Goal: Information Seeking & Learning: Learn about a topic

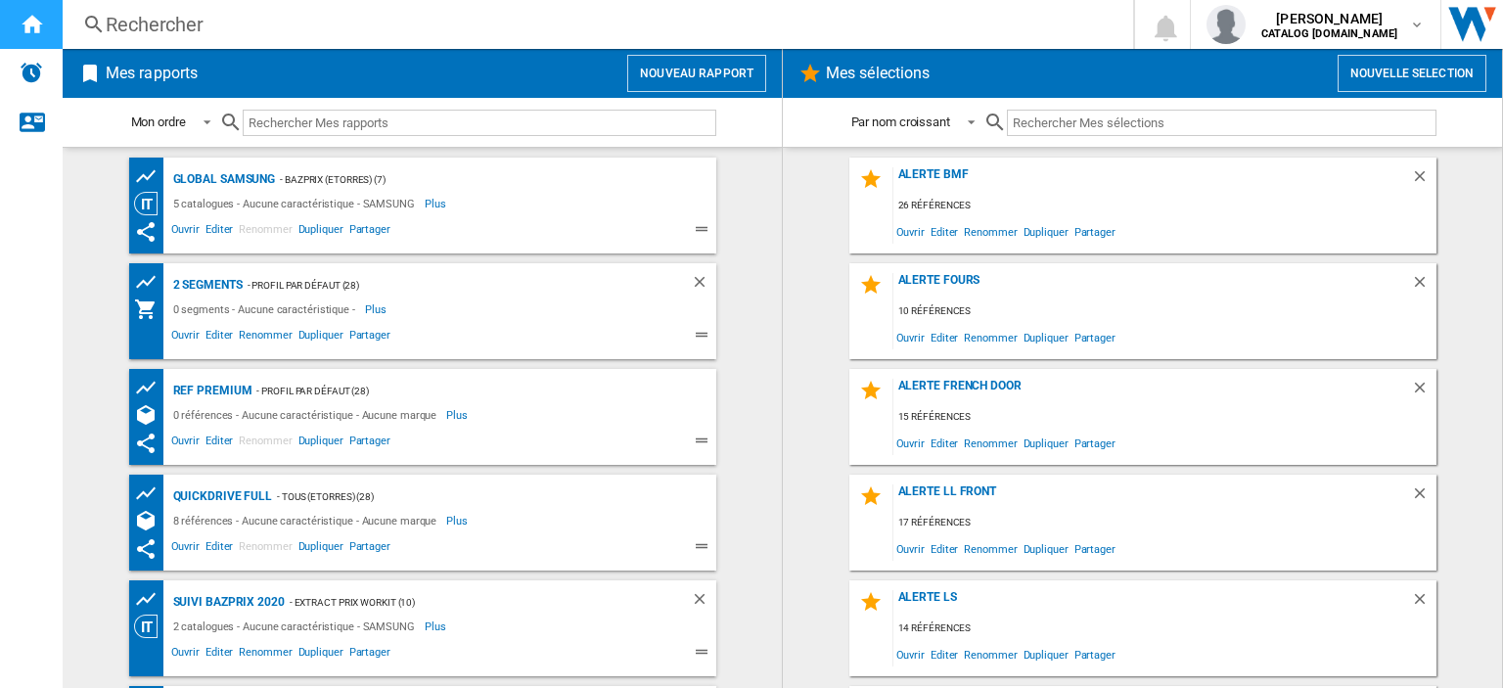
click at [21, 26] on ng-md-icon "Accueil" at bounding box center [31, 23] width 23 height 23
click at [144, 23] on div "Rechercher" at bounding box center [594, 24] width 976 height 27
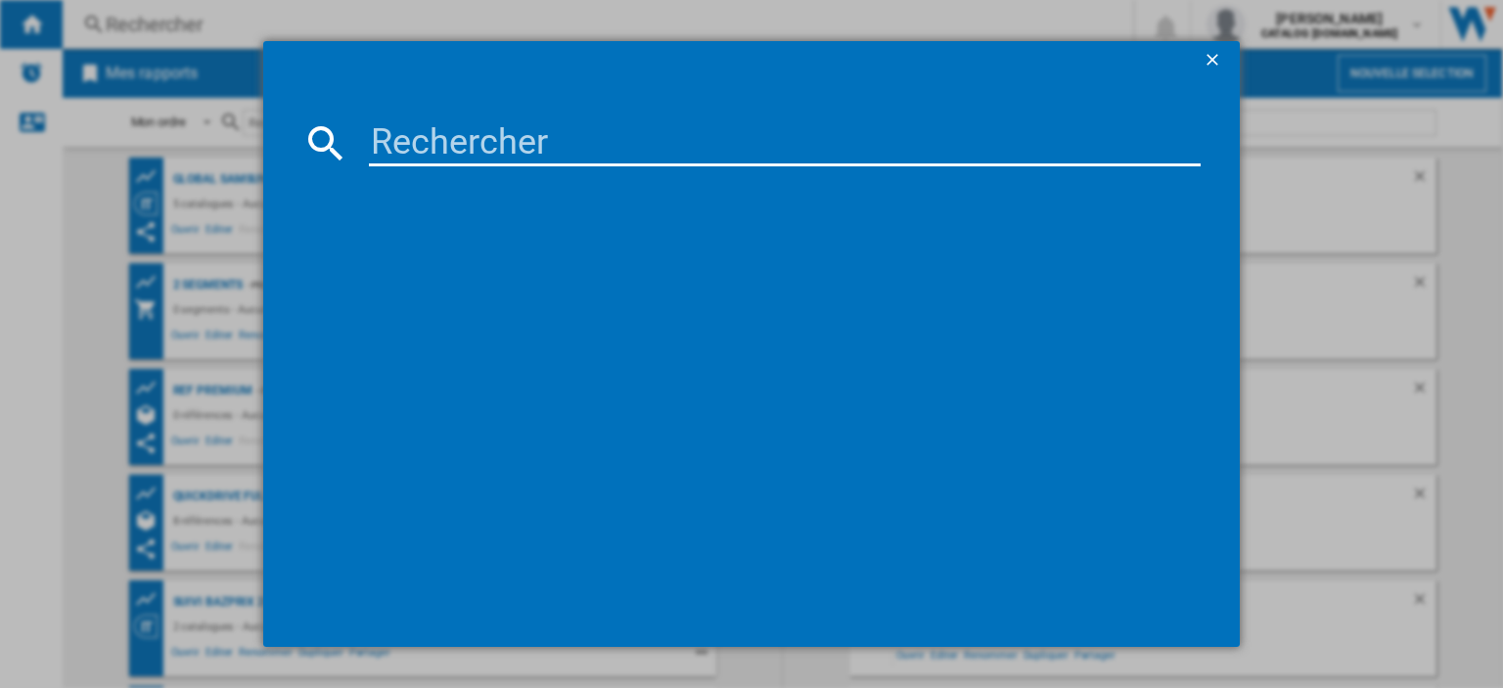
click at [371, 142] on input at bounding box center [785, 142] width 832 height 47
paste input "RB50DG601EB1EF"
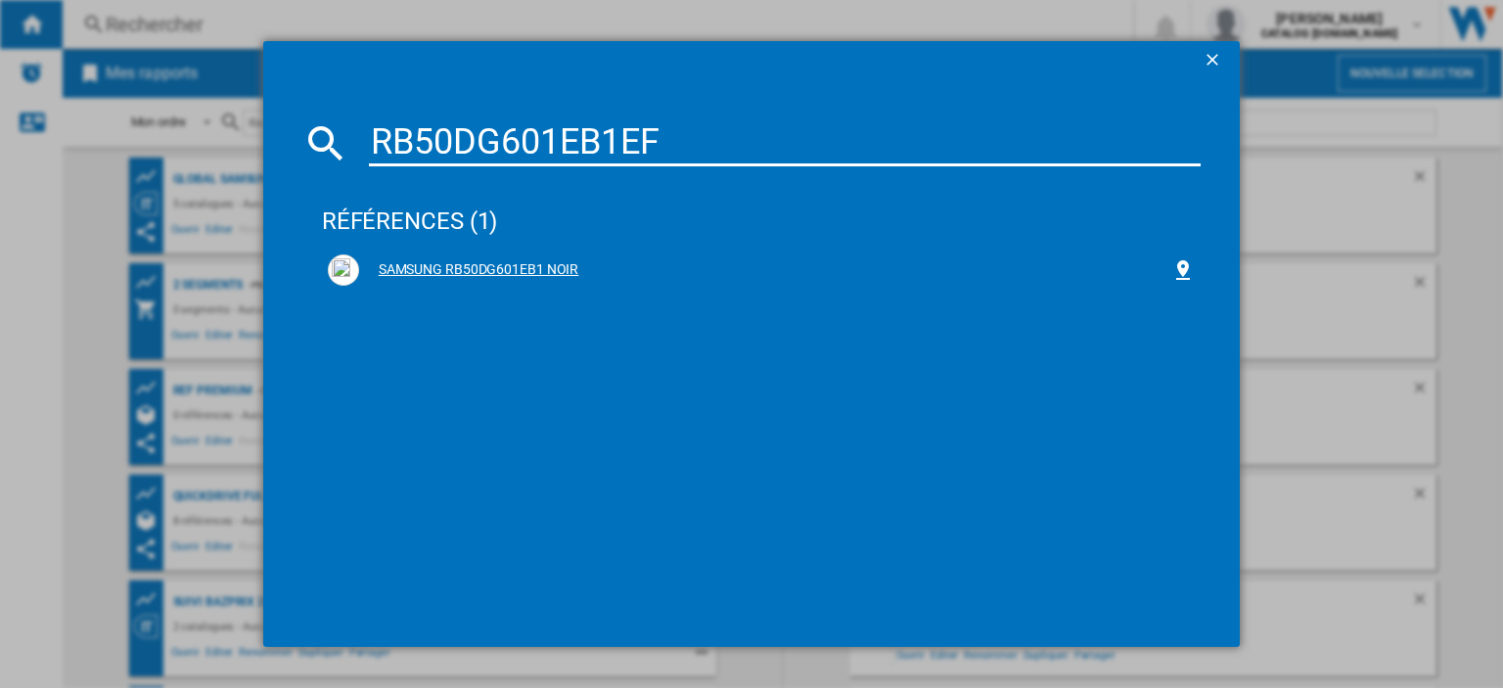
type input "RB50DG601EB1EF"
click at [503, 274] on div "SAMSUNG RB50DG601EB1 NOIR" at bounding box center [765, 270] width 812 height 20
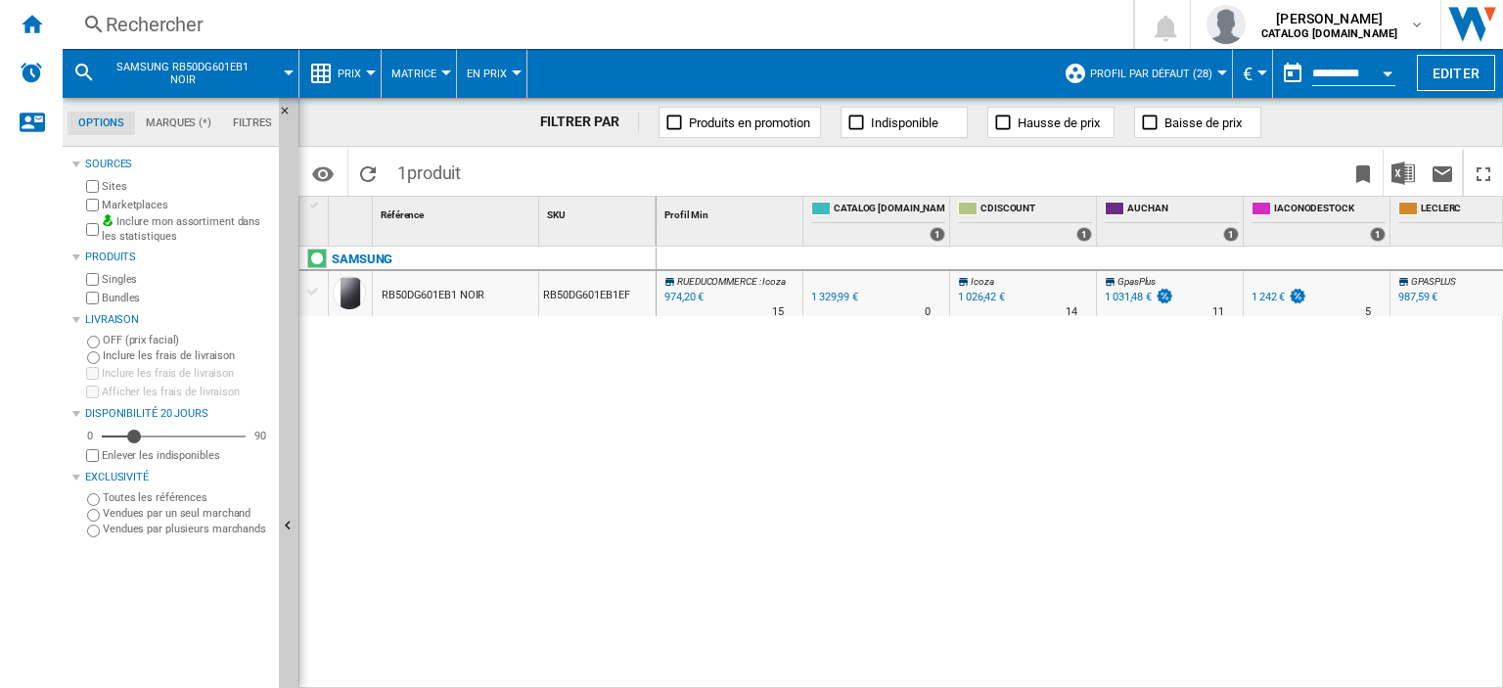
click at [362, 71] on button "Prix" at bounding box center [354, 73] width 33 height 49
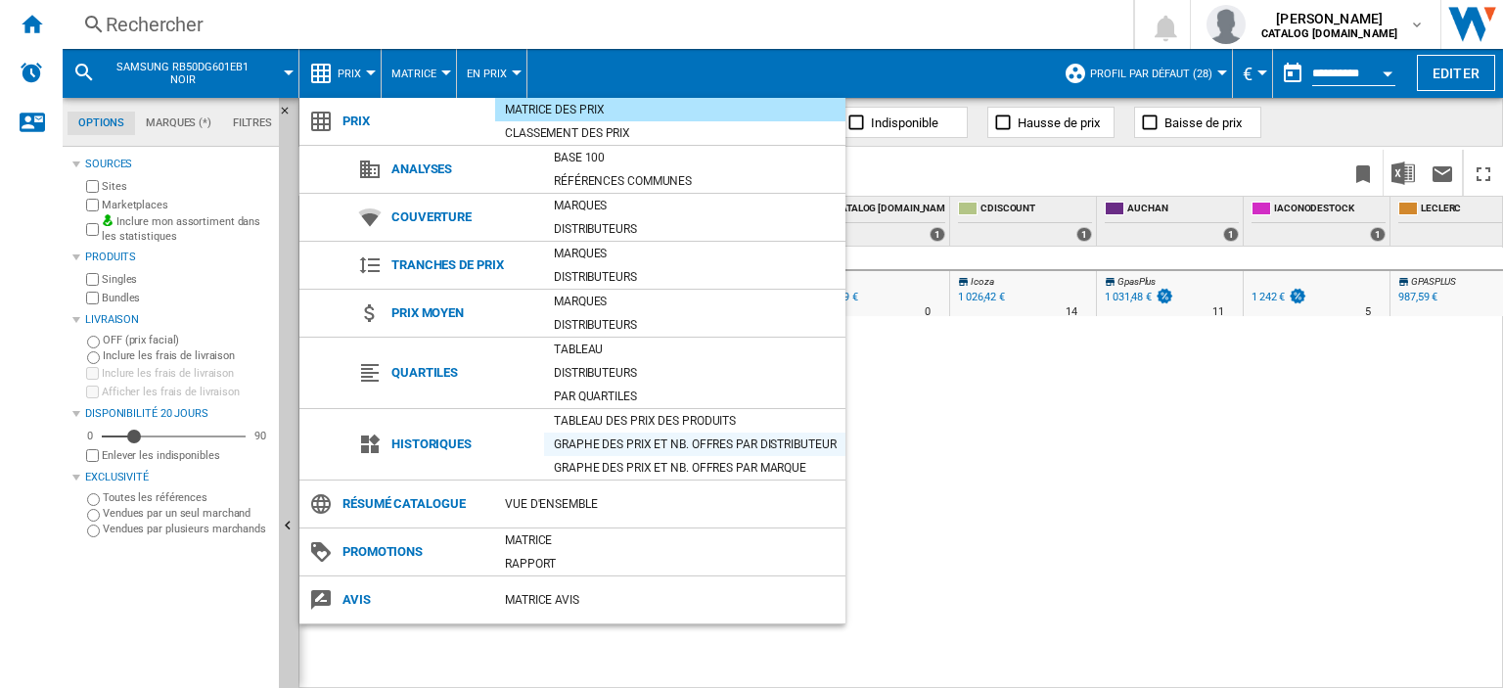
click at [611, 436] on div "Graphe des prix et nb. offres par distributeur" at bounding box center [694, 444] width 301 height 20
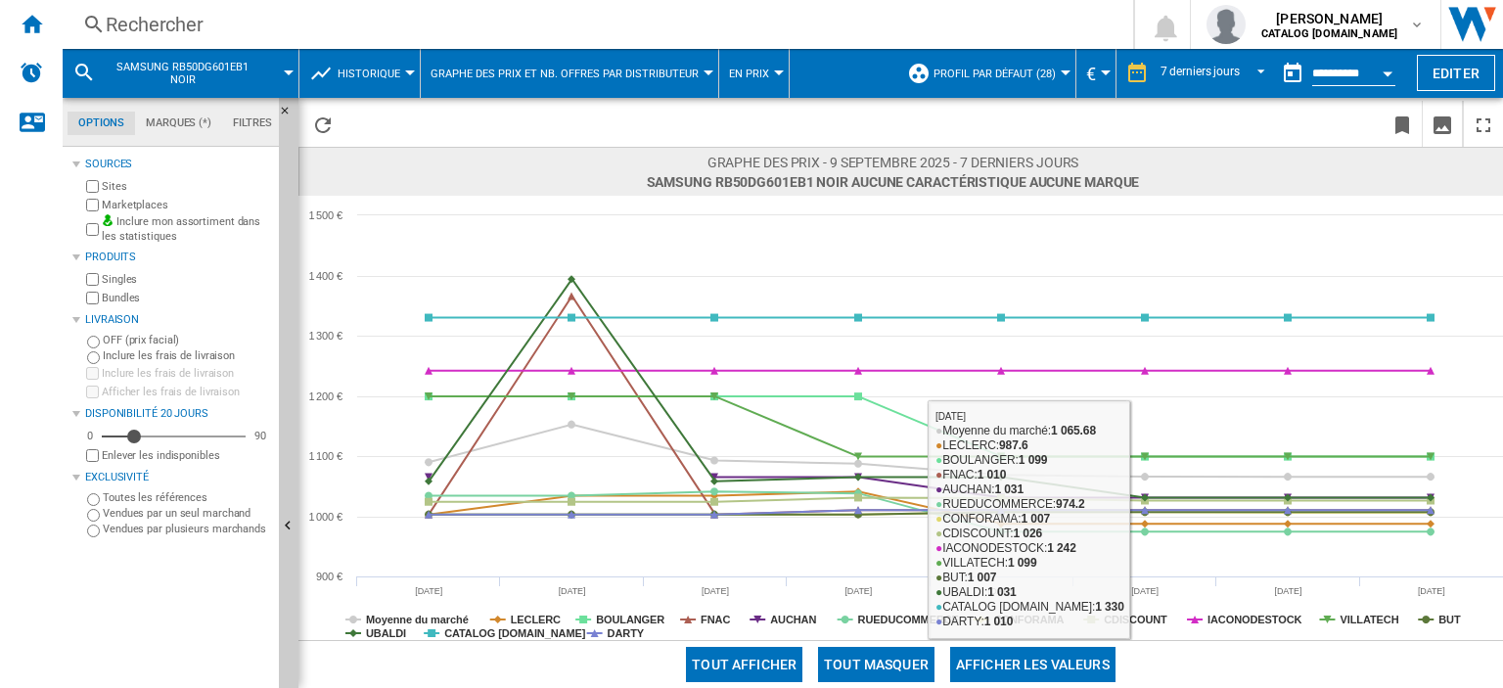
click at [888, 658] on button "Tout masquer" at bounding box center [876, 664] width 116 height 35
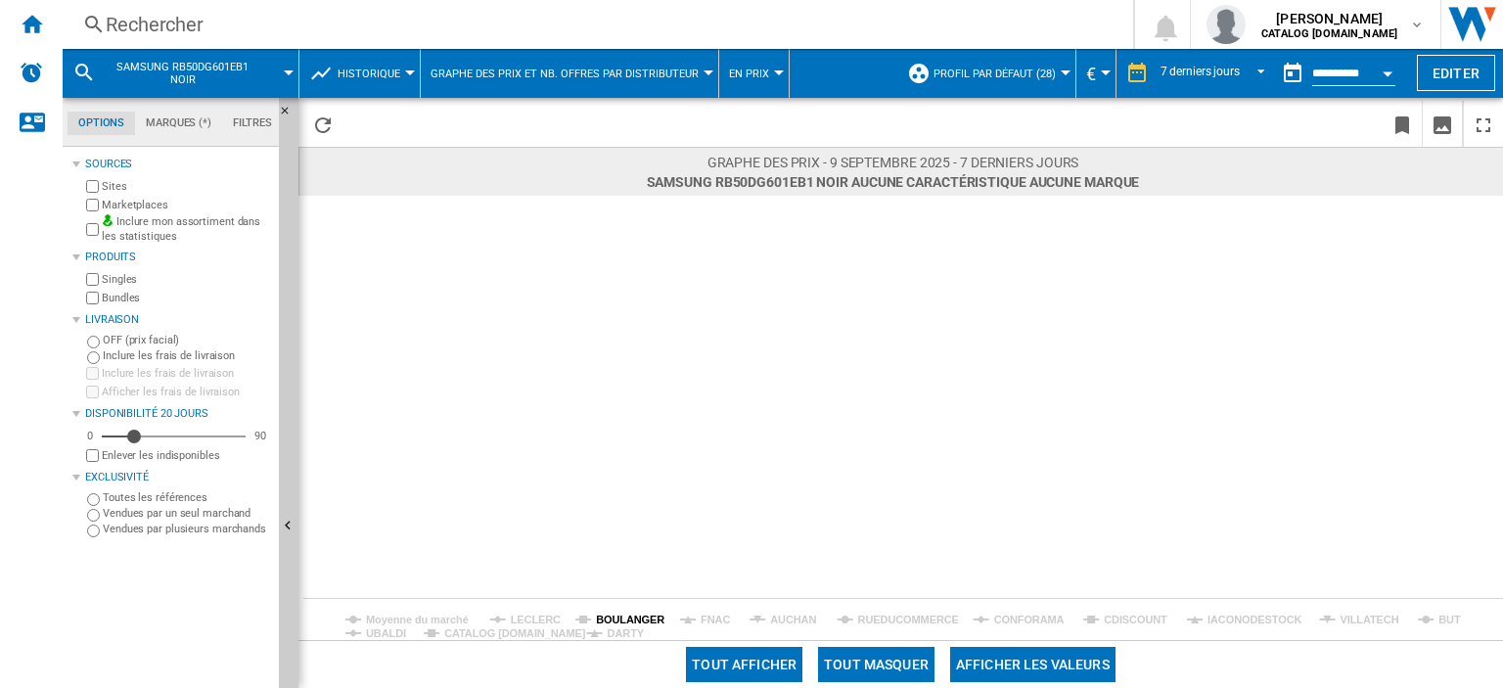
click at [621, 617] on tspan "BOULANGER" at bounding box center [630, 619] width 68 height 12
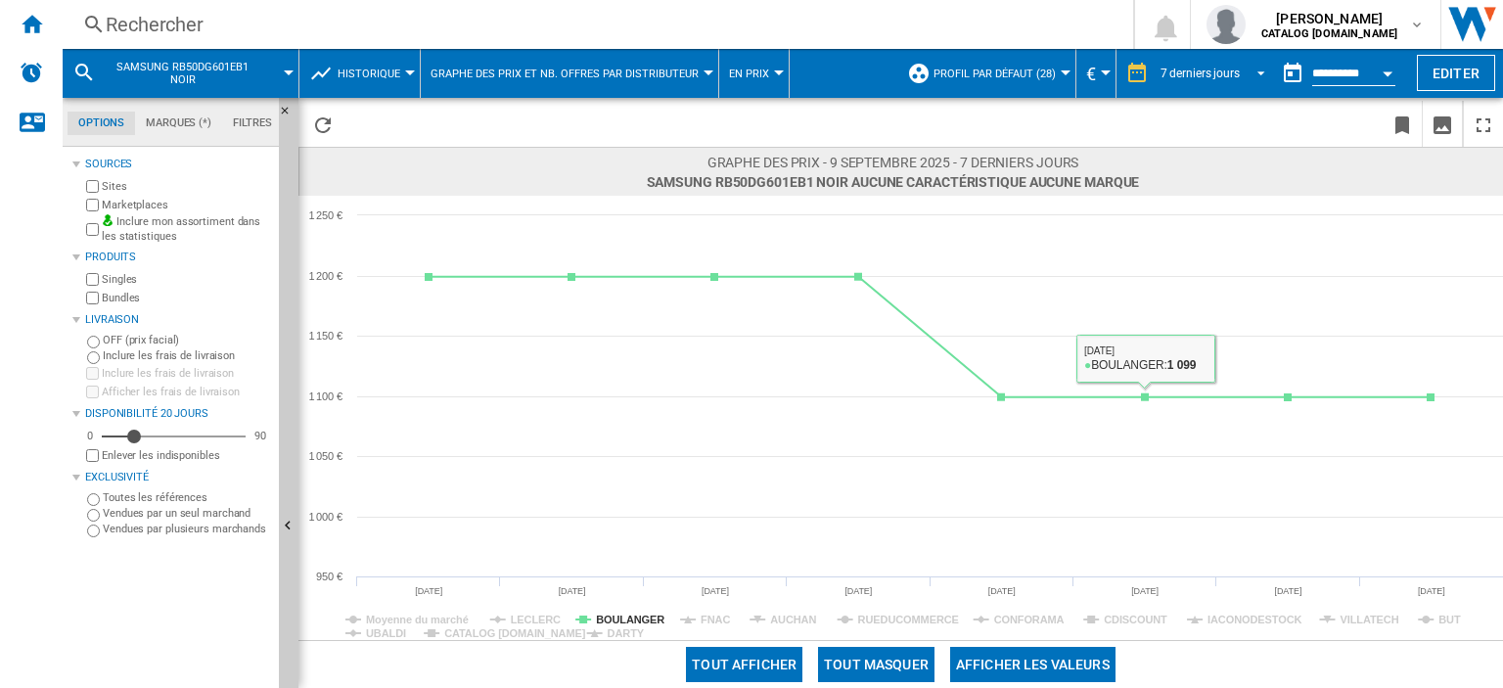
click at [1212, 77] on div "7 derniers jours" at bounding box center [1199, 74] width 79 height 14
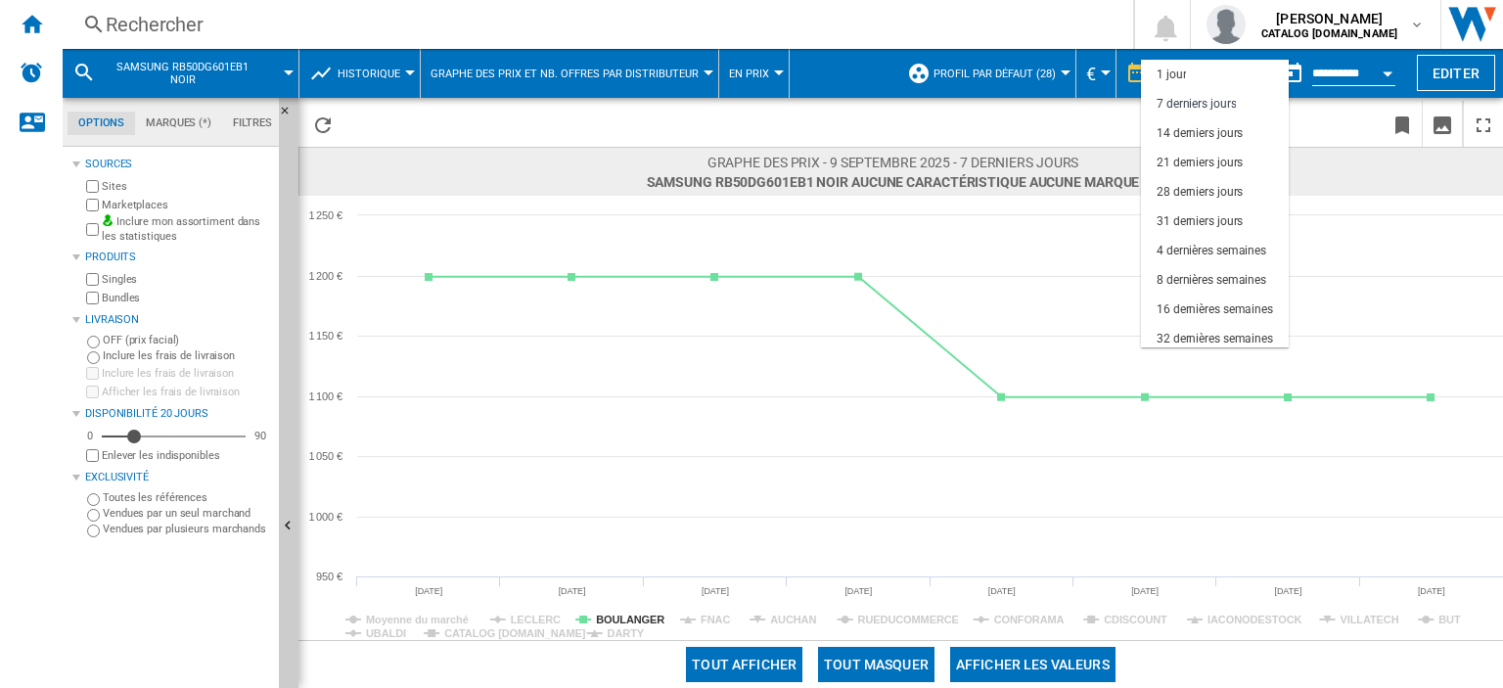
scroll to position [28, 0]
click at [1207, 250] on div "8 dernières semaines" at bounding box center [1212, 252] width 110 height 17
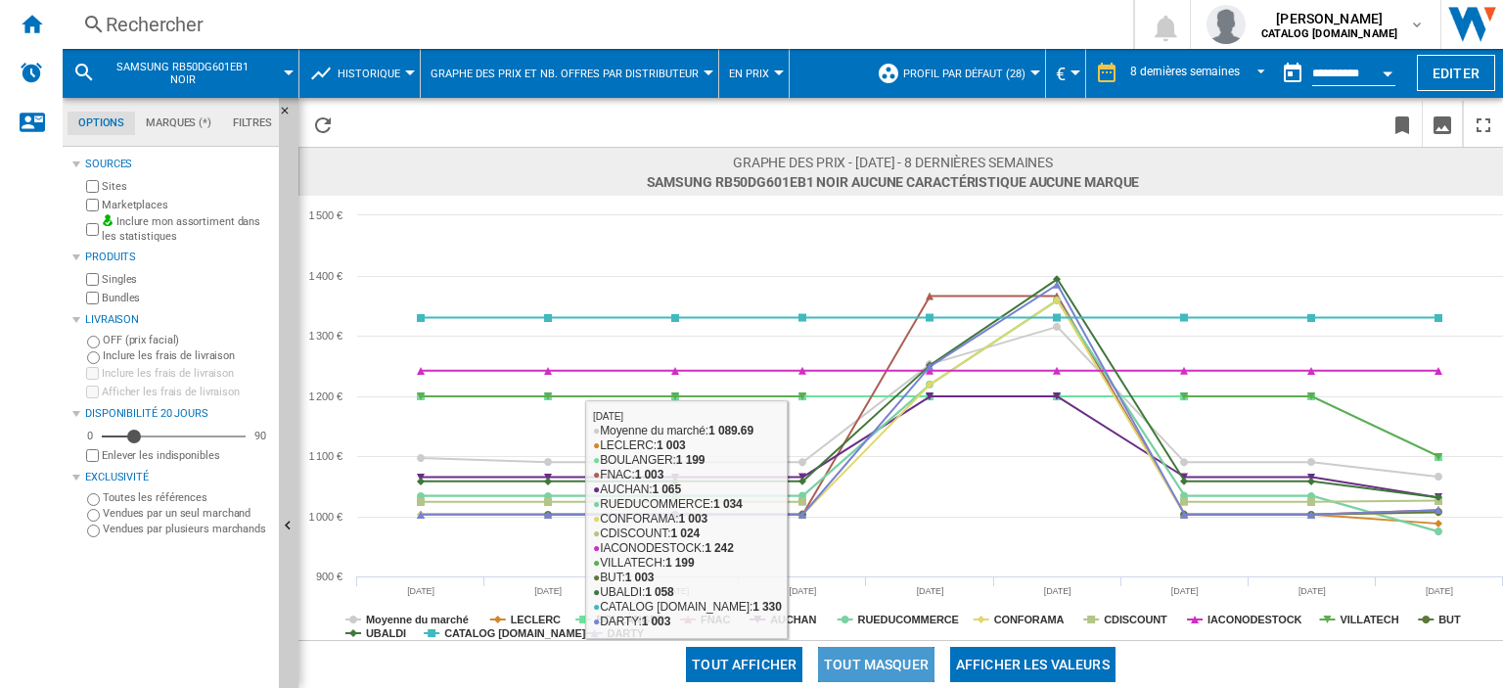
click at [873, 659] on button "Tout masquer" at bounding box center [876, 664] width 116 height 35
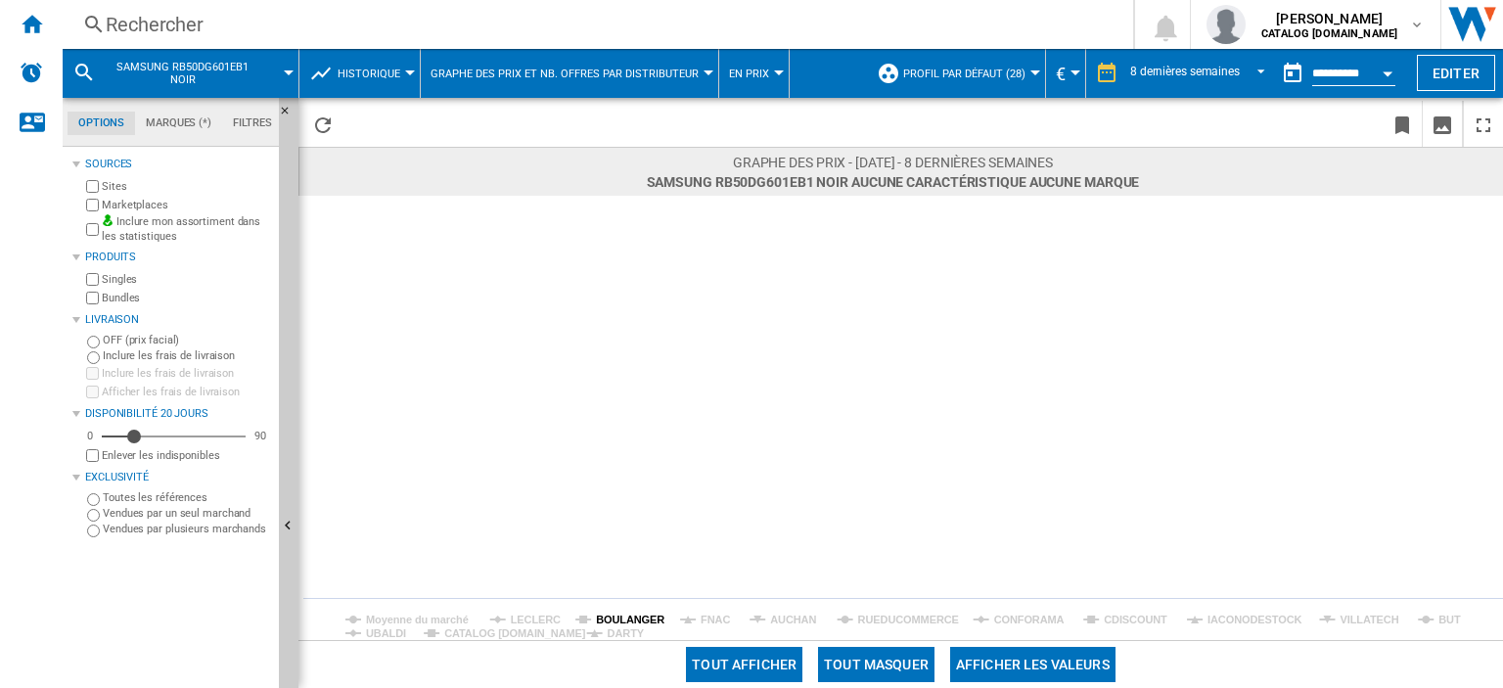
click at [614, 619] on tspan "BOULANGER" at bounding box center [630, 619] width 68 height 12
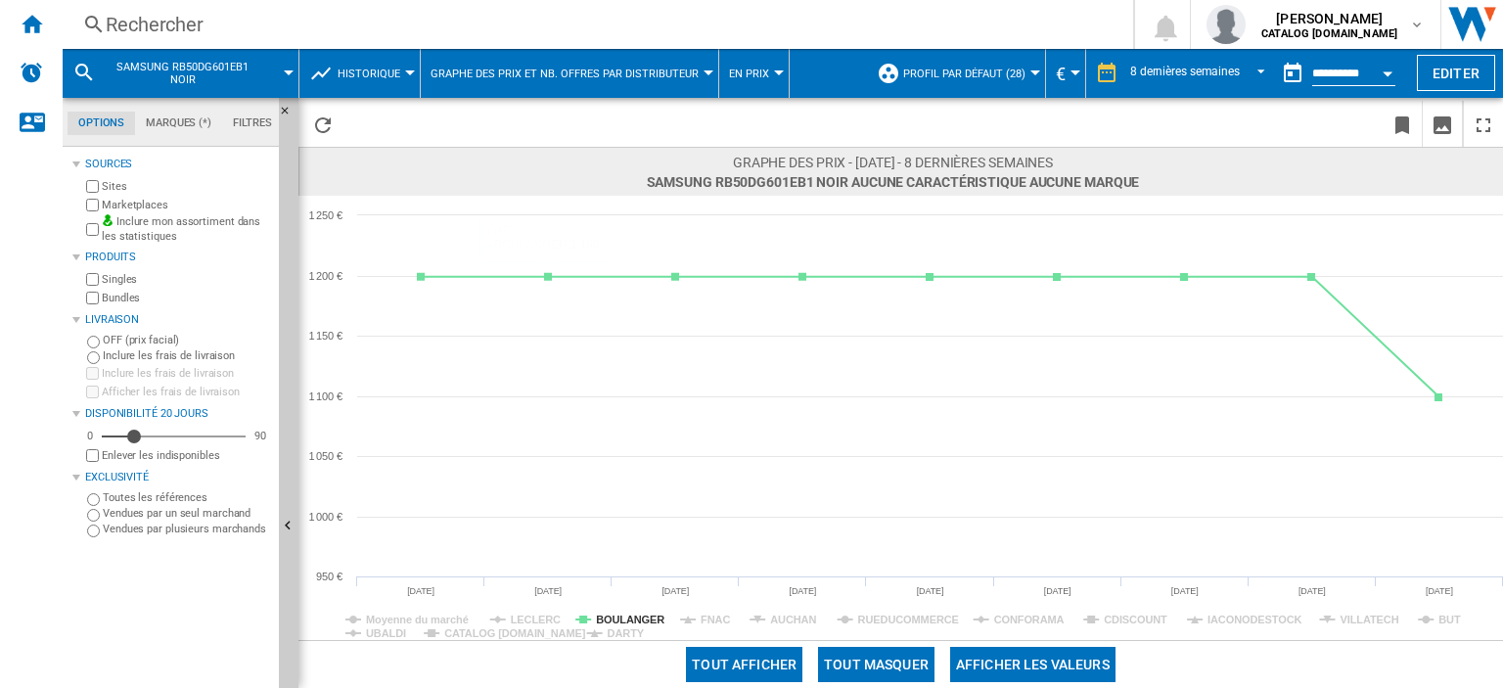
click at [168, 29] on div "Rechercher" at bounding box center [594, 24] width 976 height 27
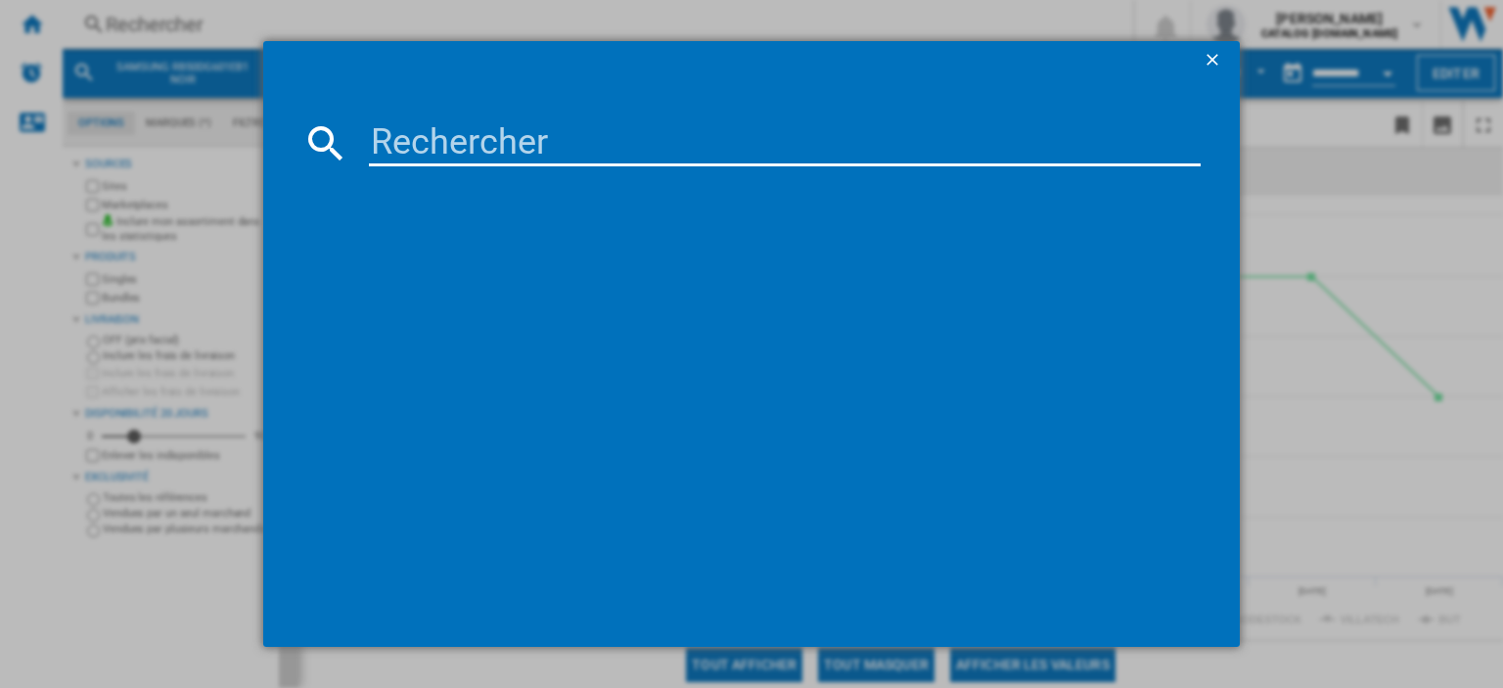
click at [388, 136] on input at bounding box center [785, 142] width 832 height 47
type input "RB38C600DSA"
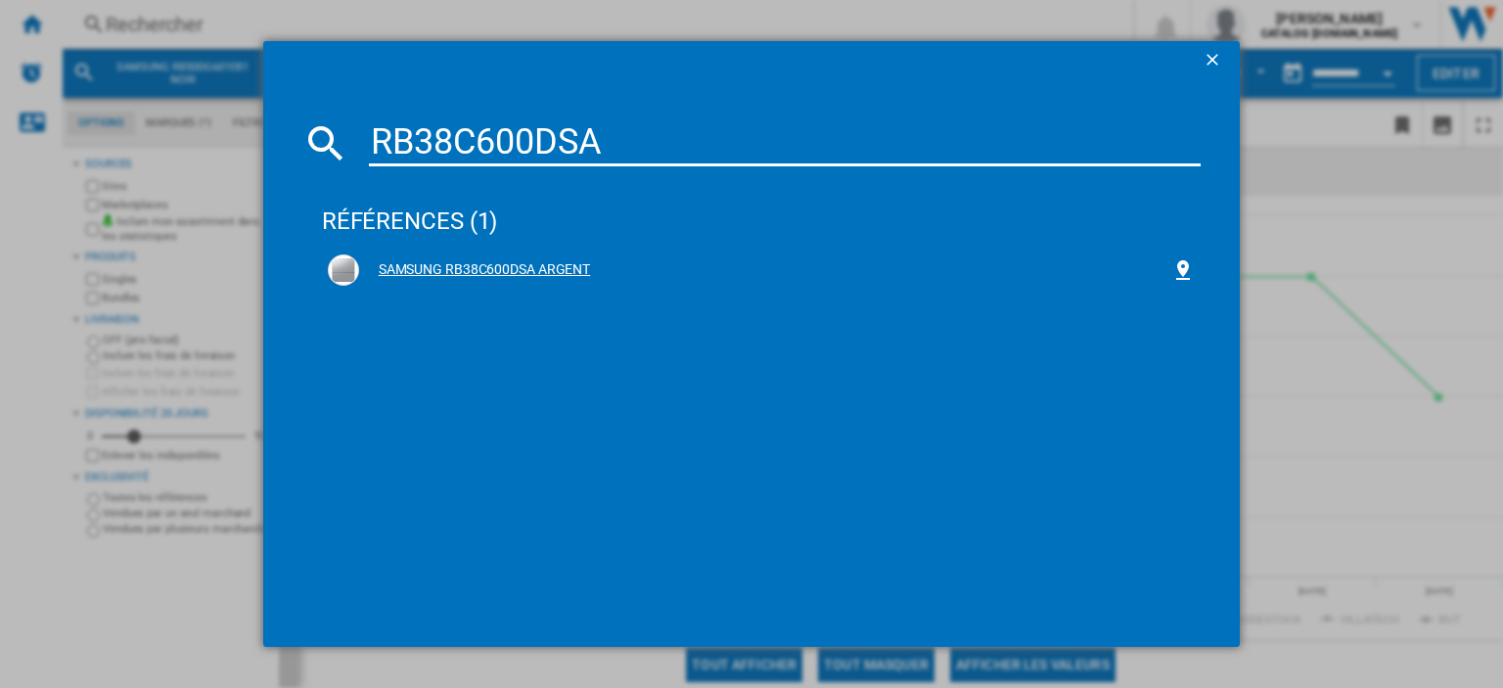
click at [522, 270] on div "SAMSUNG RB38C600DSA ARGENT" at bounding box center [765, 270] width 812 height 20
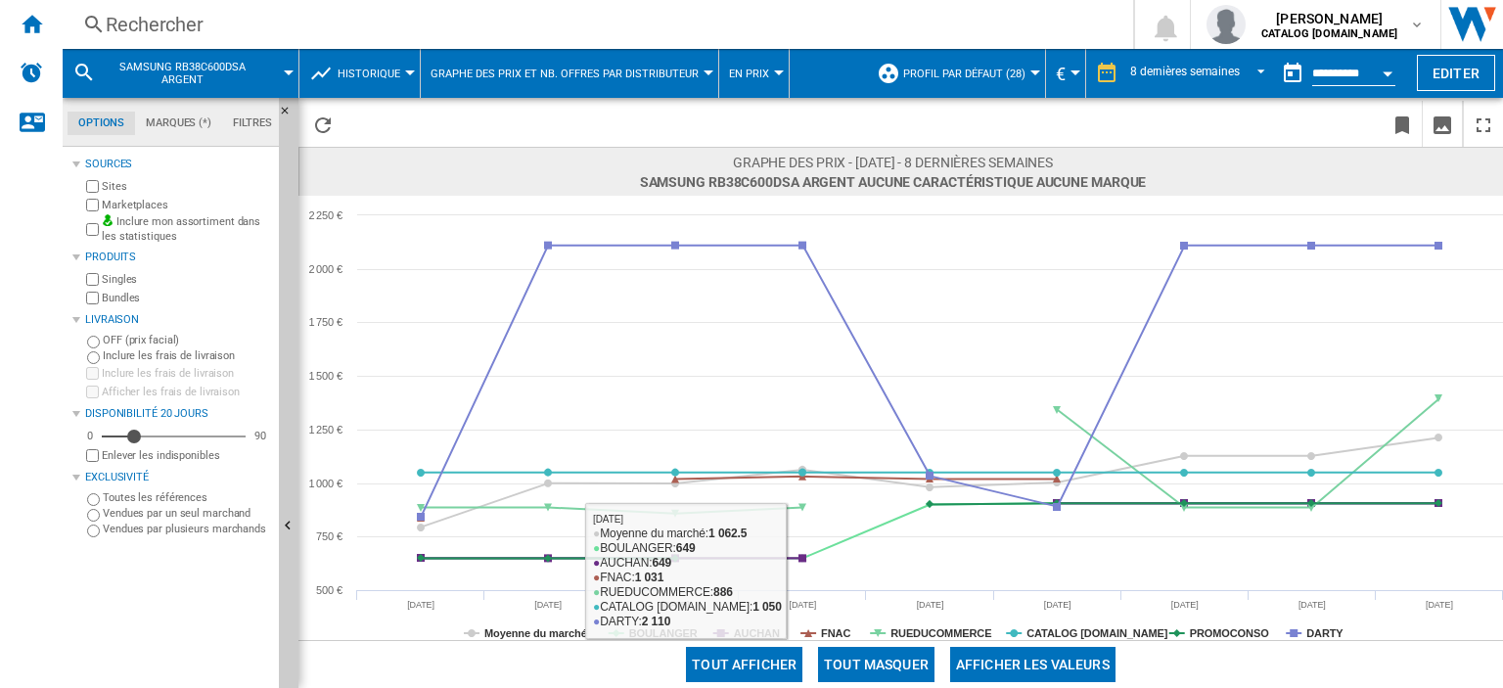
click at [857, 673] on button "Tout masquer" at bounding box center [876, 664] width 116 height 35
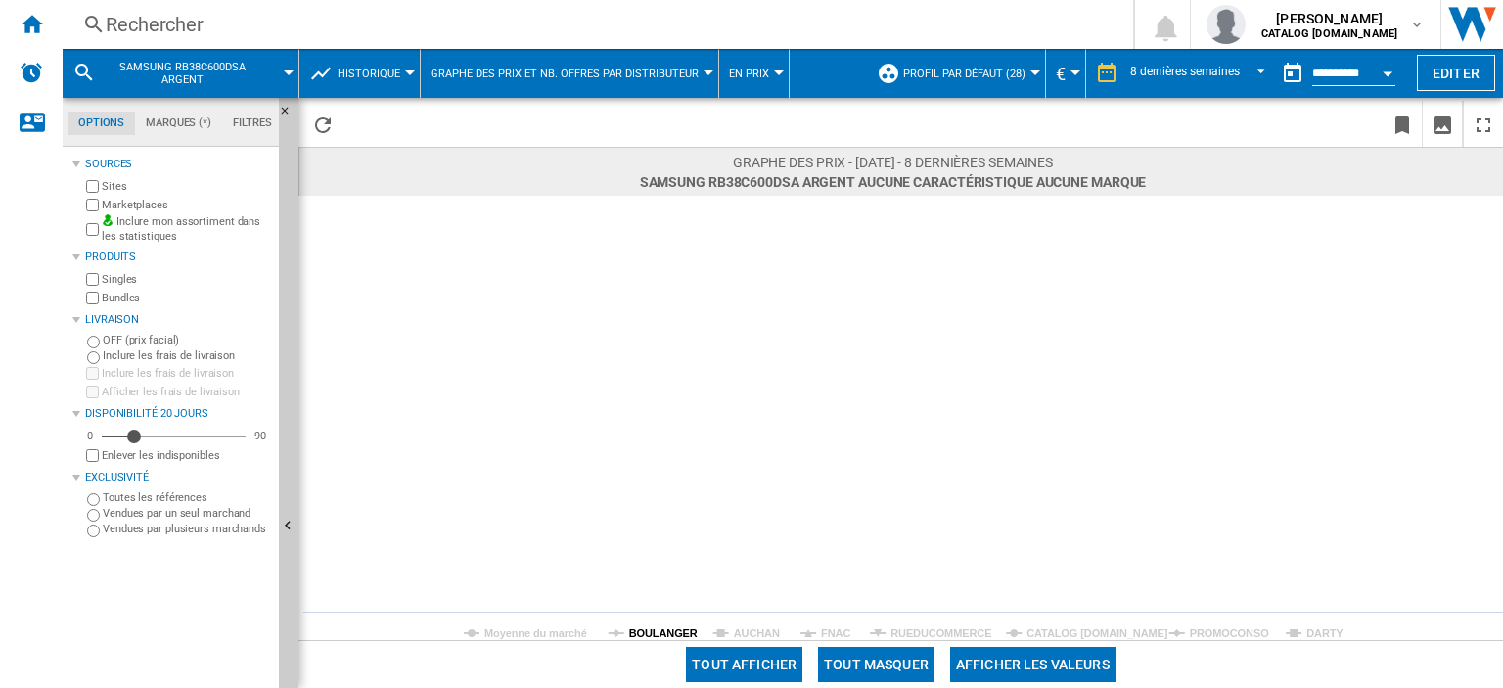
click at [651, 636] on tspan "BOULANGER" at bounding box center [663, 633] width 68 height 12
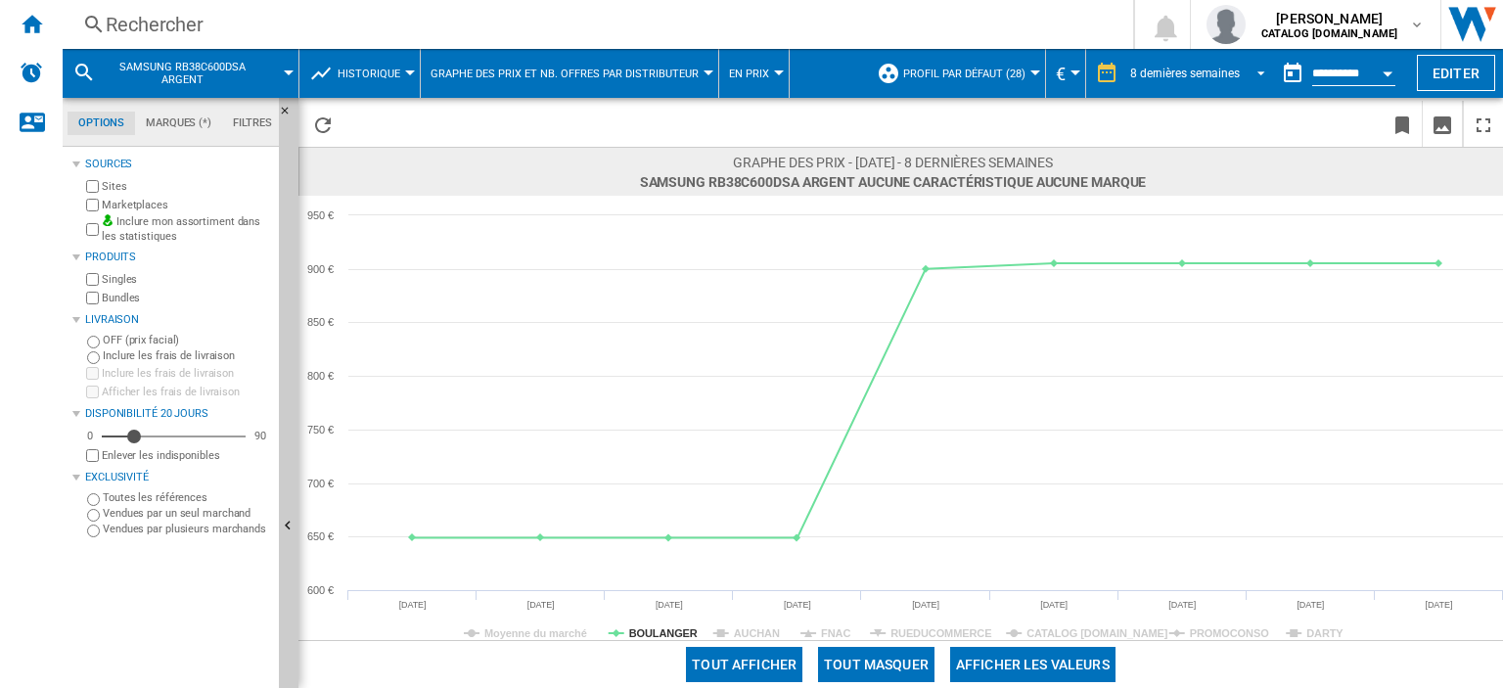
click at [1196, 67] on div "8 dernières semaines" at bounding box center [1185, 74] width 110 height 14
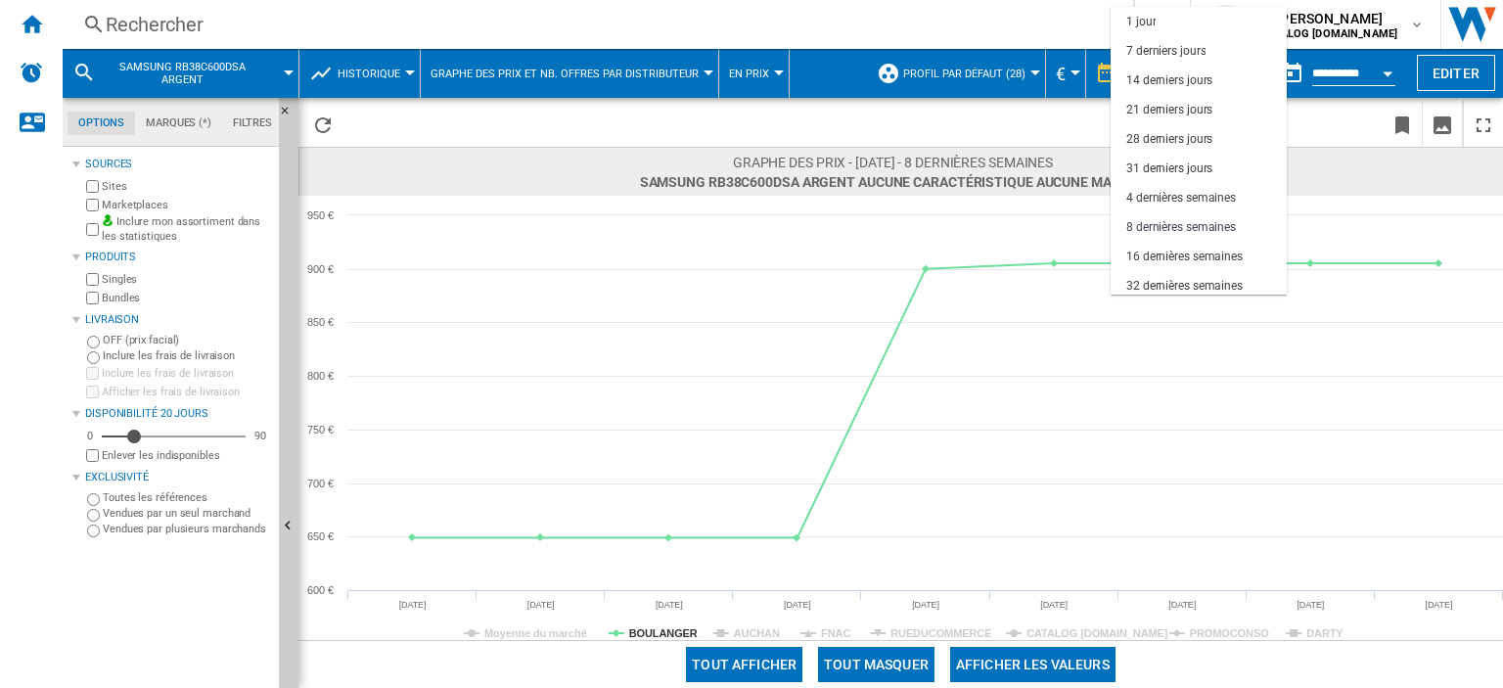
scroll to position [122, 0]
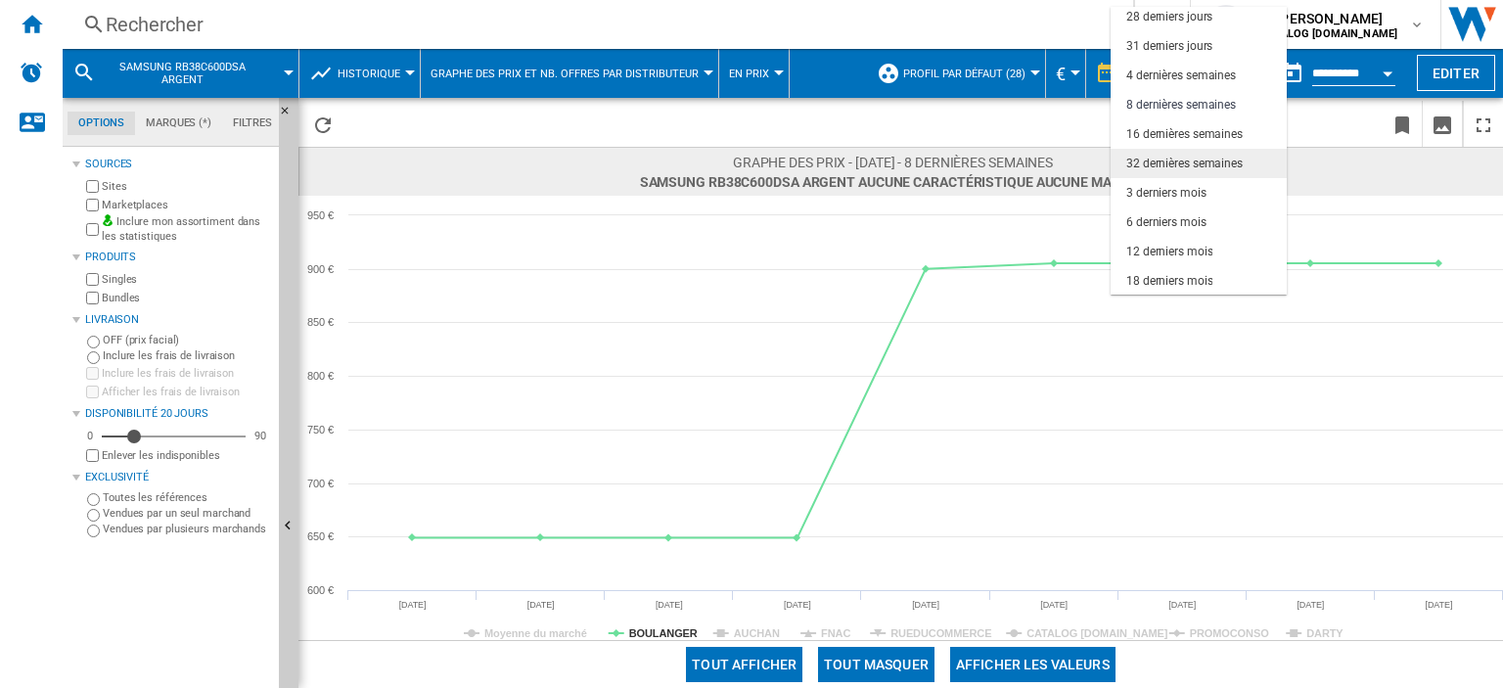
click at [1182, 156] on div "32 dernières semaines" at bounding box center [1184, 164] width 116 height 17
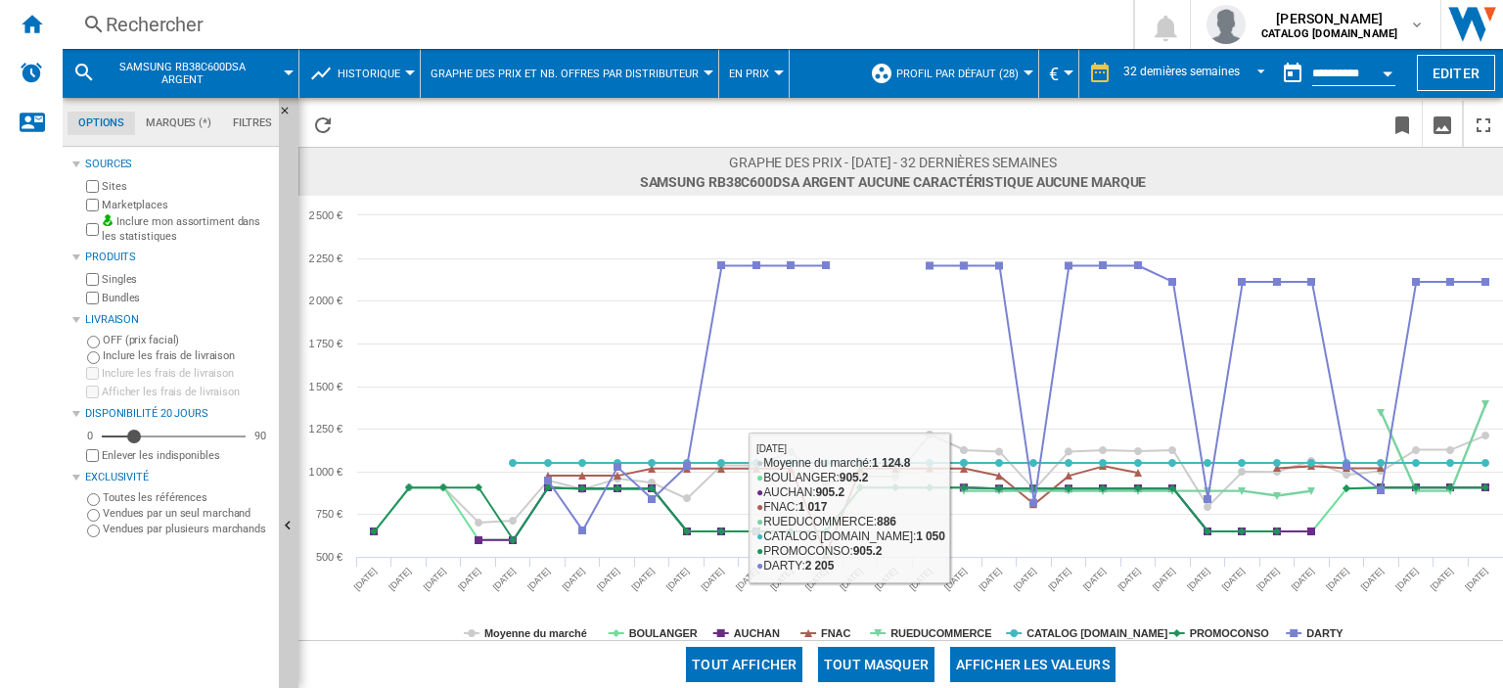
click at [877, 660] on button "Tout masquer" at bounding box center [876, 664] width 116 height 35
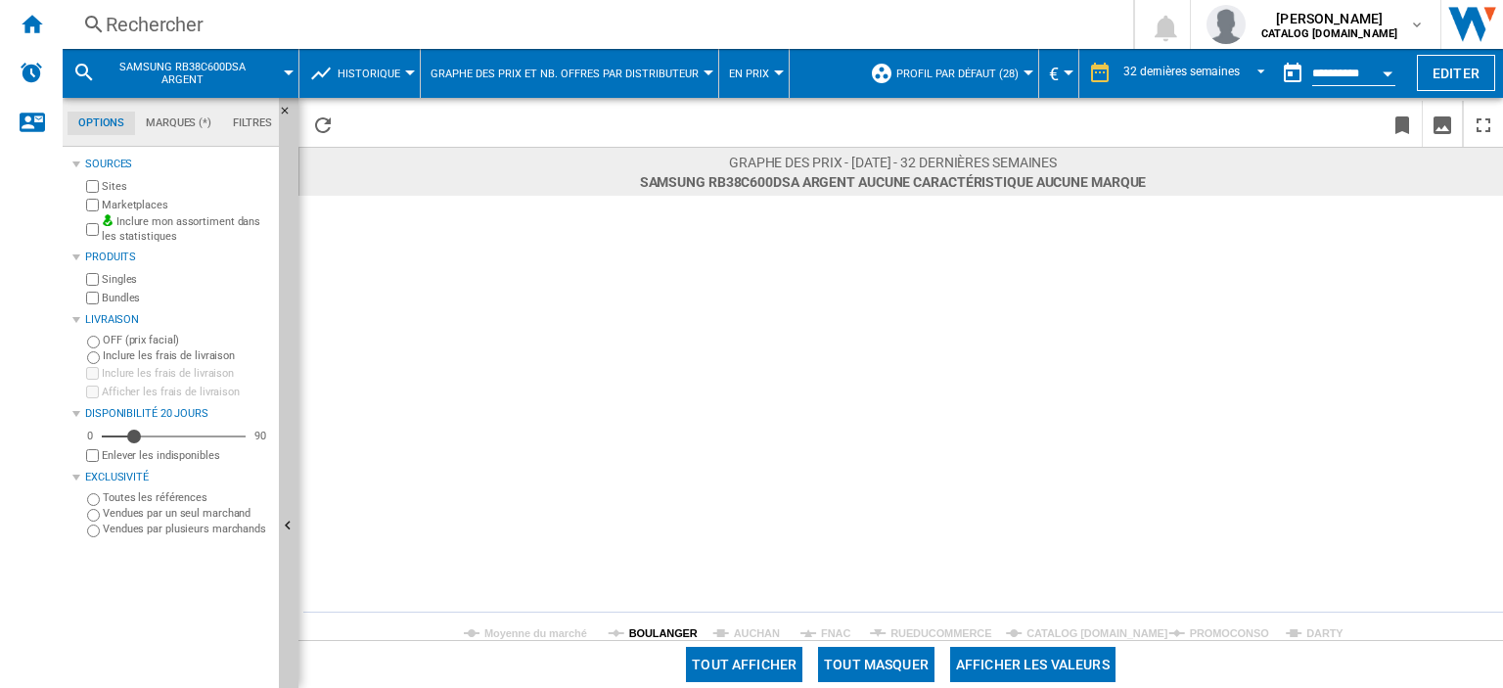
click at [654, 633] on tspan "BOULANGER" at bounding box center [663, 633] width 68 height 12
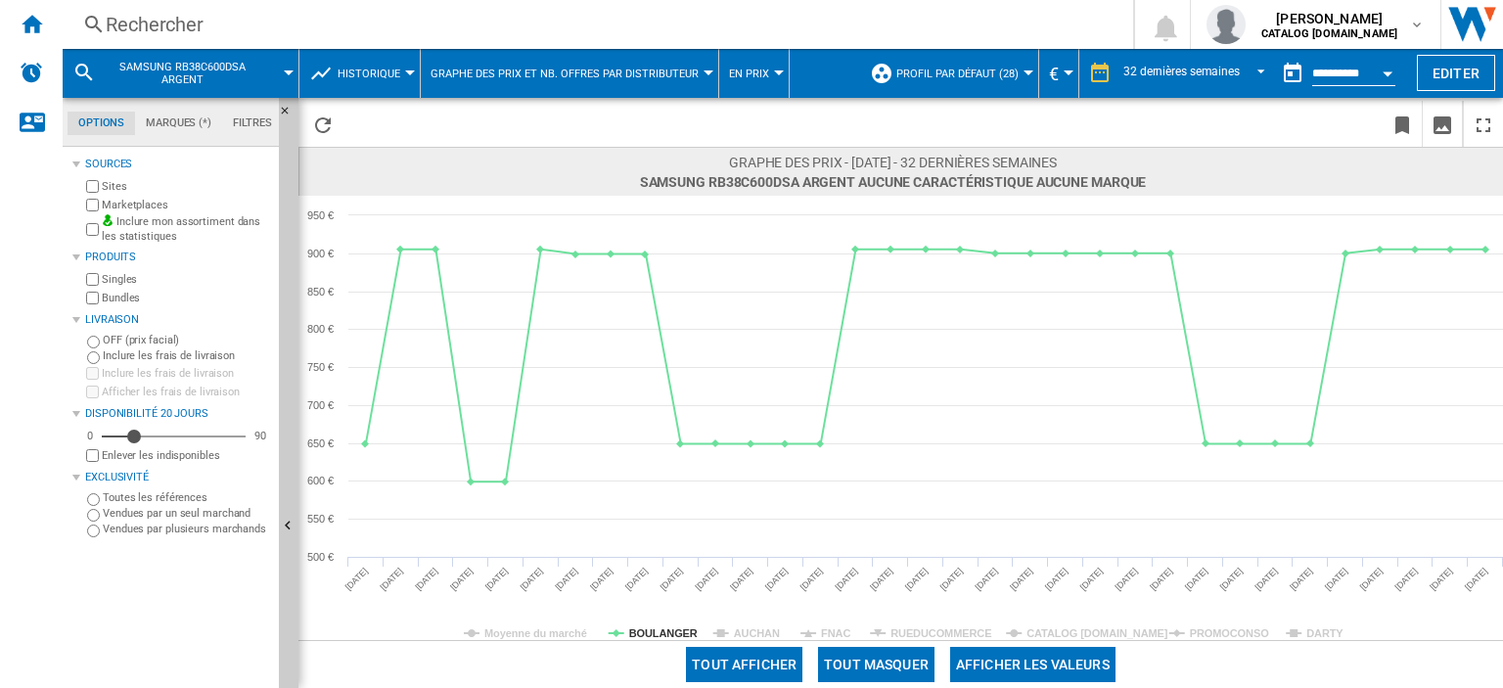
click at [200, 22] on div "Rechercher" at bounding box center [594, 24] width 976 height 27
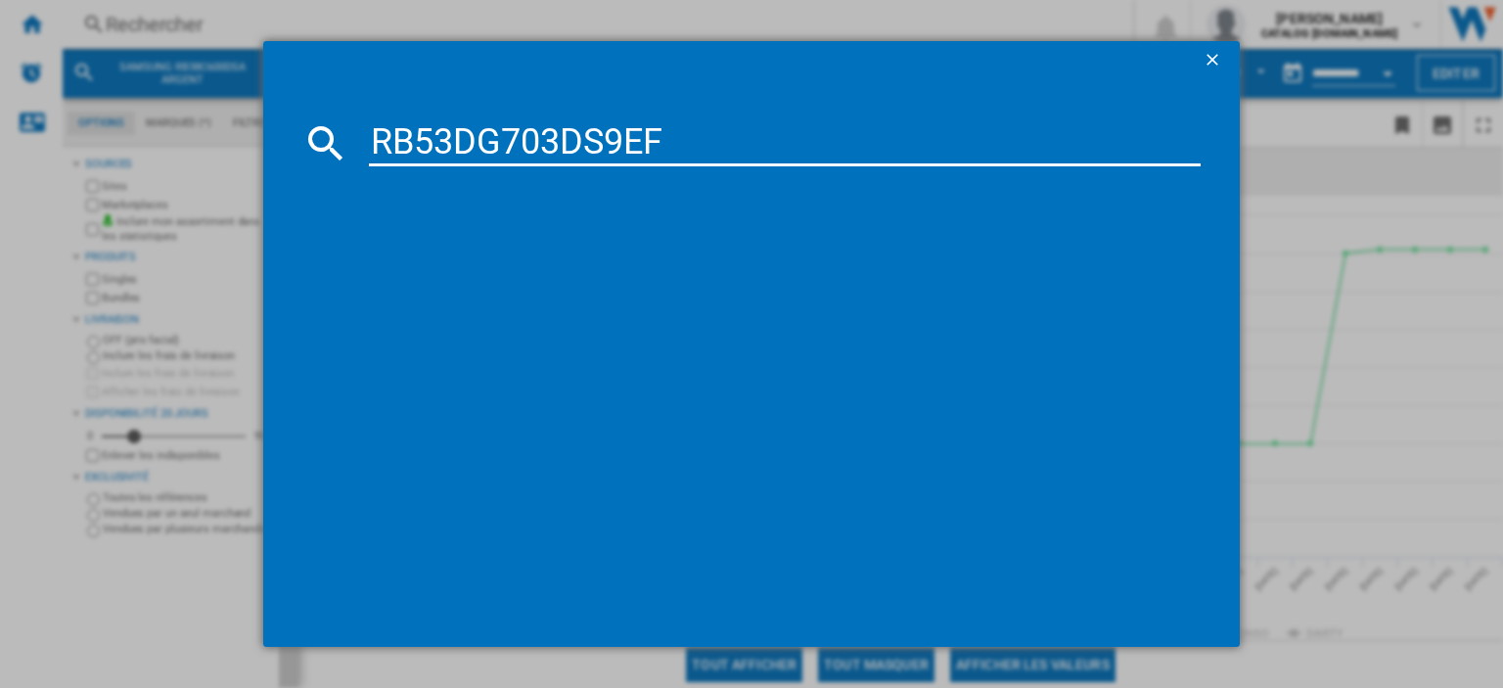
type input "RB53DG703DS9EF"
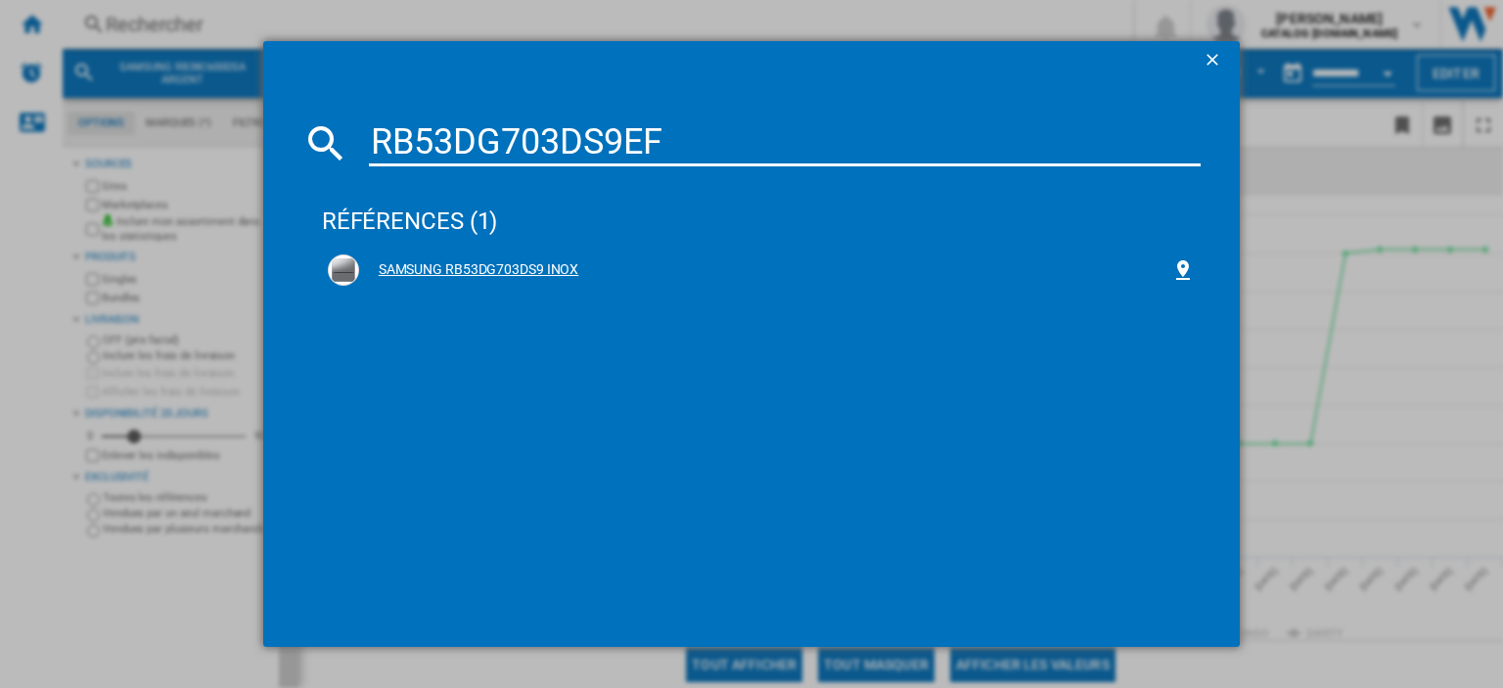
click at [532, 262] on div "SAMSUNG RB53DG703DS9 INOX" at bounding box center [765, 270] width 812 height 20
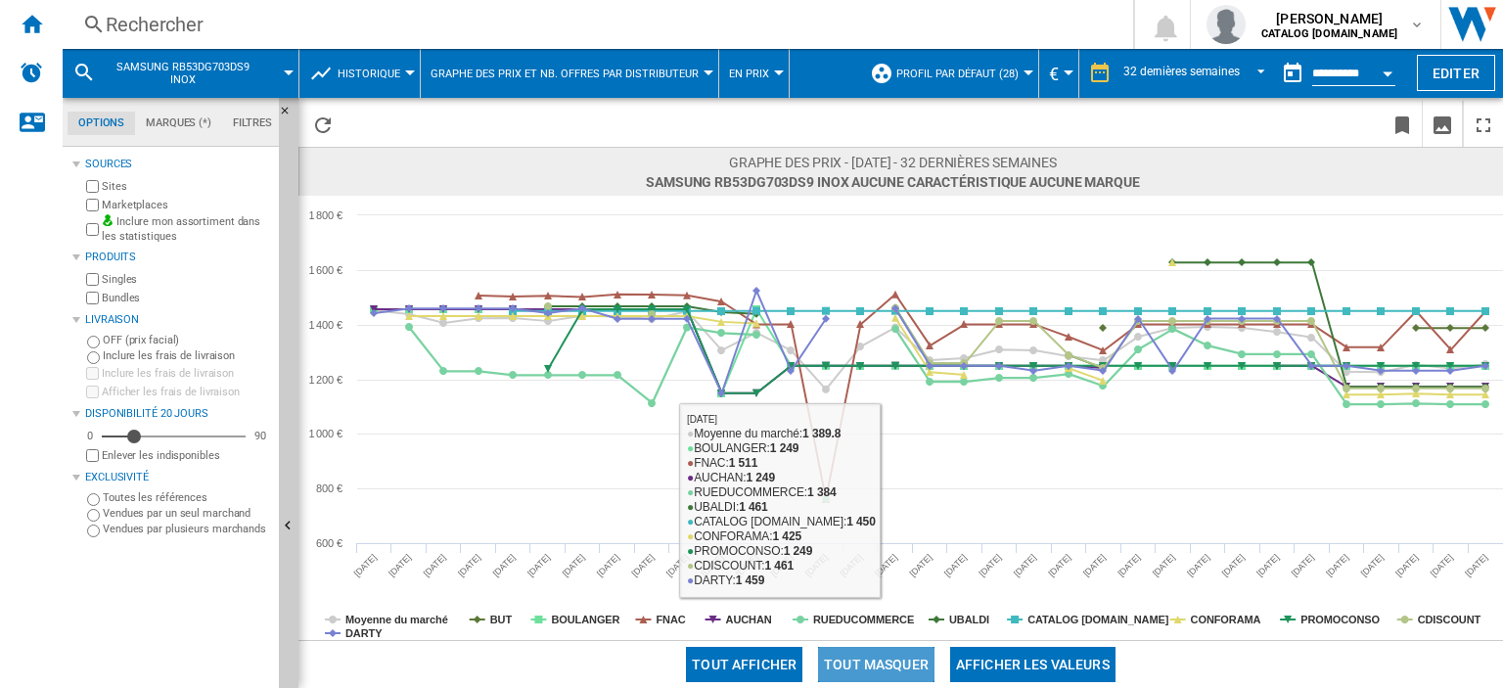
click at [870, 675] on button "Tout masquer" at bounding box center [876, 664] width 116 height 35
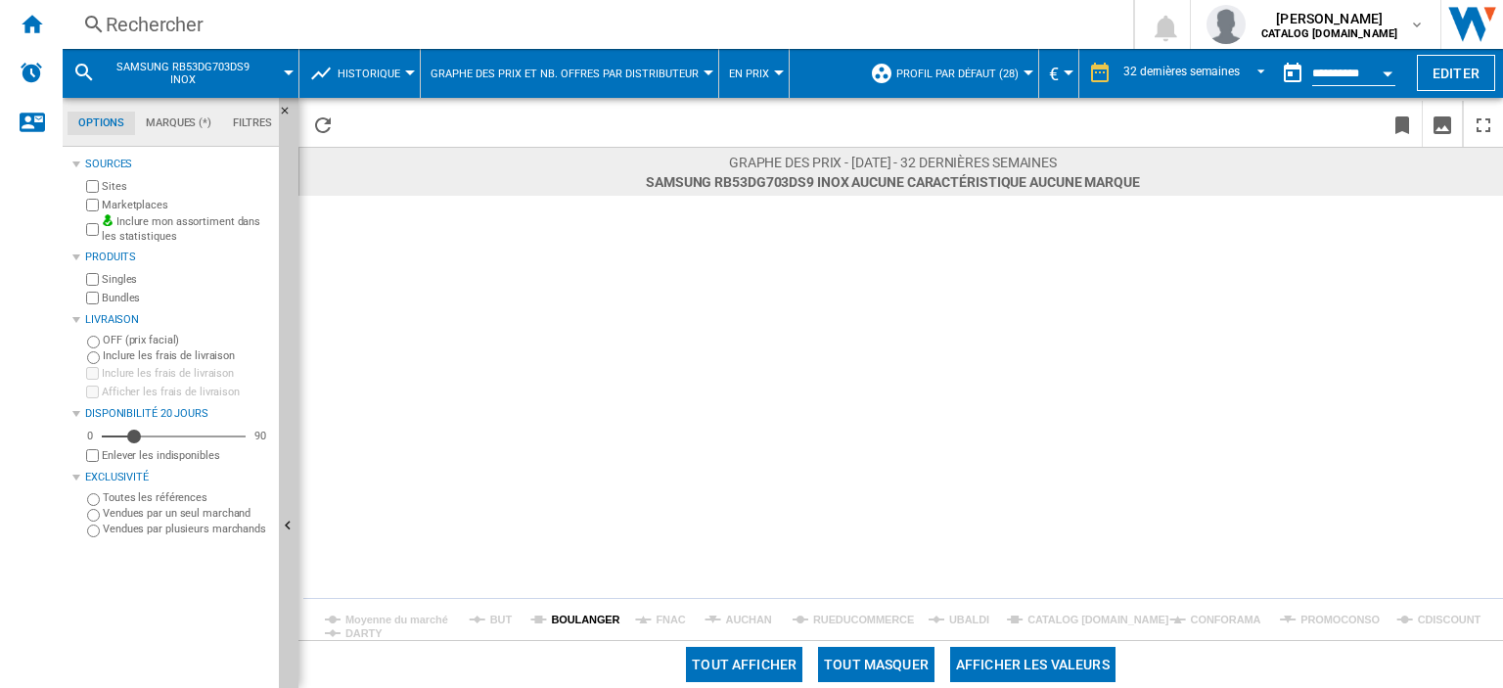
click at [559, 616] on tspan "BOULANGER" at bounding box center [585, 619] width 68 height 12
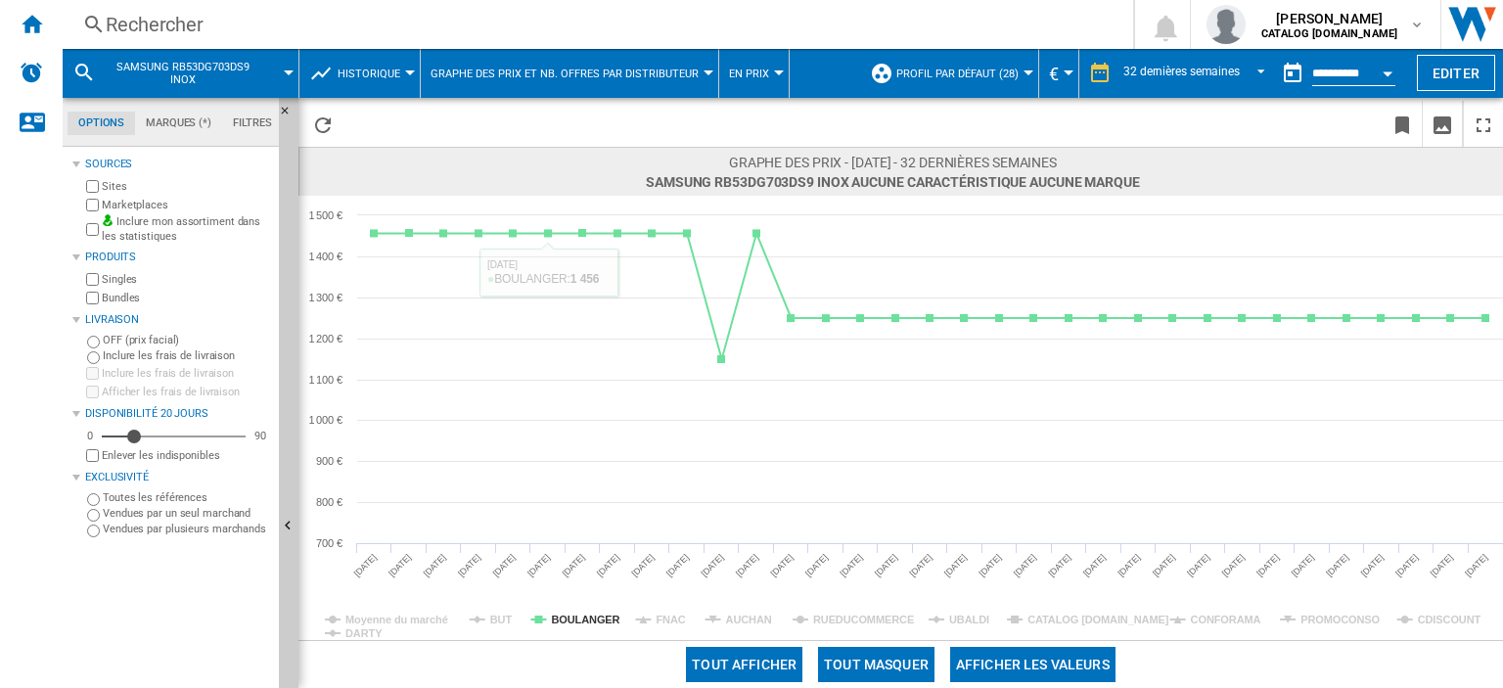
click at [182, 23] on div "Rechercher" at bounding box center [594, 24] width 976 height 27
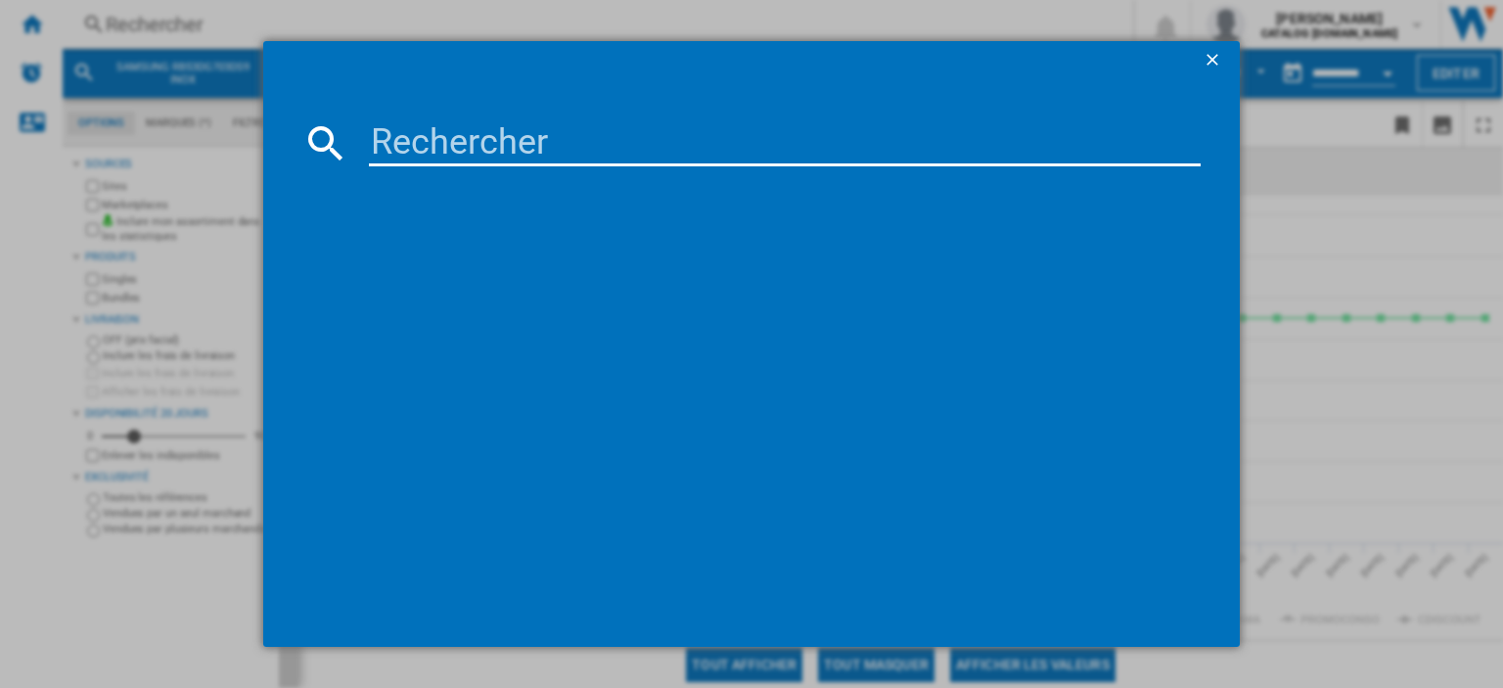
click at [392, 137] on input at bounding box center [785, 142] width 832 height 47
type input "DV90DB7845GEU3"
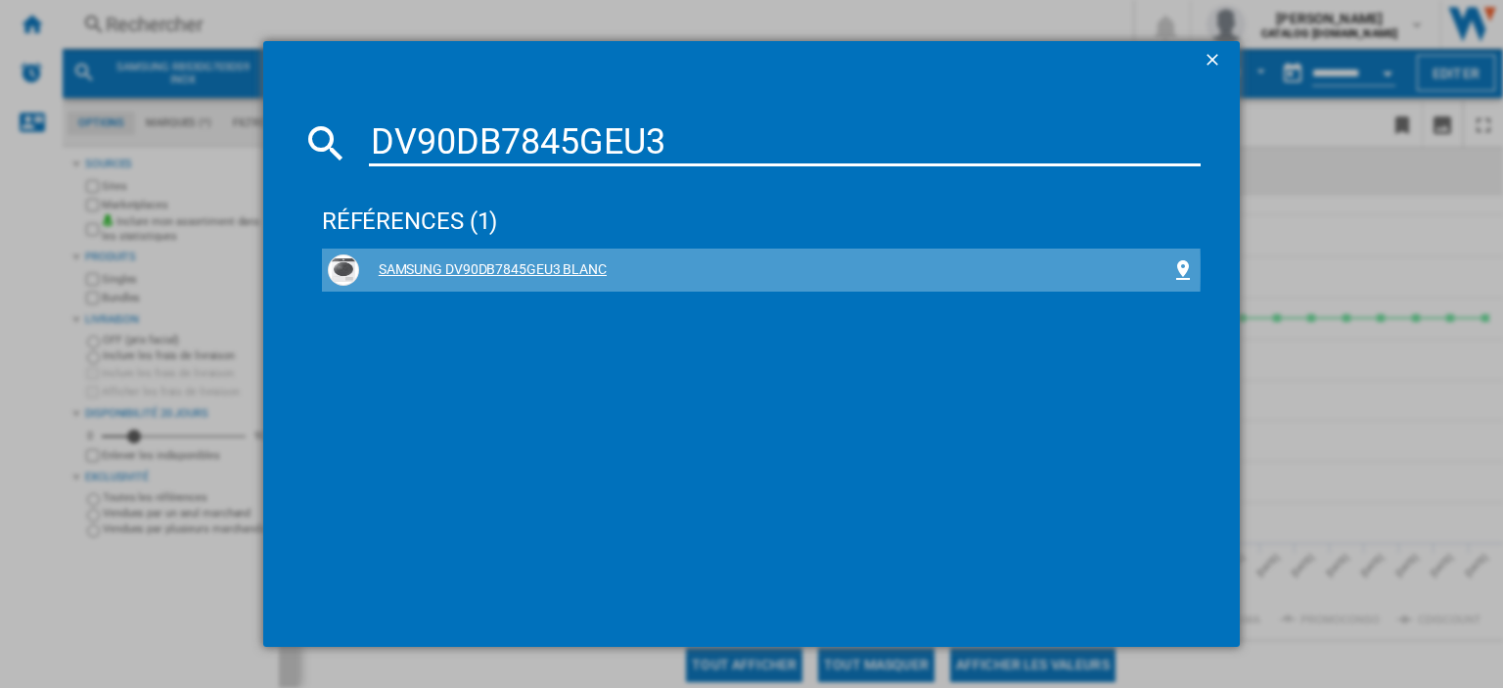
click at [559, 269] on div "SAMSUNG DV90DB7845GEU3 BLANC" at bounding box center [765, 270] width 812 height 20
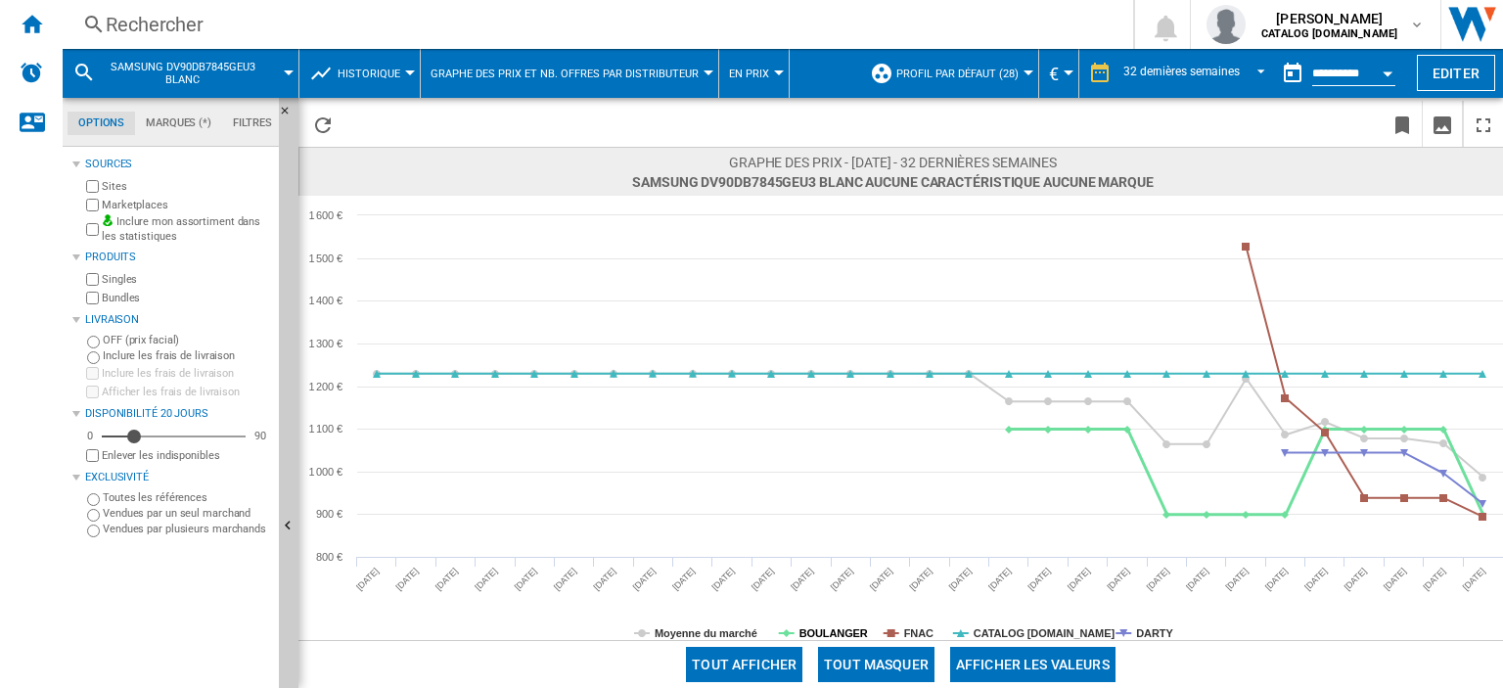
click at [830, 622] on rect at bounding box center [900, 418] width 1204 height 444
click at [823, 631] on tspan "BOULANGER" at bounding box center [833, 633] width 68 height 12
click at [845, 678] on button "Tout masquer" at bounding box center [876, 664] width 116 height 35
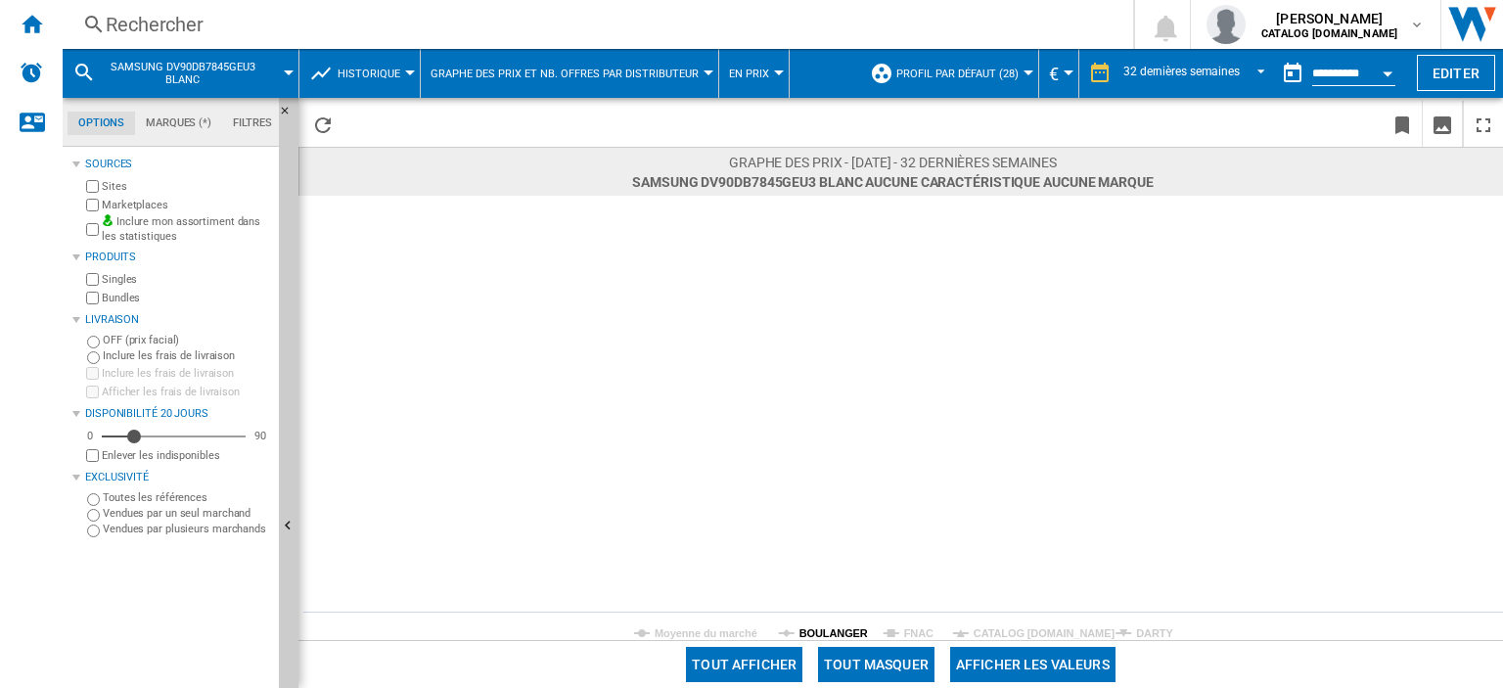
click at [826, 631] on tspan "BOULANGER" at bounding box center [833, 633] width 68 height 12
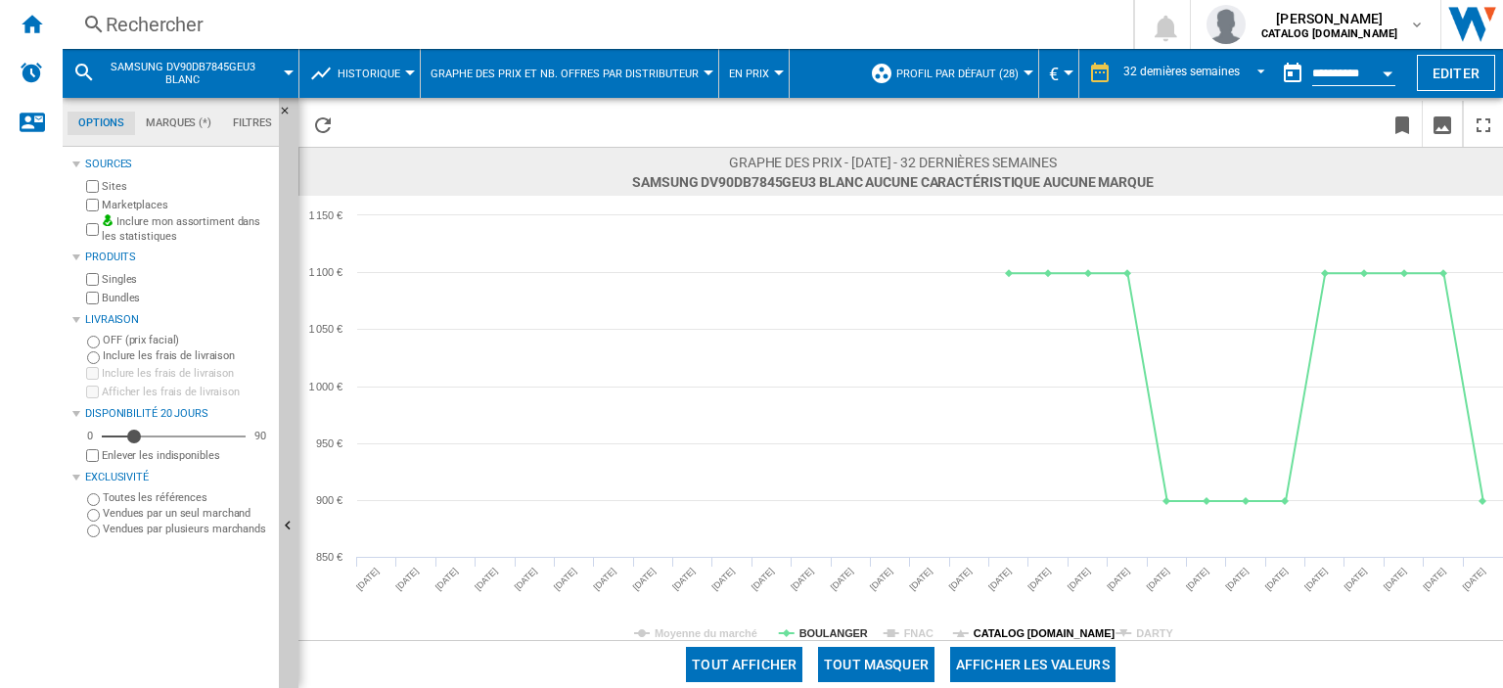
click at [995, 635] on tspan "CATALOG [DOMAIN_NAME]" at bounding box center [1045, 633] width 142 height 12
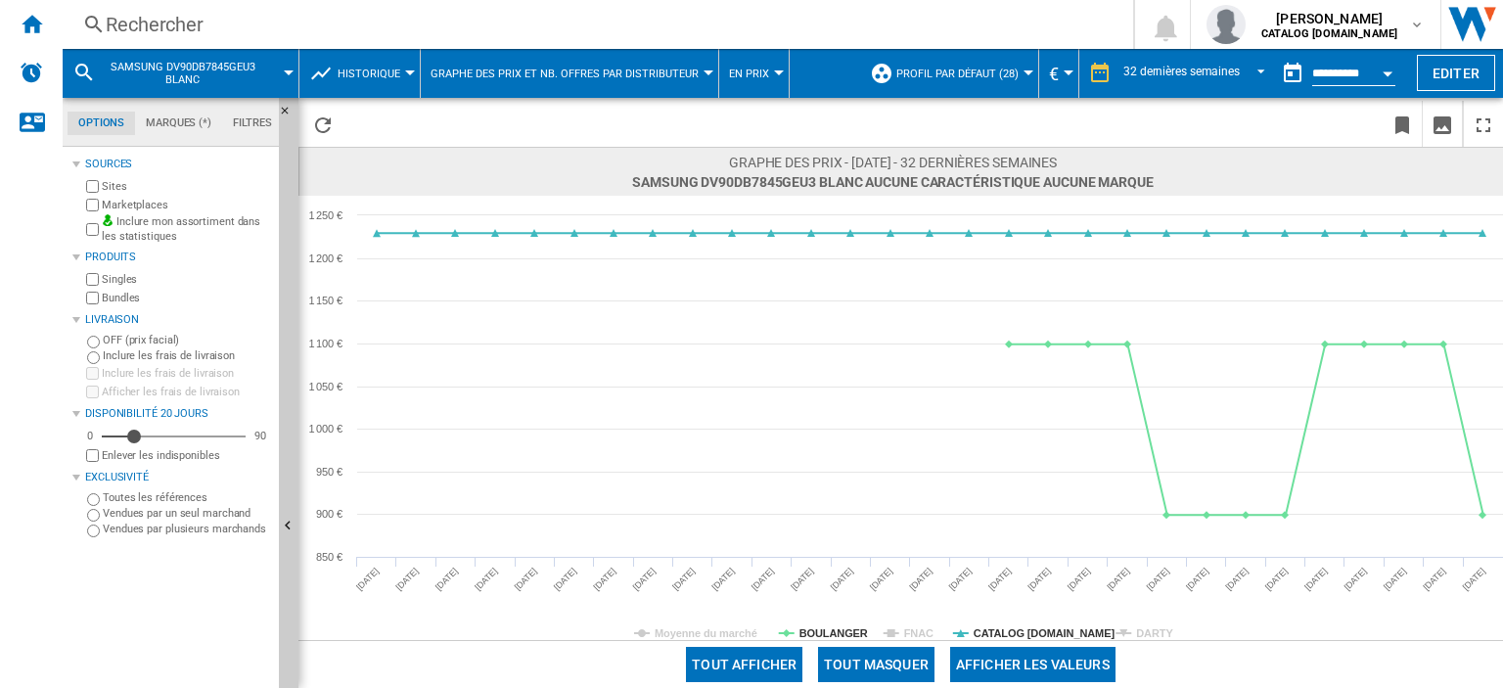
click at [238, 30] on div "Rechercher" at bounding box center [594, 24] width 976 height 27
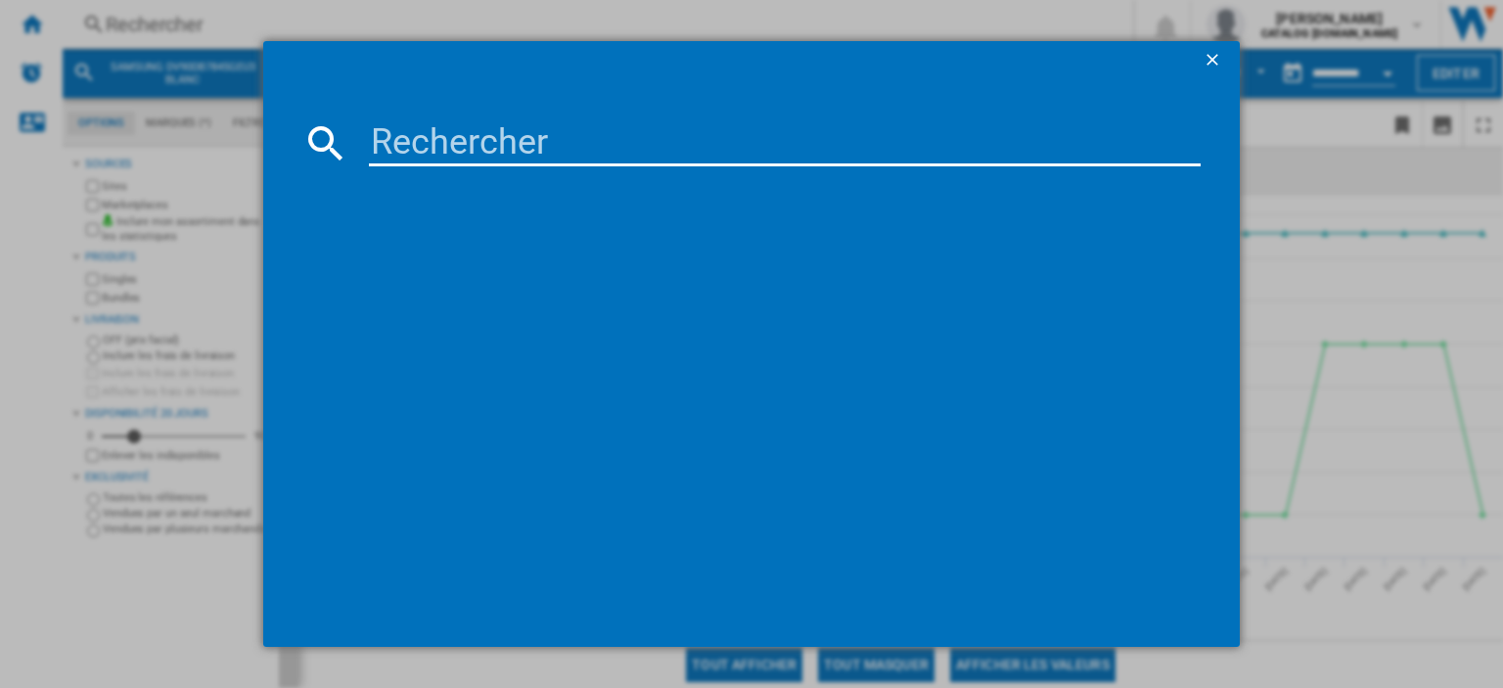
click at [380, 124] on input at bounding box center [785, 142] width 832 height 47
type input "RS80F64KEFEF"
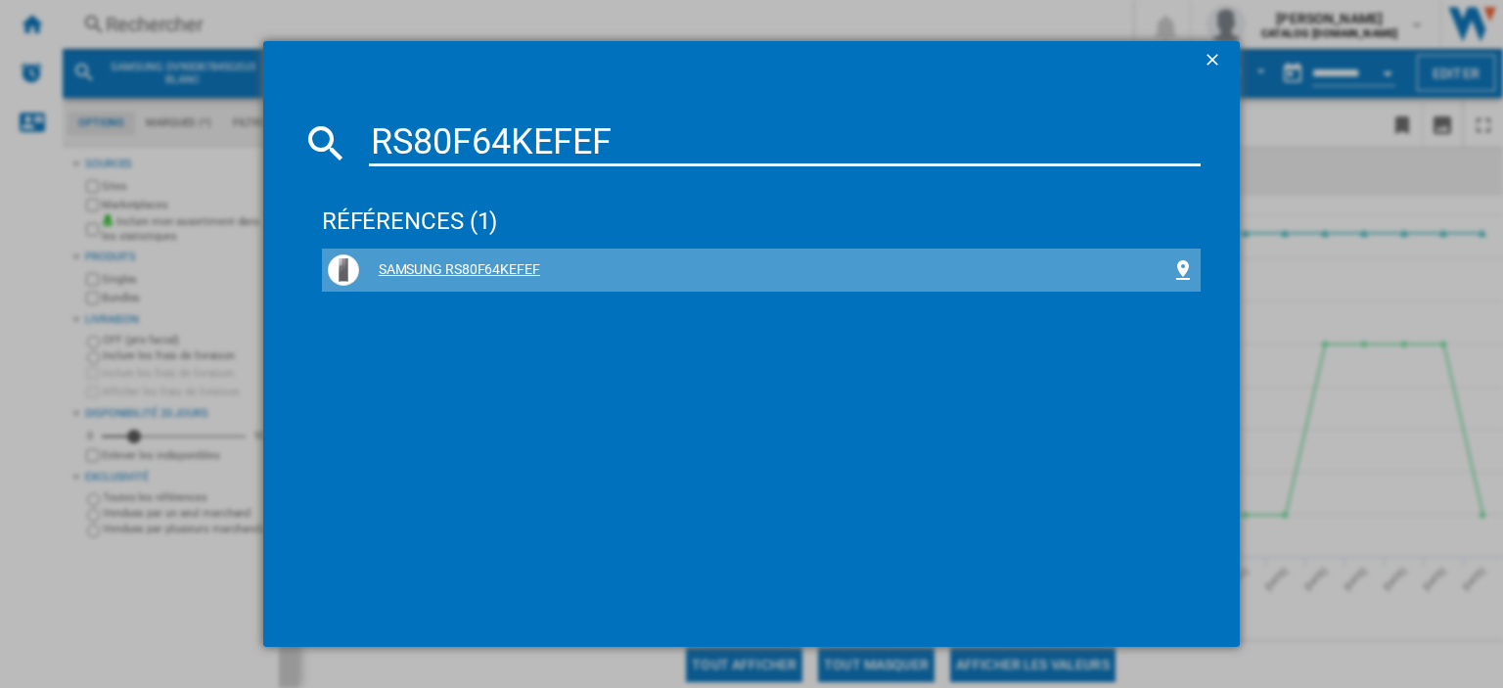
click at [497, 264] on div "SAMSUNG RS80F64KEFEF" at bounding box center [765, 270] width 812 height 20
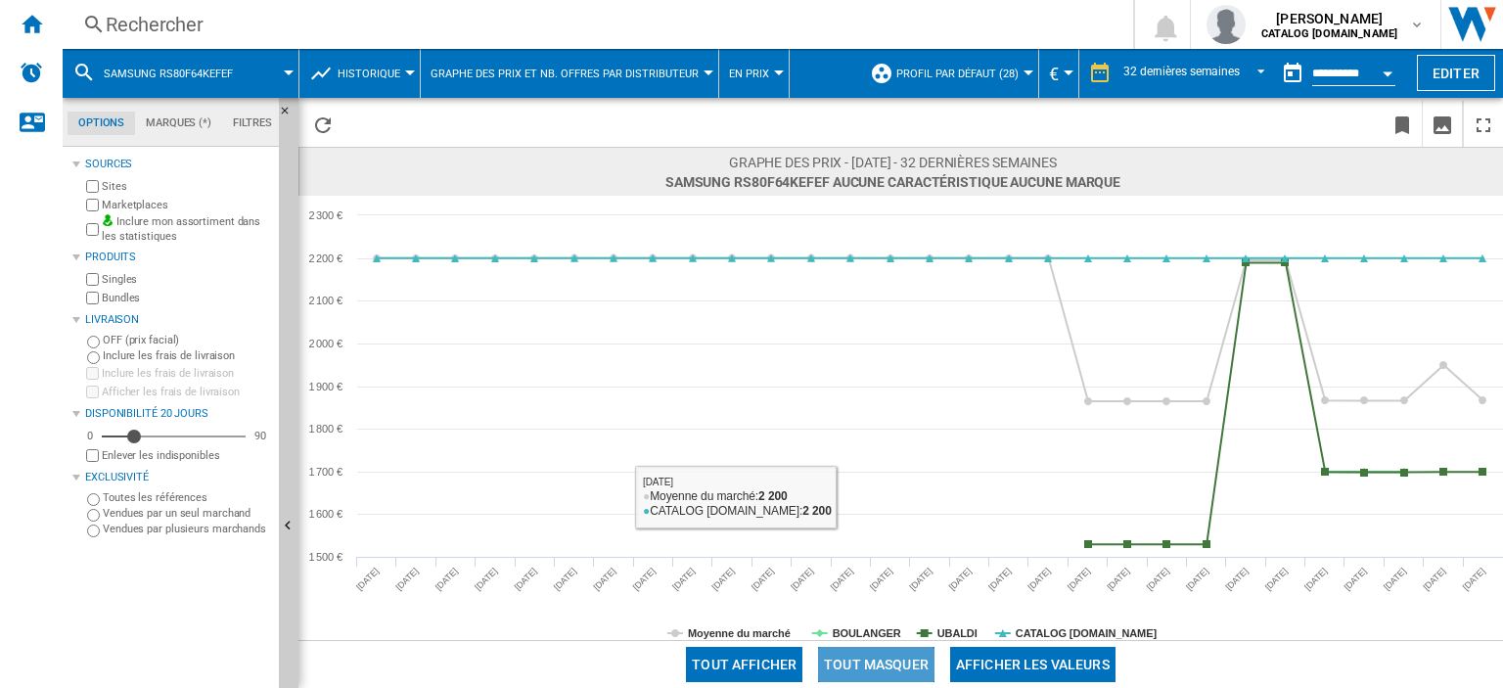
click at [887, 662] on button "Tout masquer" at bounding box center [876, 664] width 116 height 35
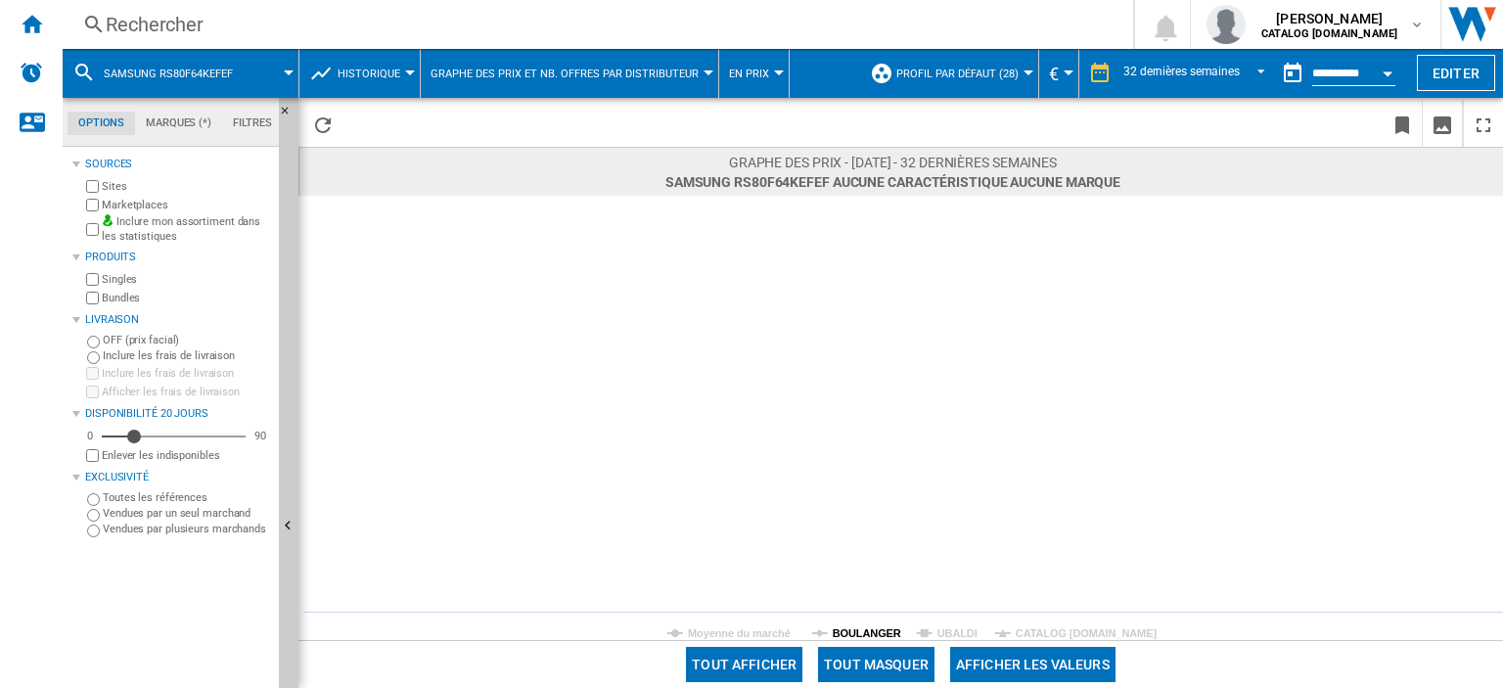
click at [865, 637] on tspan "BOULANGER" at bounding box center [867, 633] width 68 height 12
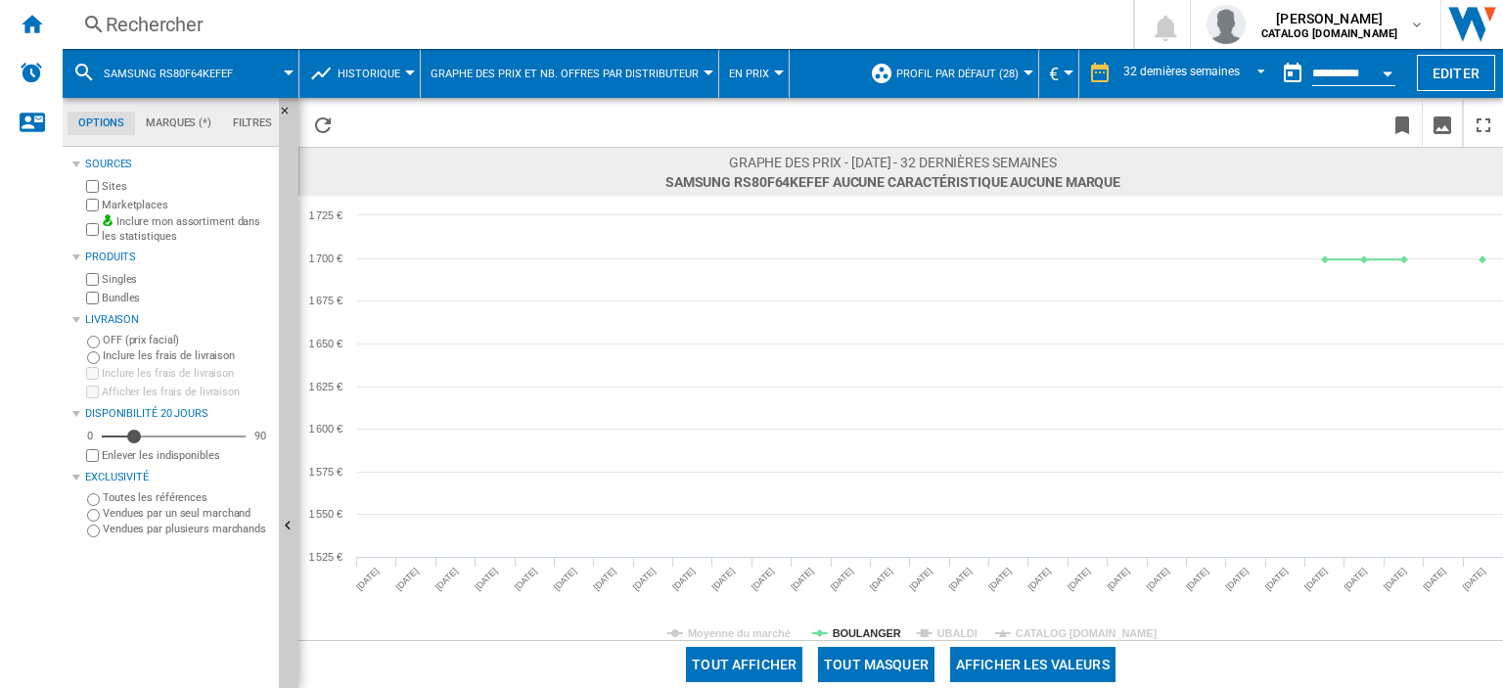
click at [159, 27] on div "Rechercher" at bounding box center [594, 24] width 976 height 27
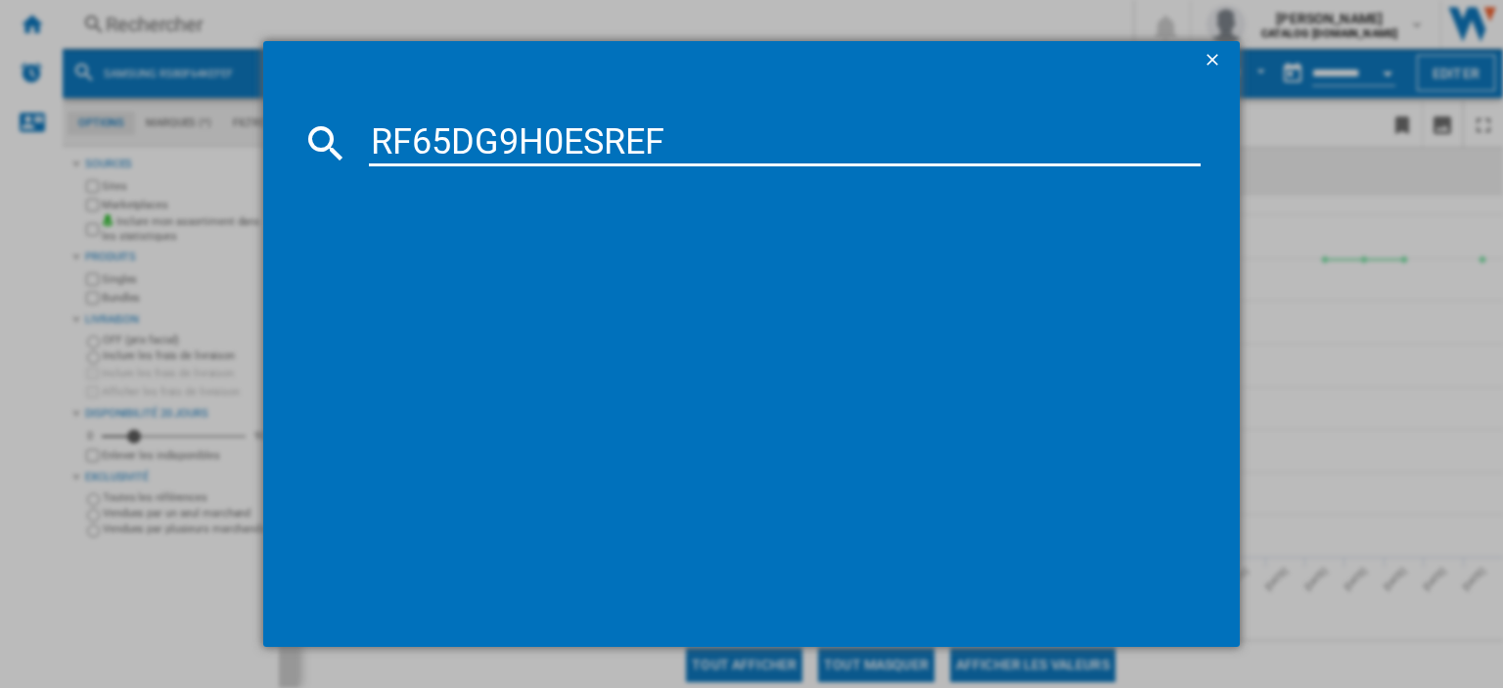
type input "RF65DG9H0ESREF"
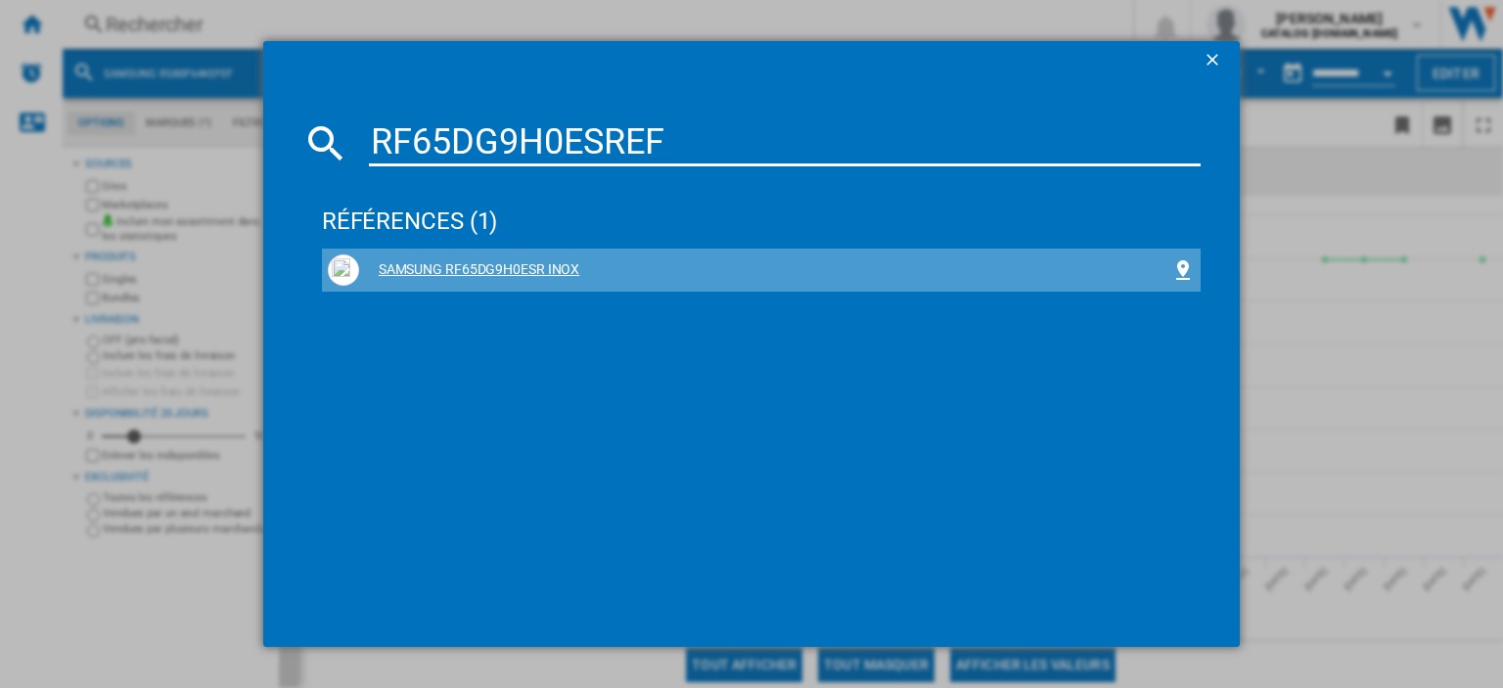
click at [544, 263] on div "SAMSUNG RF65DG9H0ESR INOX" at bounding box center [765, 270] width 812 height 20
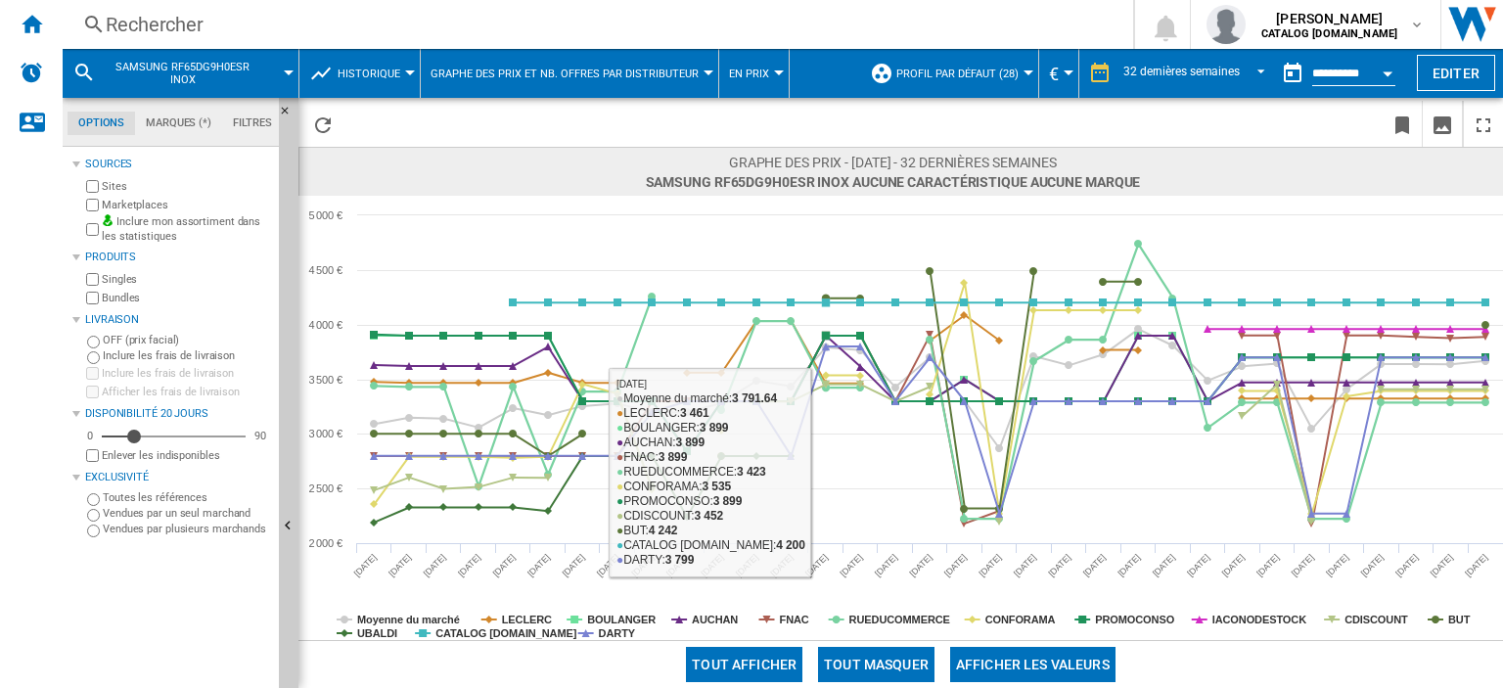
click at [873, 663] on button "Tout masquer" at bounding box center [876, 664] width 116 height 35
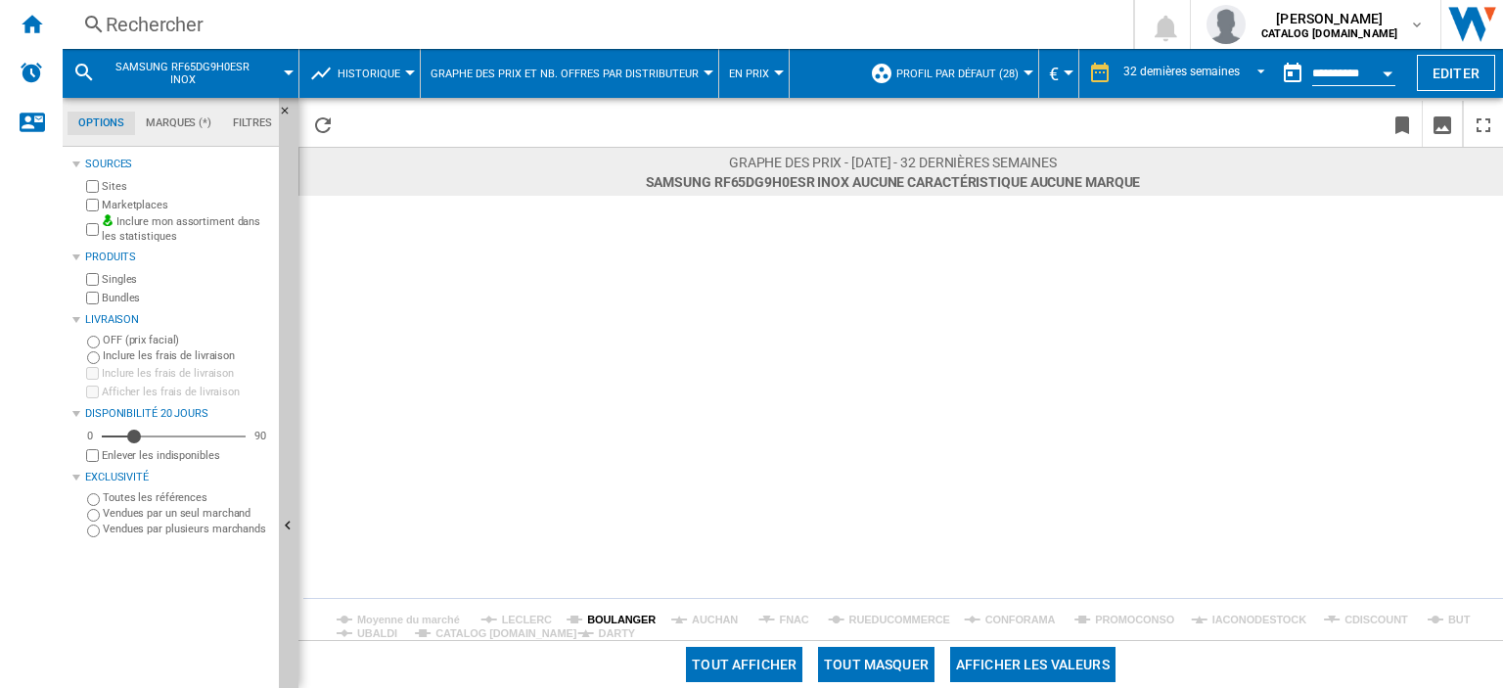
click at [622, 617] on tspan "BOULANGER" at bounding box center [621, 619] width 68 height 12
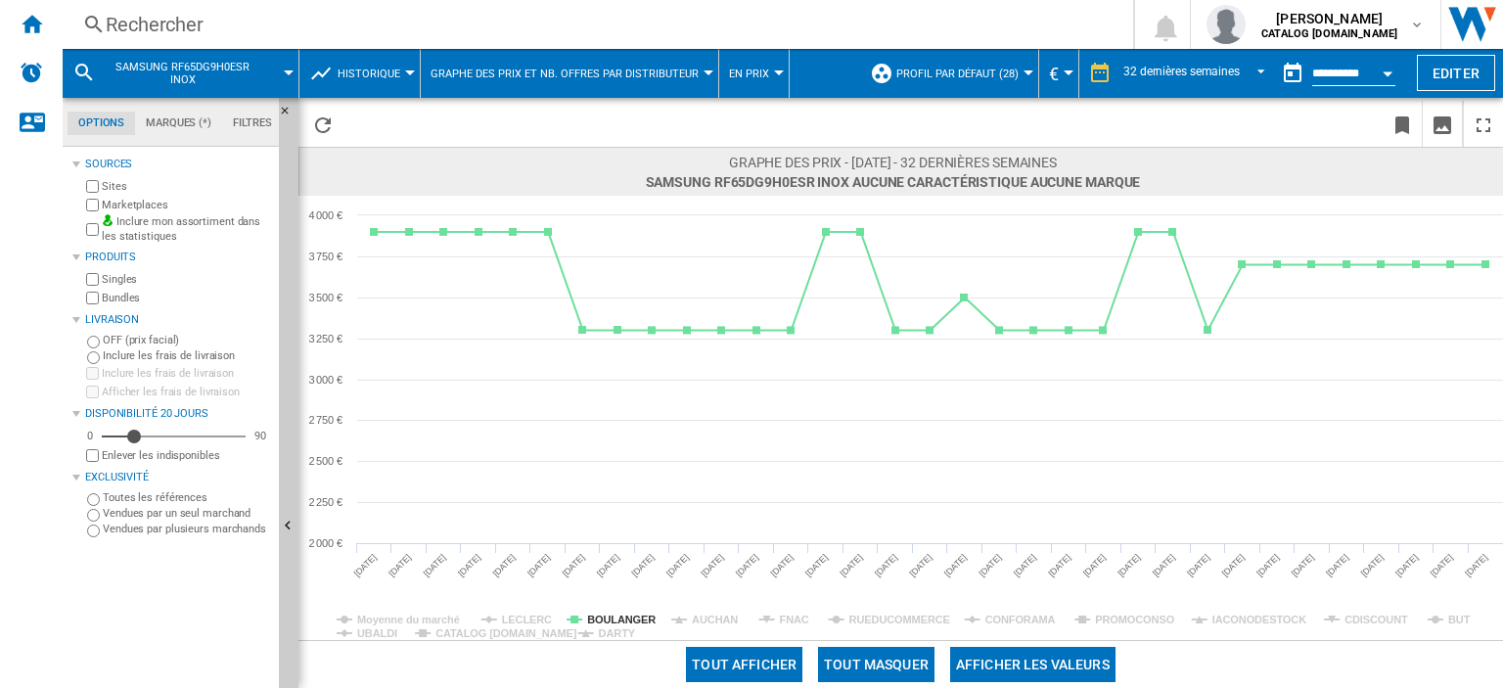
click at [215, 35] on div "Rechercher" at bounding box center [594, 24] width 976 height 27
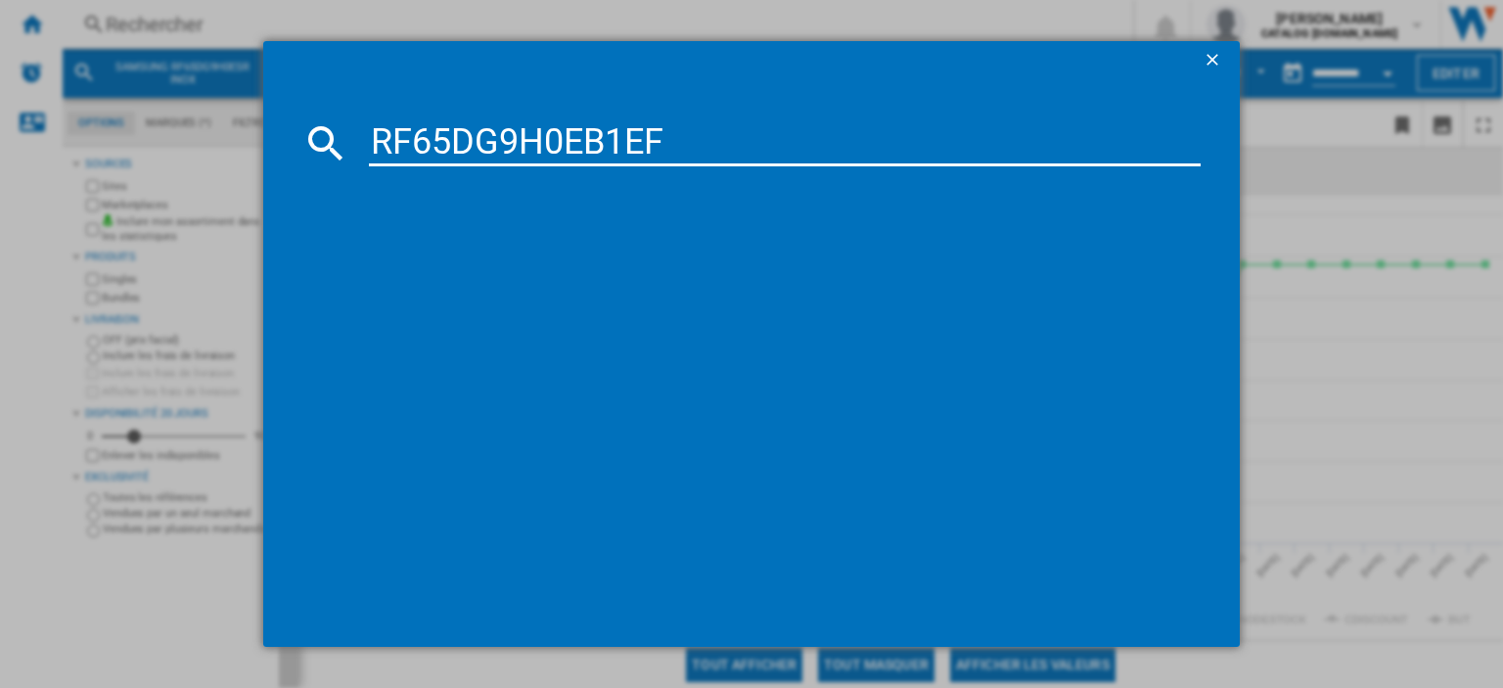
type input "RF65DG9H0EB1EF"
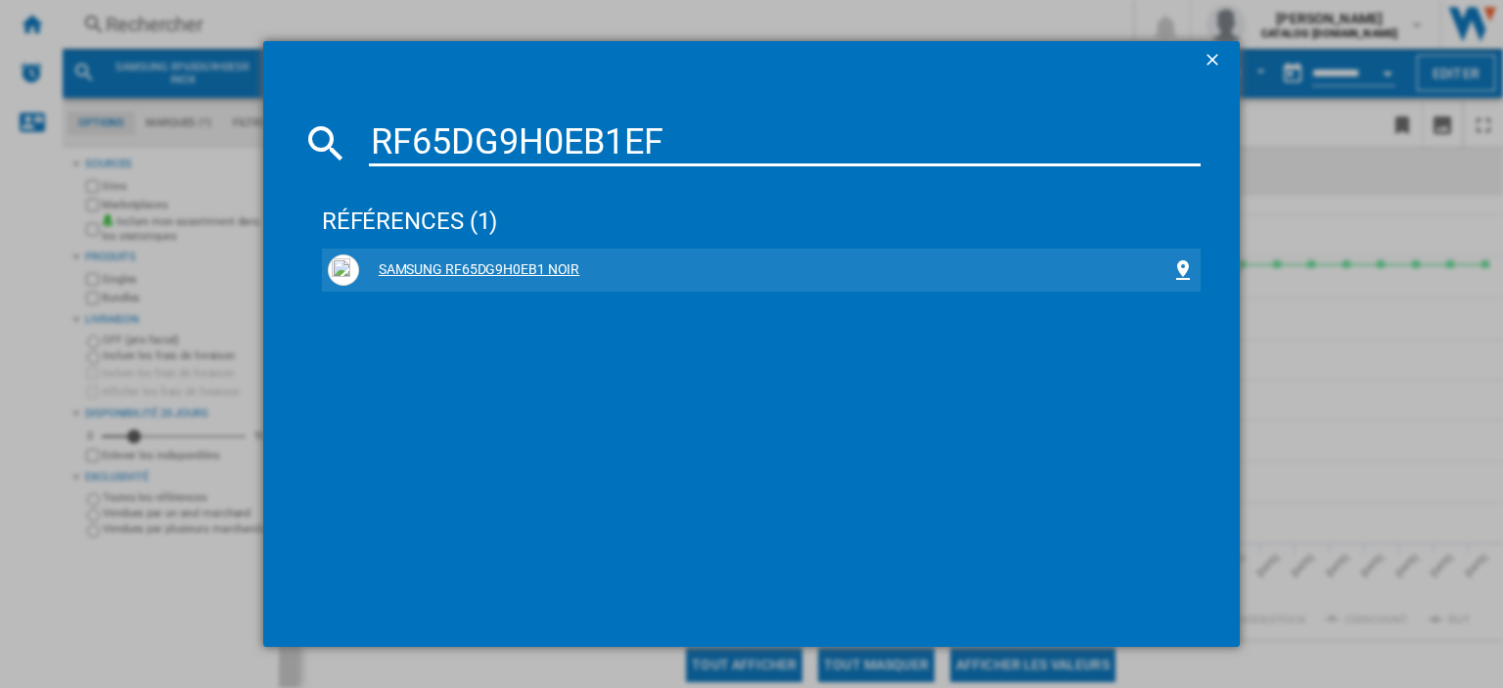
click at [494, 270] on div "SAMSUNG RF65DG9H0EB1 NOIR" at bounding box center [765, 270] width 812 height 20
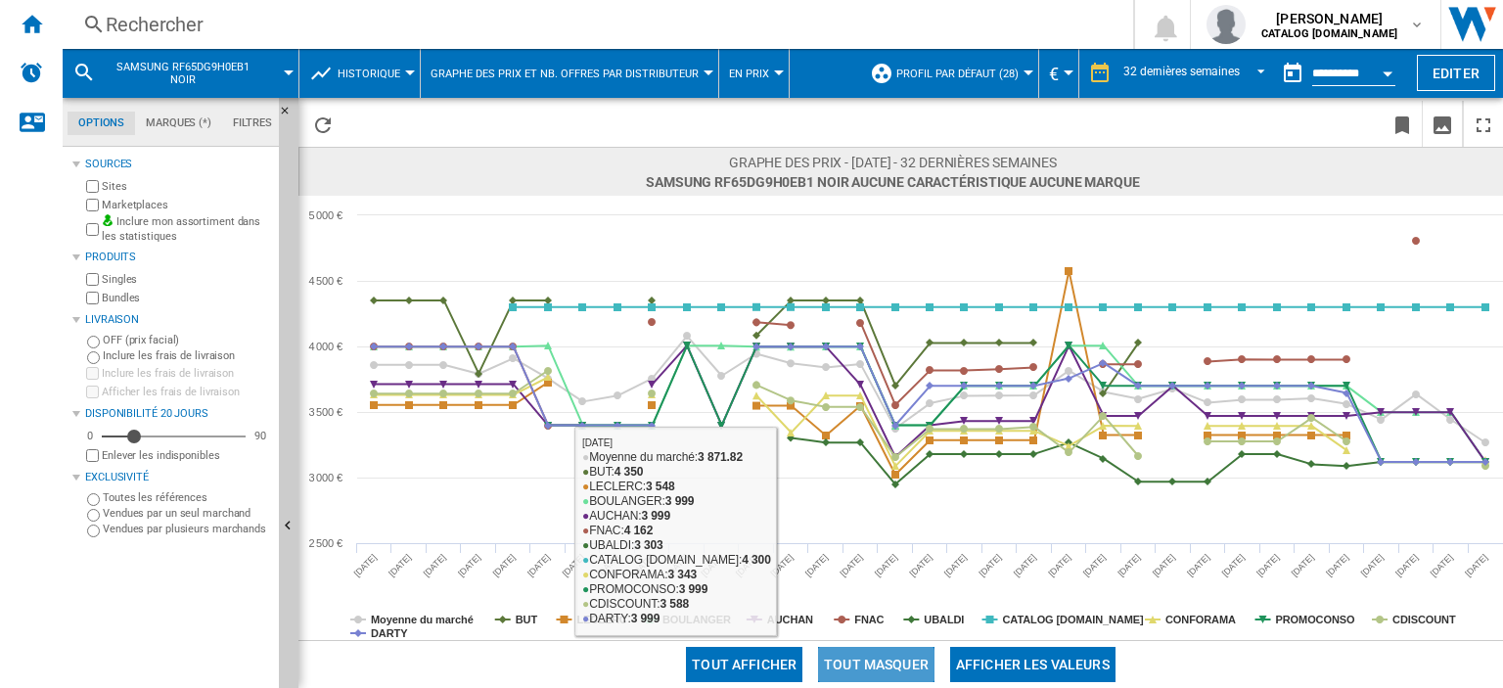
click at [863, 672] on button "Tout masquer" at bounding box center [876, 664] width 116 height 35
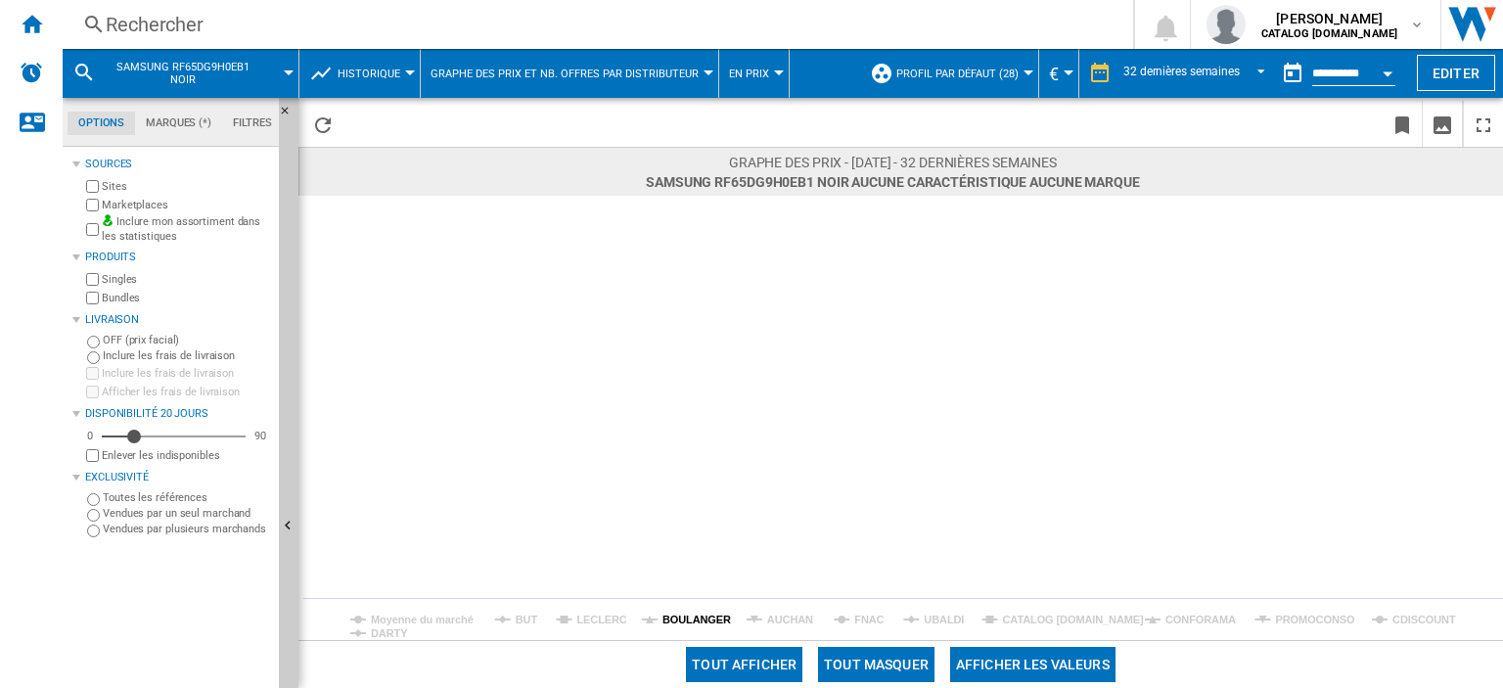
click at [682, 613] on tspan "BOULANGER" at bounding box center [696, 619] width 68 height 12
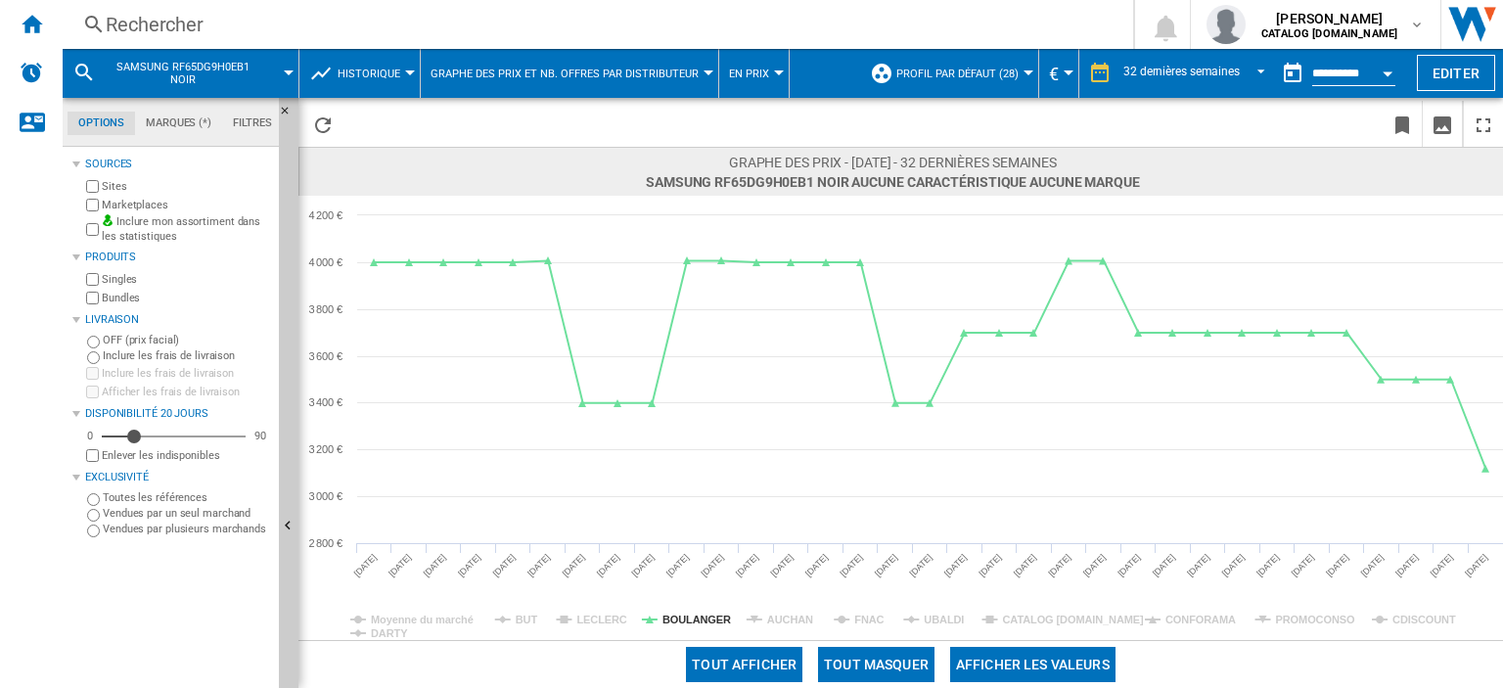
click at [248, 35] on div "Rechercher" at bounding box center [594, 24] width 976 height 27
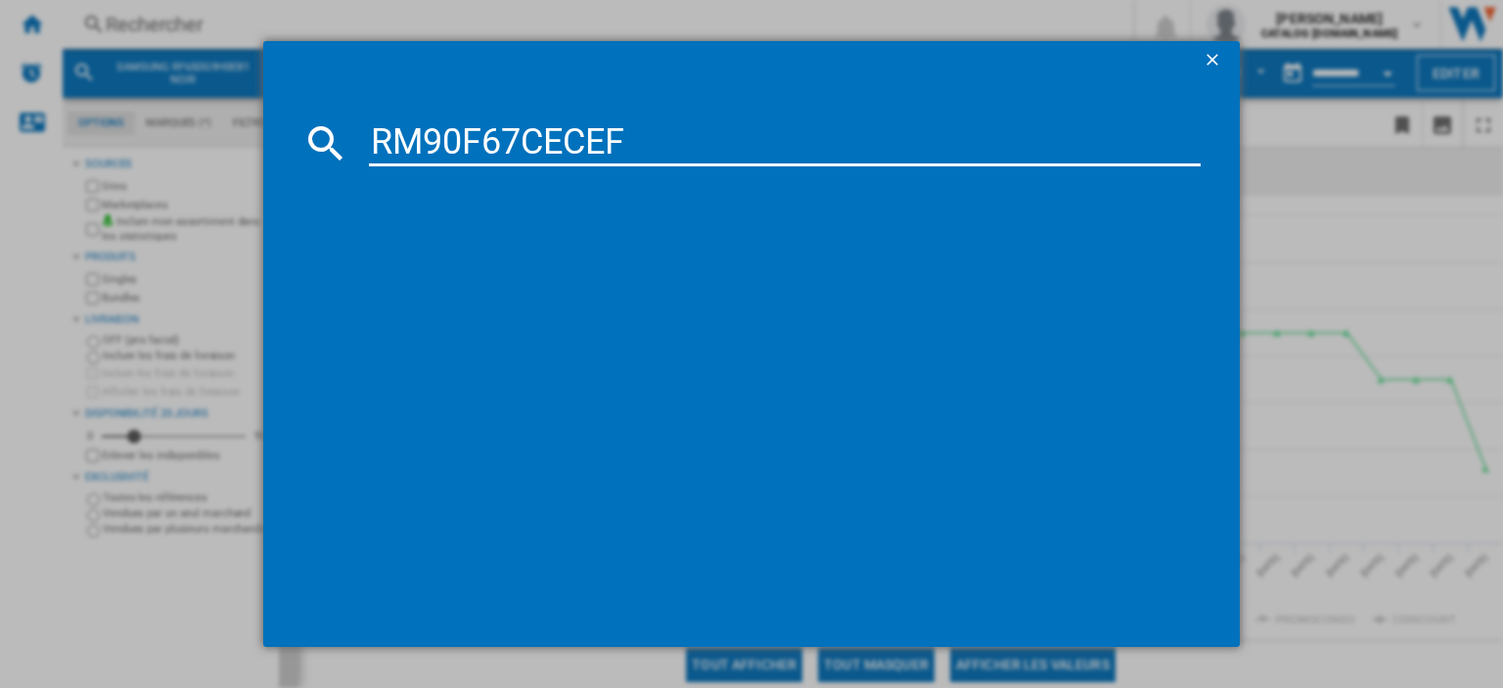
type input "RM90F67CECEF"
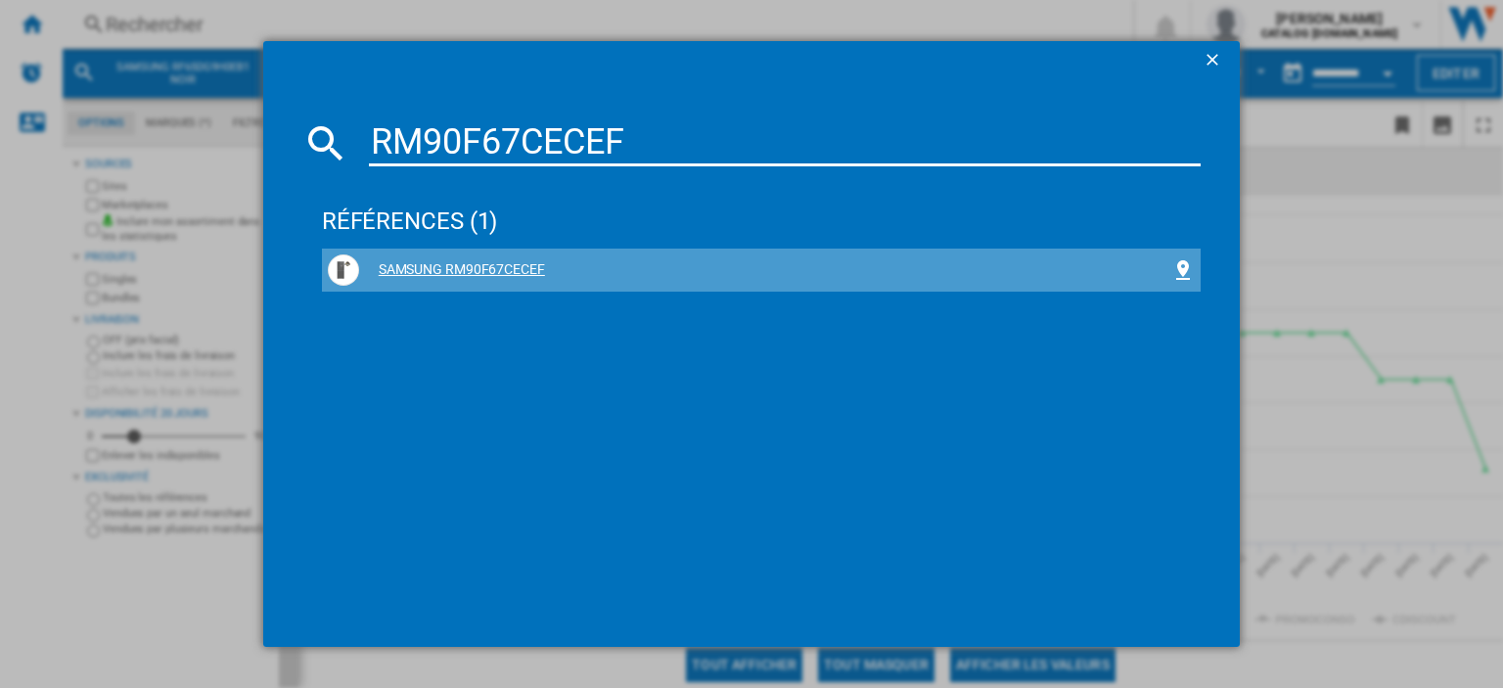
click at [494, 263] on div "SAMSUNG RM90F67CECEF" at bounding box center [765, 270] width 812 height 20
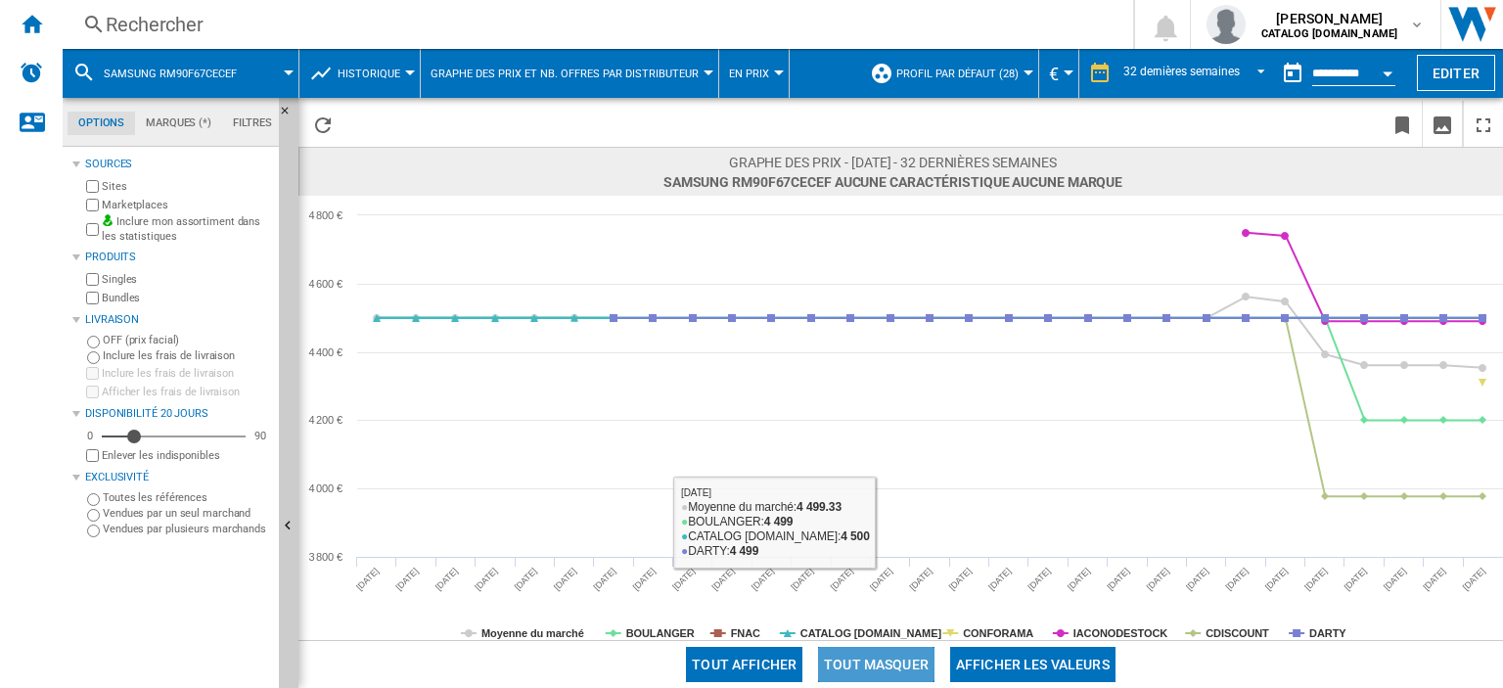
click at [866, 660] on button "Tout masquer" at bounding box center [876, 664] width 116 height 35
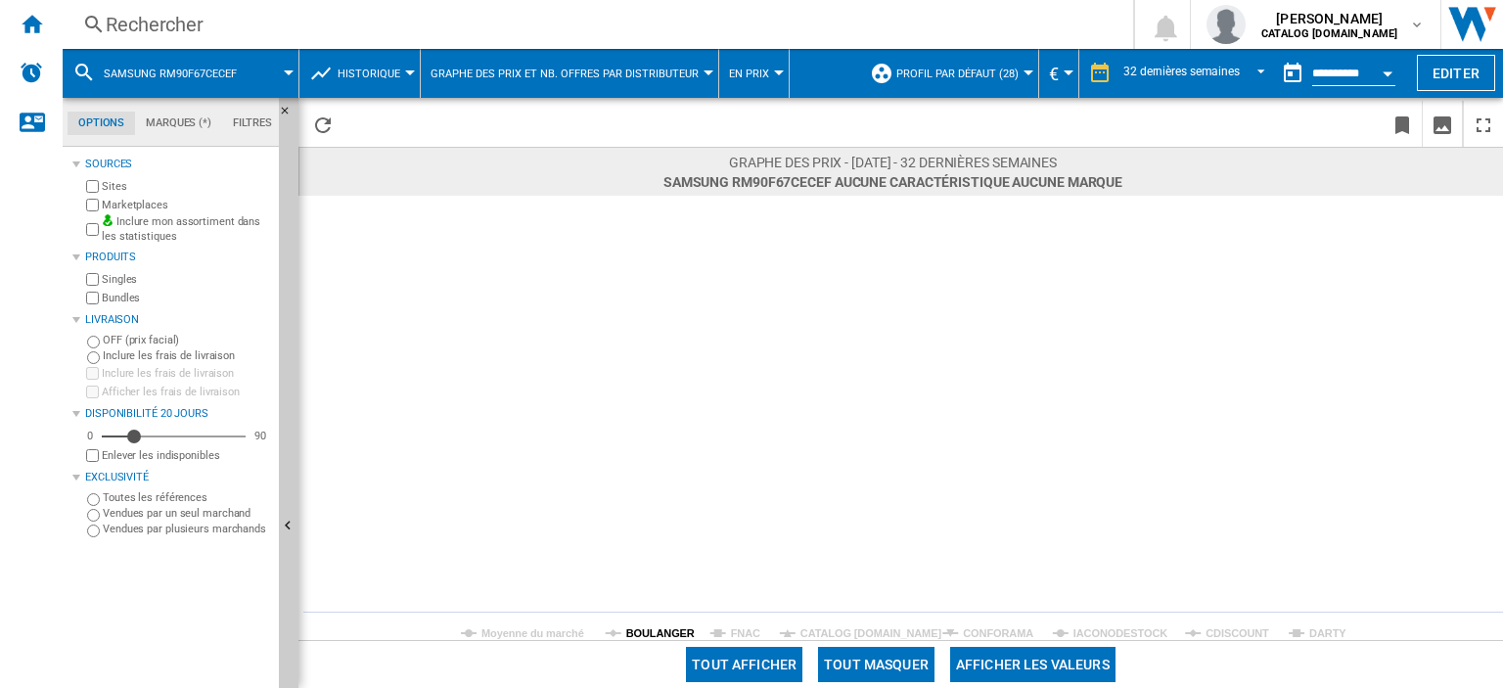
click at [661, 628] on tspan "BOULANGER" at bounding box center [660, 633] width 68 height 12
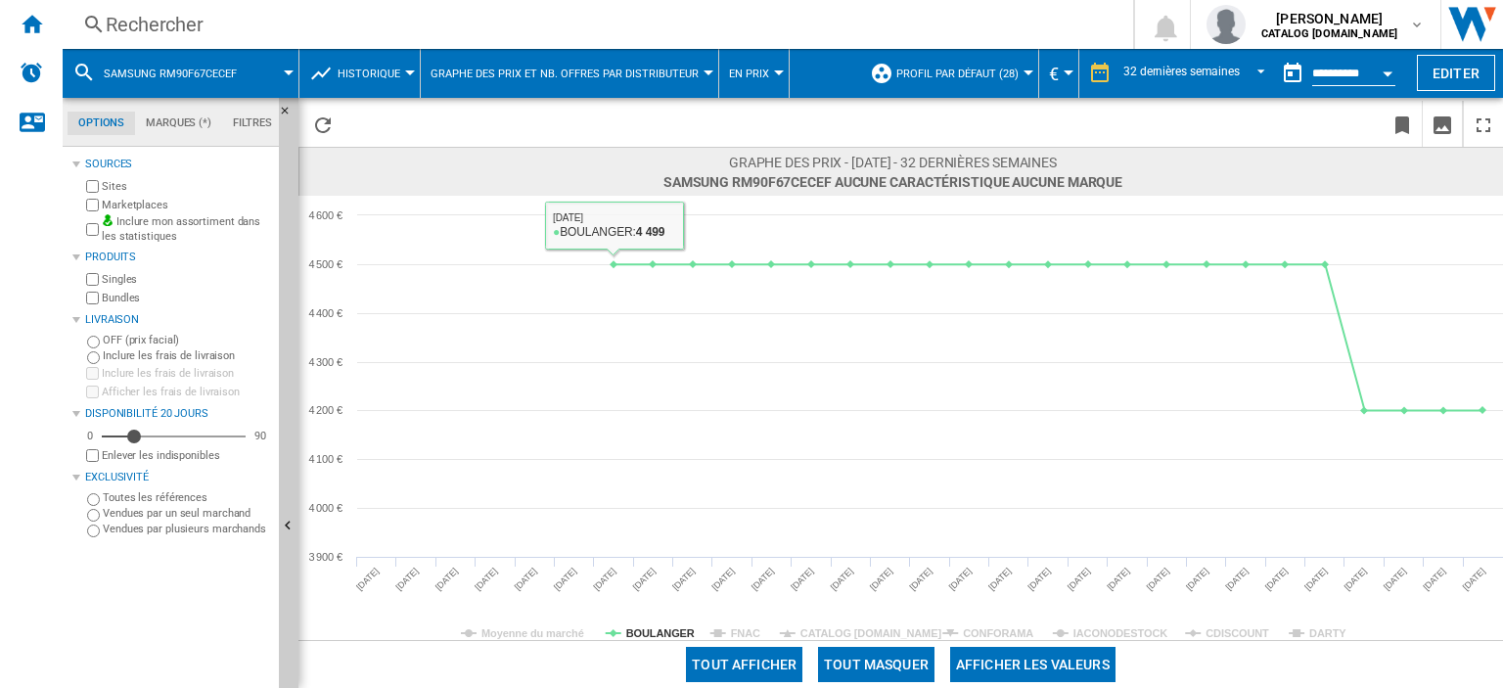
click at [176, 24] on div "Rechercher" at bounding box center [594, 24] width 976 height 27
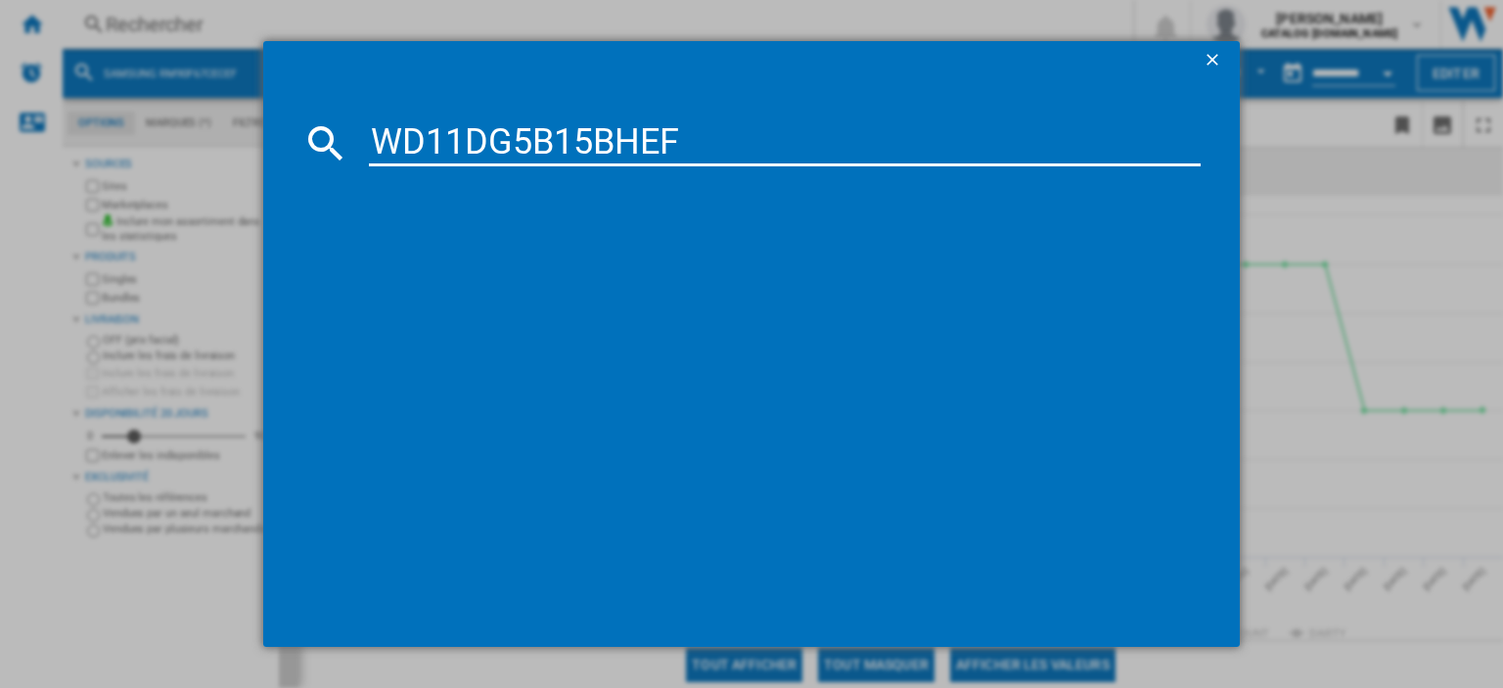
type input "WD11DG5B15BHEF"
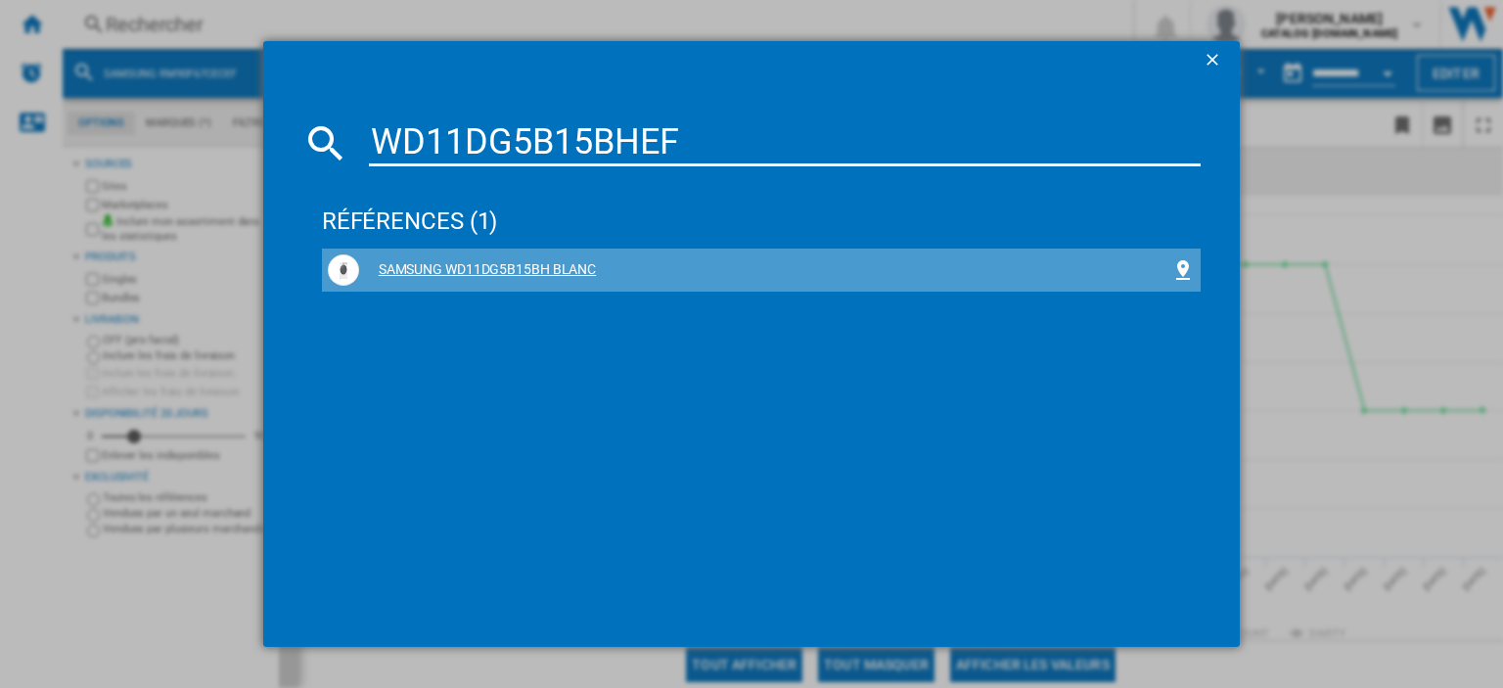
click at [532, 266] on div "SAMSUNG WD11DG5B15BH BLANC" at bounding box center [765, 270] width 812 height 20
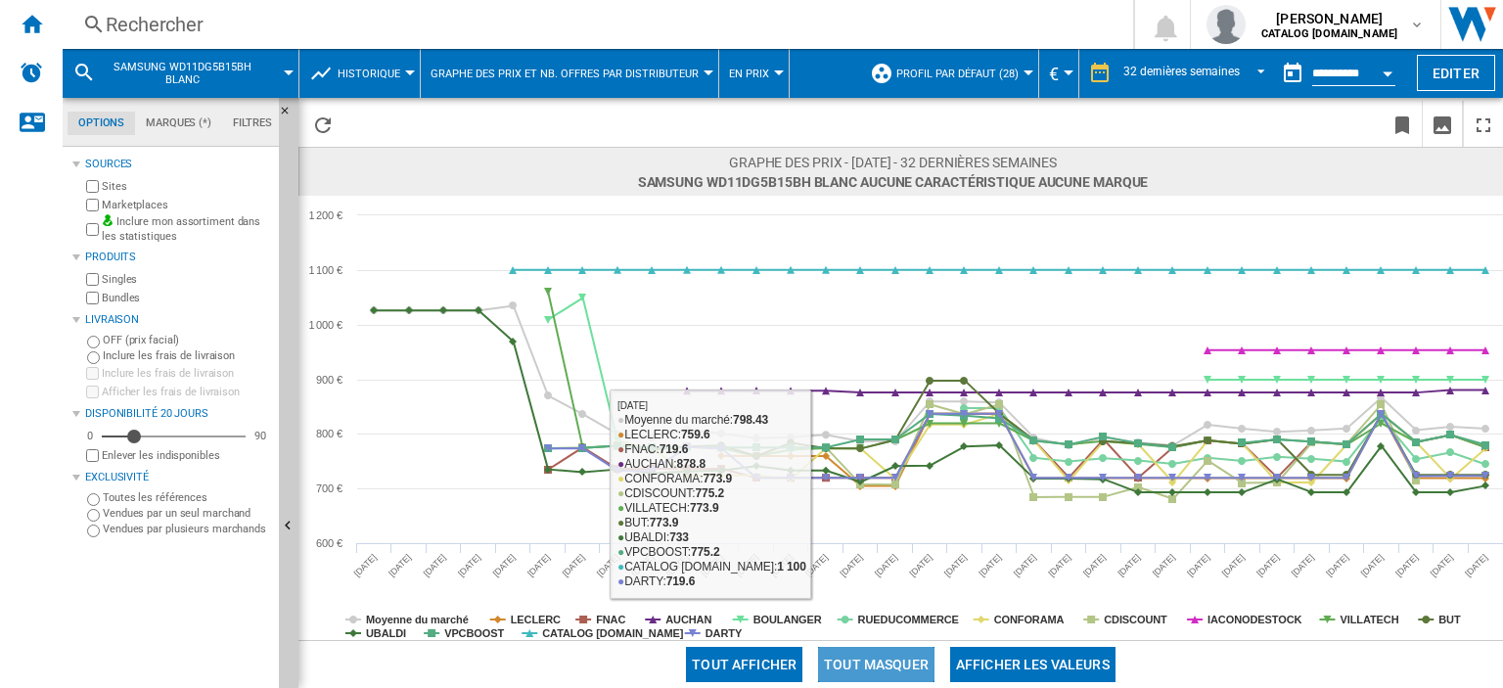
click at [883, 664] on button "Tout masquer" at bounding box center [876, 664] width 116 height 35
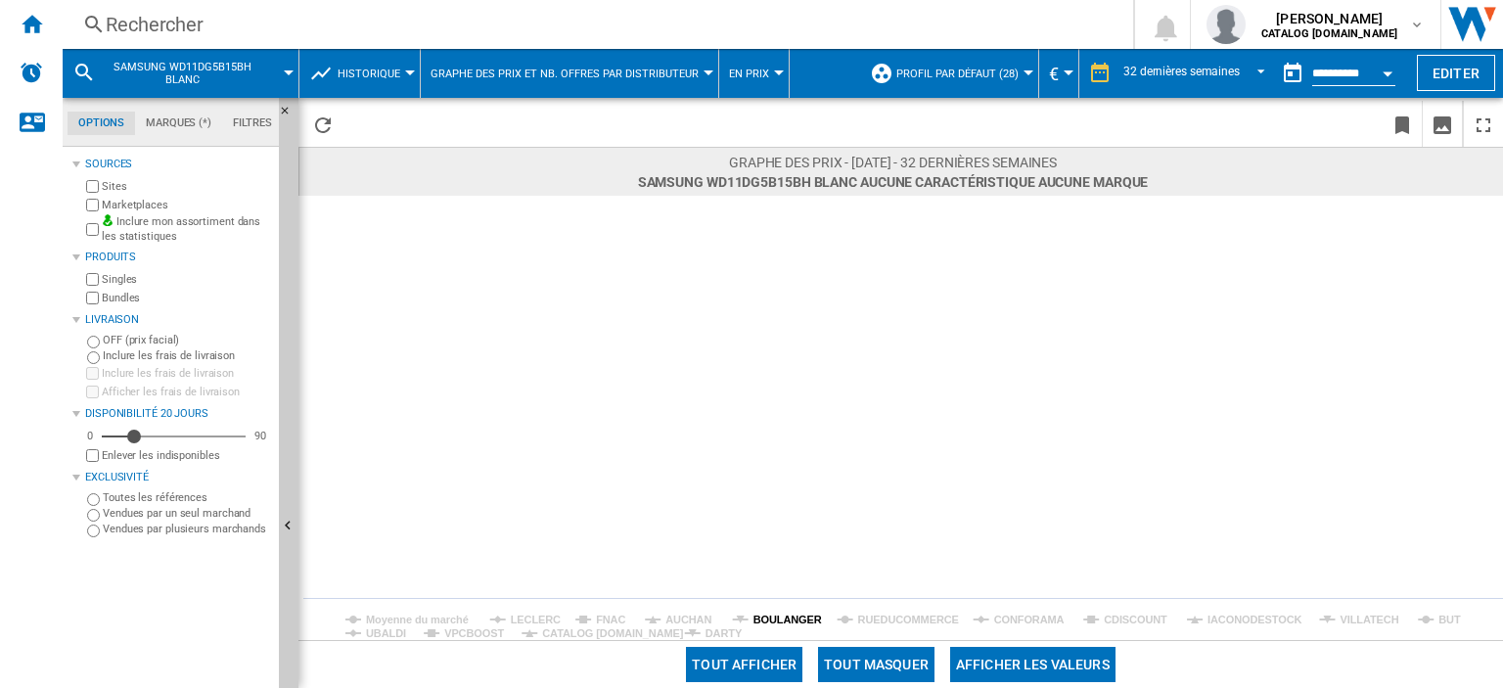
click at [788, 618] on tspan "BOULANGER" at bounding box center [787, 619] width 68 height 12
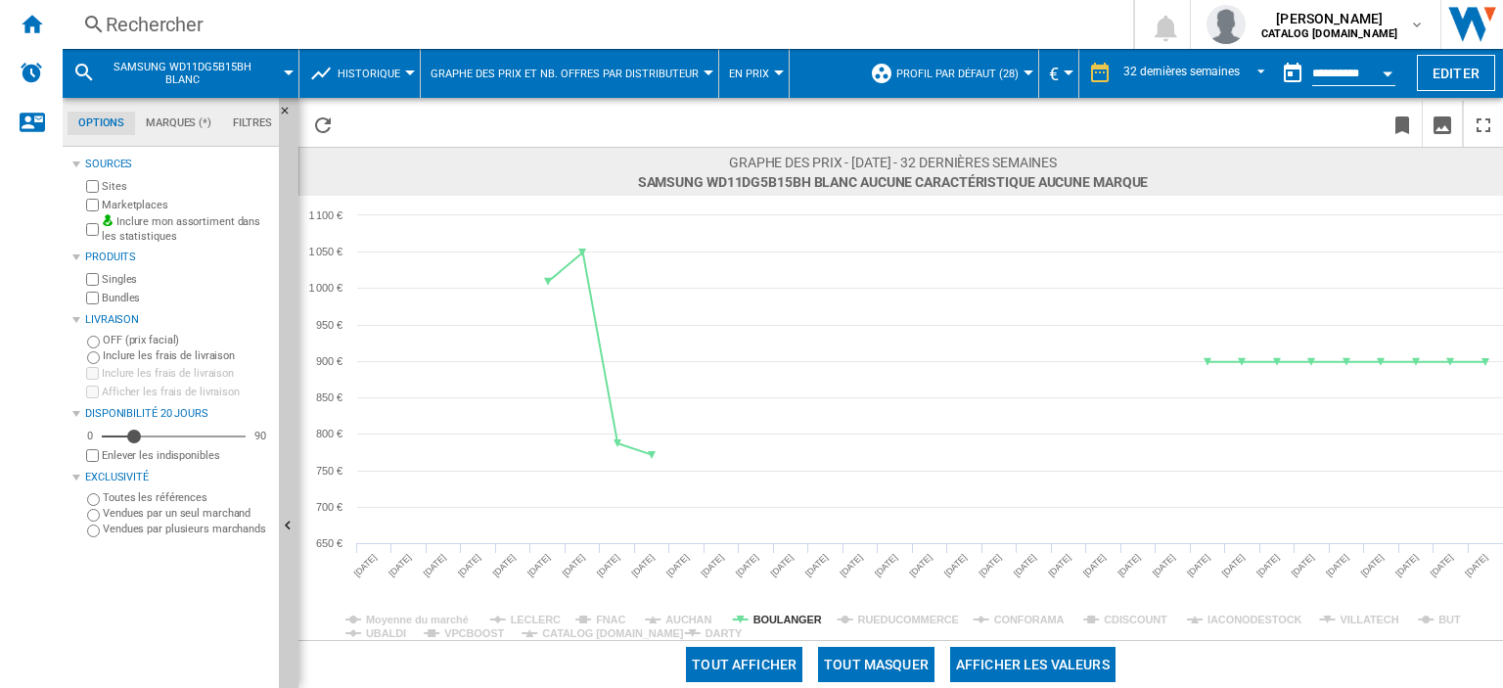
click at [218, 28] on div "Rechercher" at bounding box center [594, 24] width 976 height 27
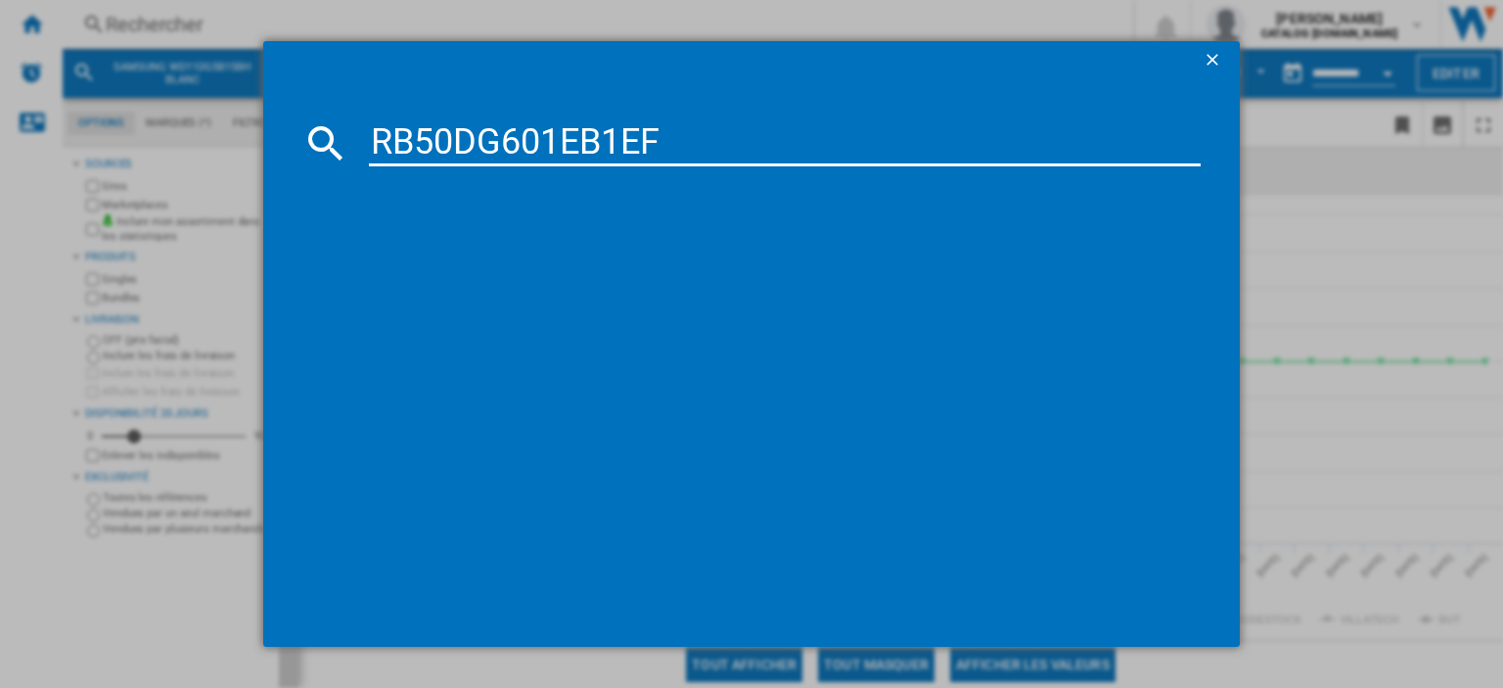
type input "RB50DG601EB1EF"
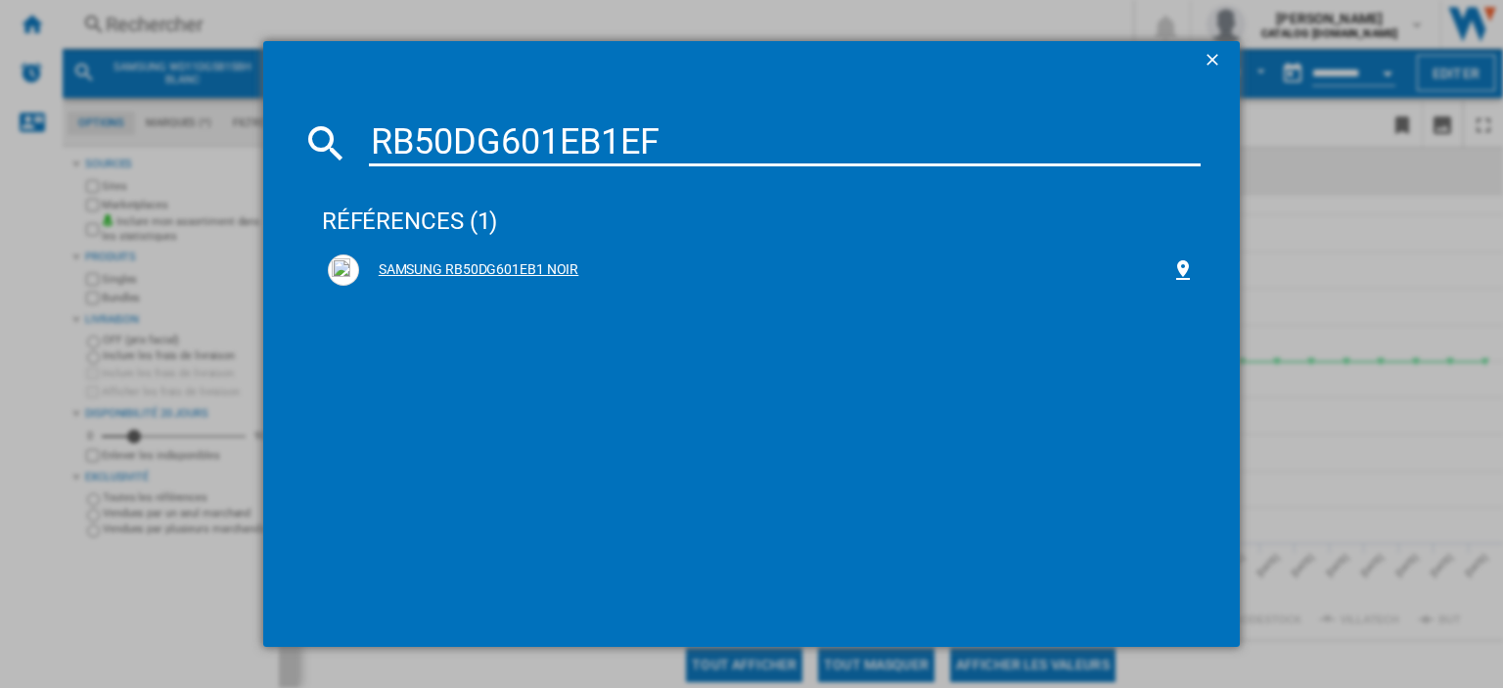
click at [513, 261] on div "SAMSUNG RB50DG601EB1 NOIR" at bounding box center [765, 270] width 812 height 20
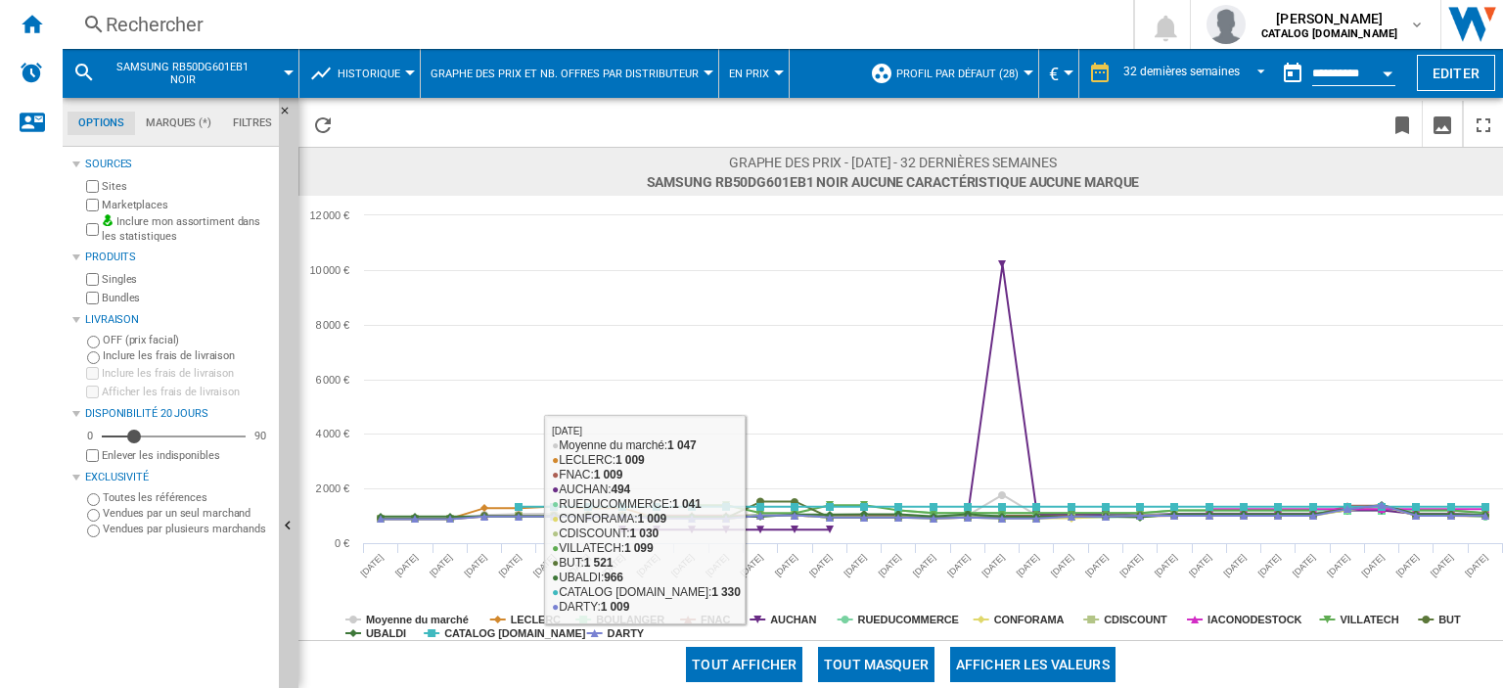
click at [881, 670] on button "Tout masquer" at bounding box center [876, 664] width 116 height 35
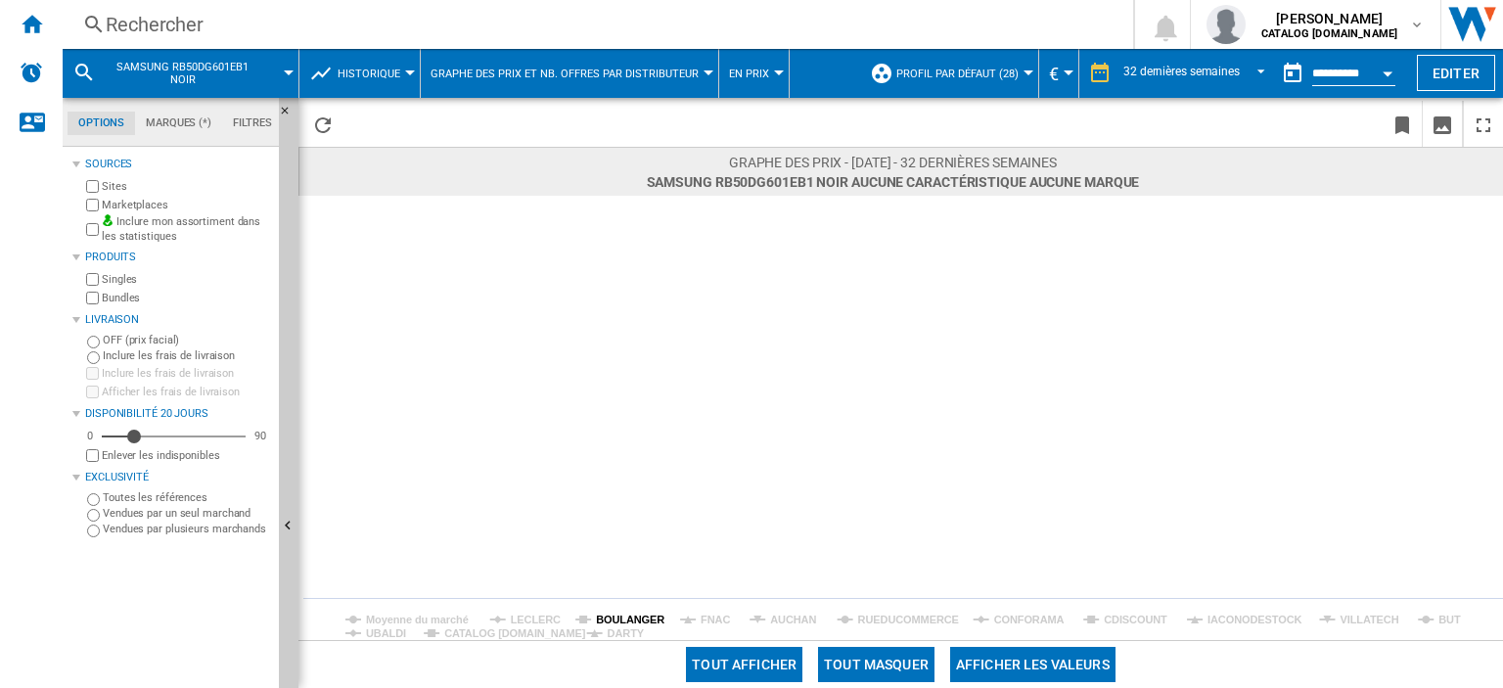
click at [634, 615] on tspan "BOULANGER" at bounding box center [630, 619] width 68 height 12
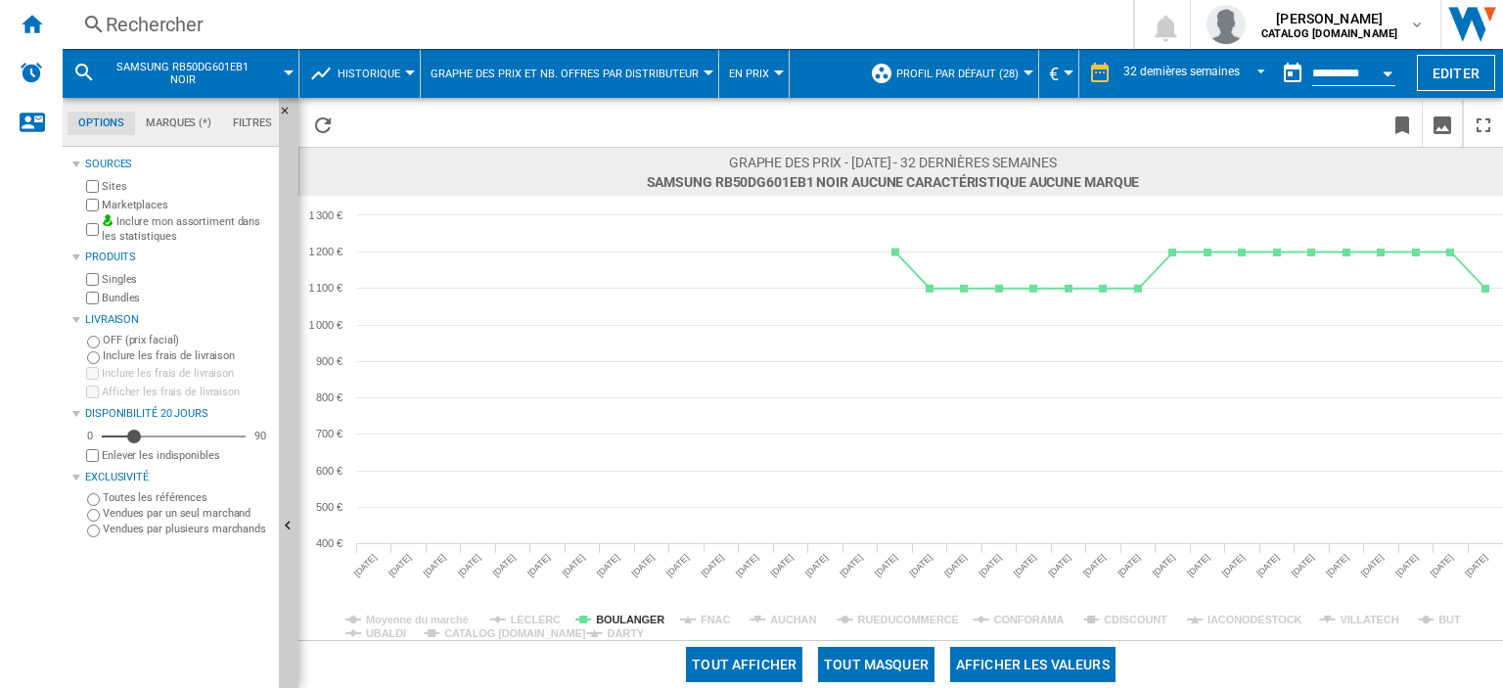
click at [161, 32] on div "Rechercher" at bounding box center [594, 24] width 976 height 27
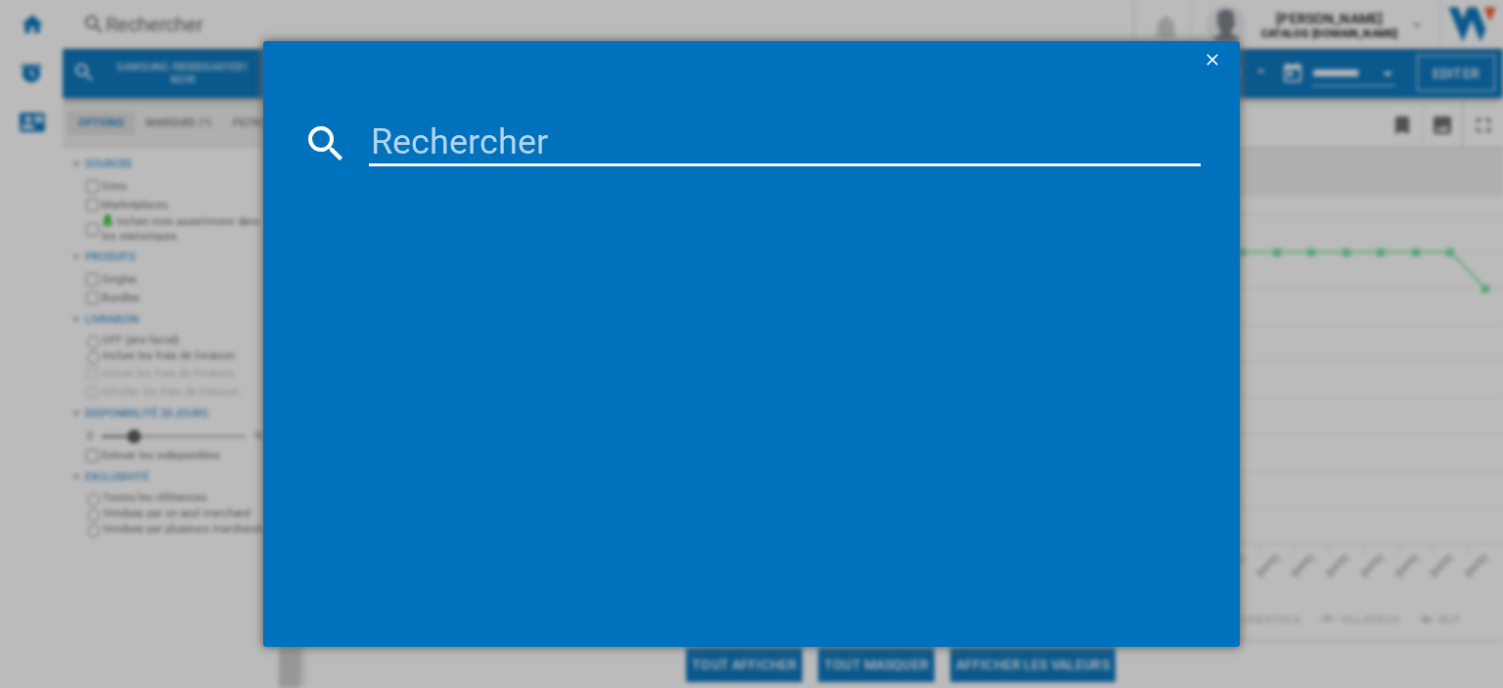
click at [403, 147] on input at bounding box center [785, 142] width 832 height 47
type input "RB38T607BB1"
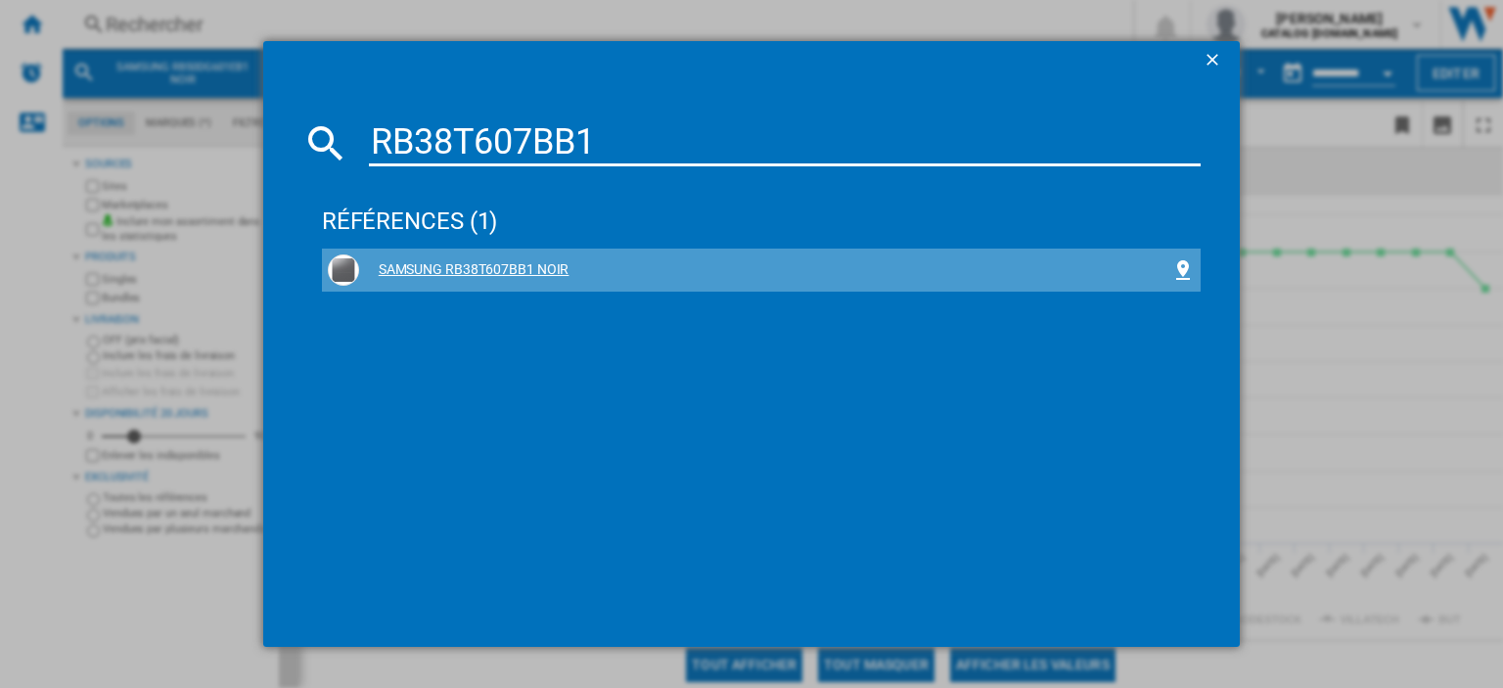
click at [532, 262] on div "SAMSUNG RB38T607BB1 NOIR" at bounding box center [765, 270] width 812 height 20
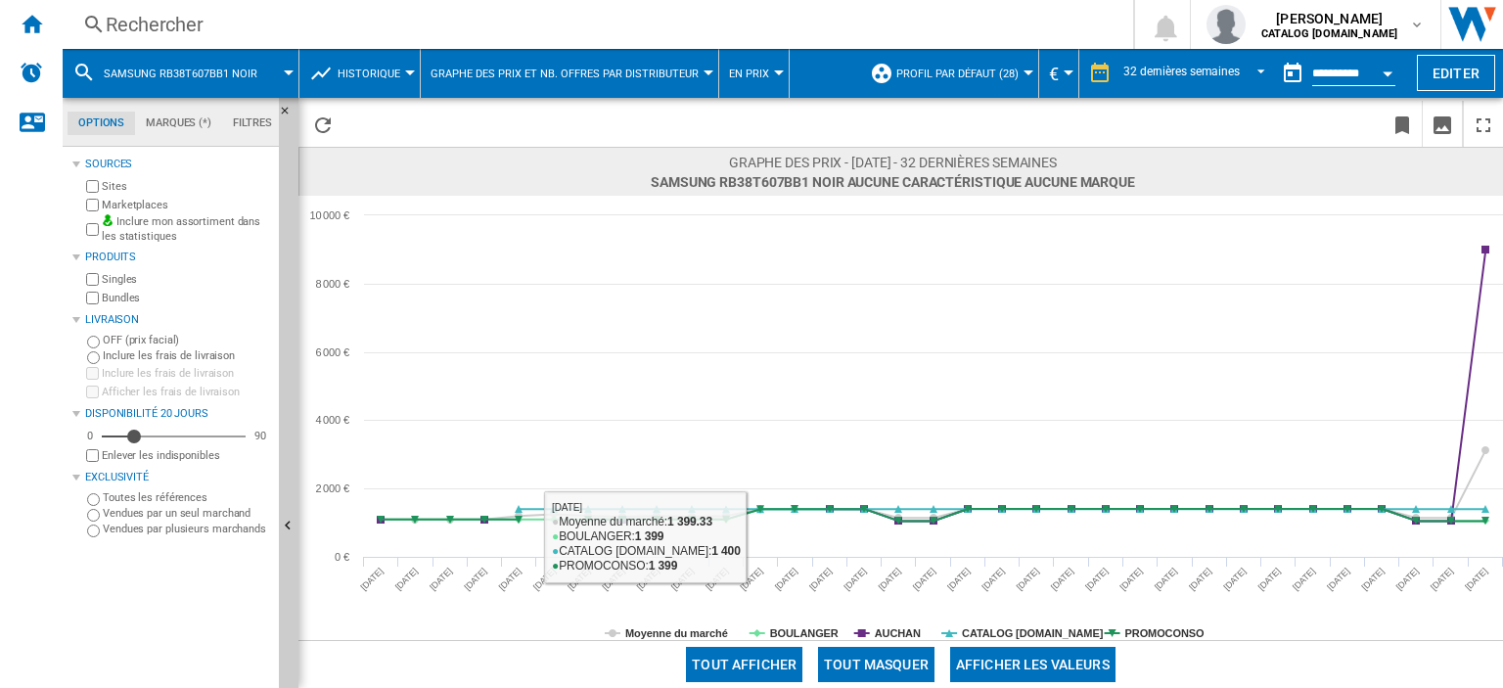
click at [861, 665] on button "Tout masquer" at bounding box center [876, 664] width 116 height 35
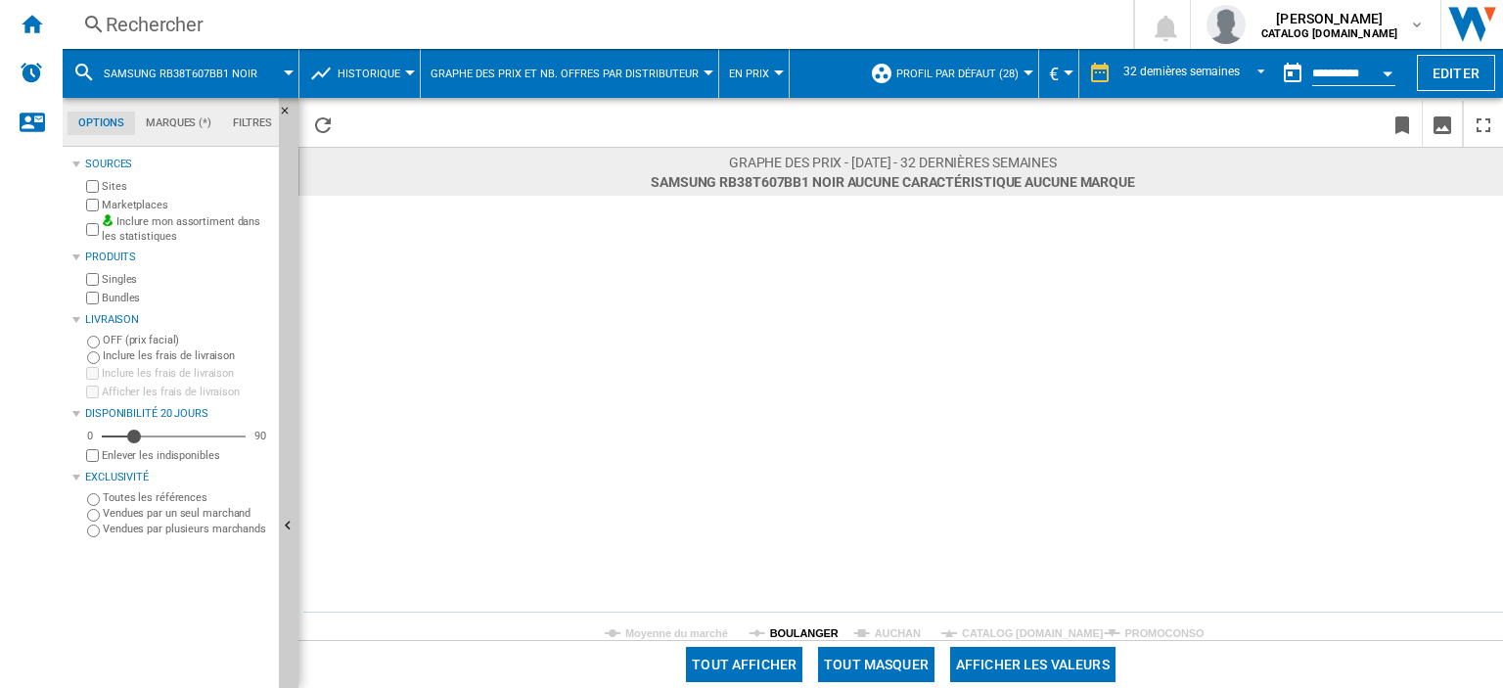
click at [804, 635] on tspan "BOULANGER" at bounding box center [804, 633] width 68 height 12
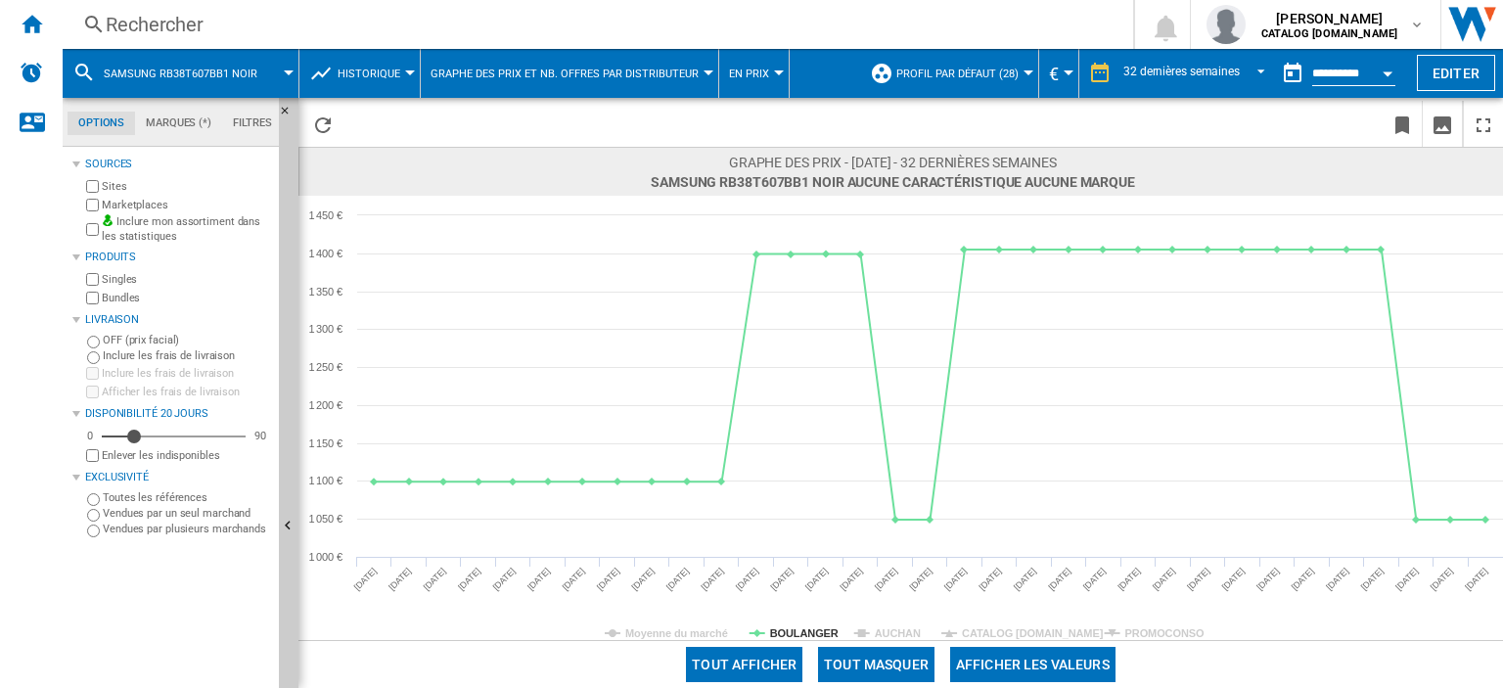
click at [220, 23] on div "Rechercher" at bounding box center [594, 24] width 976 height 27
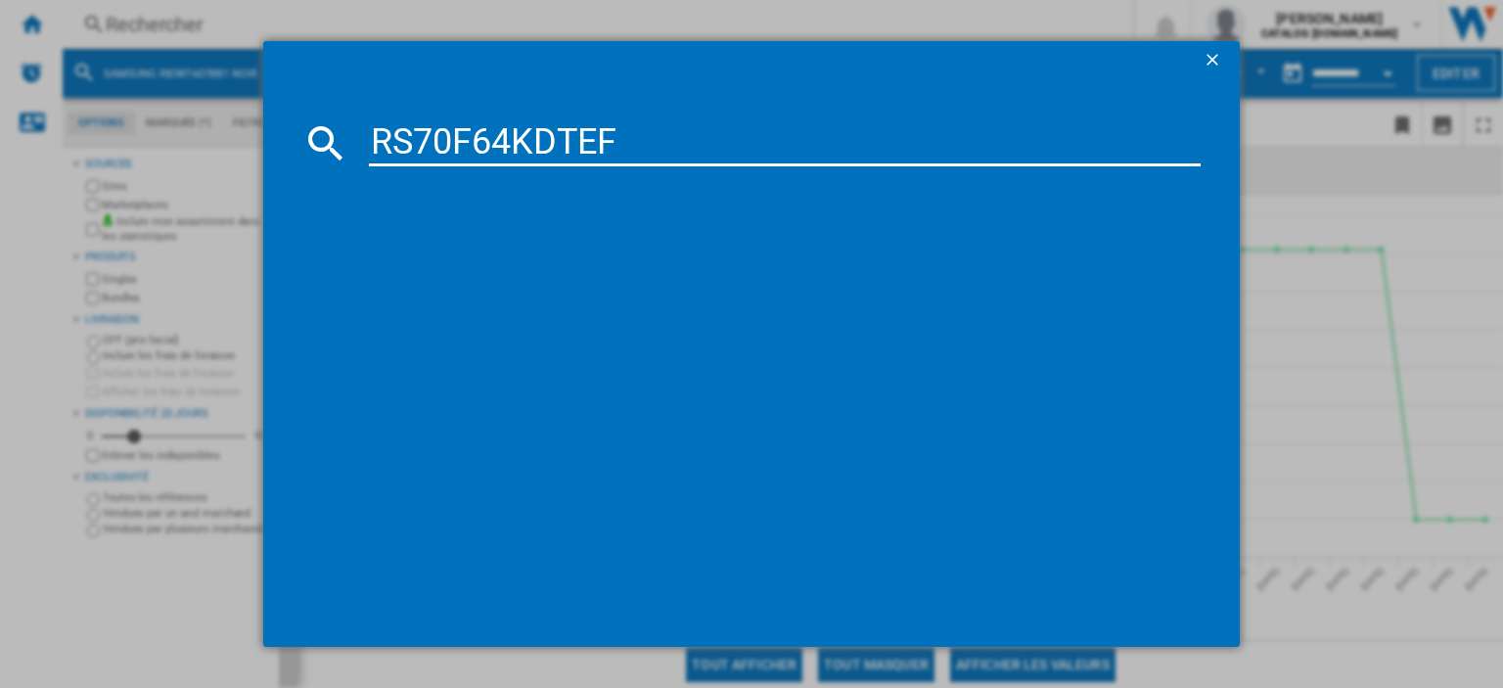
type input "RS70F64KDTEF"
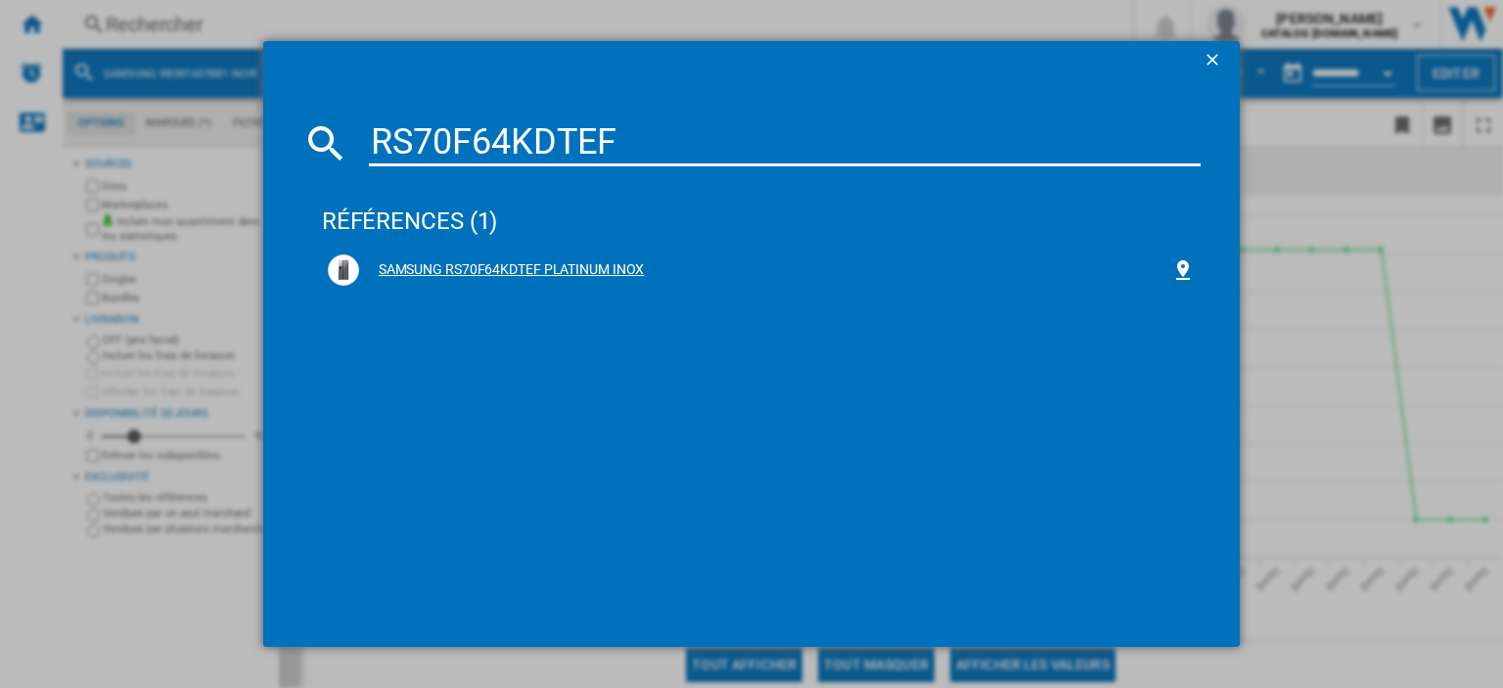
click at [593, 272] on div "SAMSUNG RS70F64KDTEF PLATINUM INOX" at bounding box center [765, 270] width 812 height 20
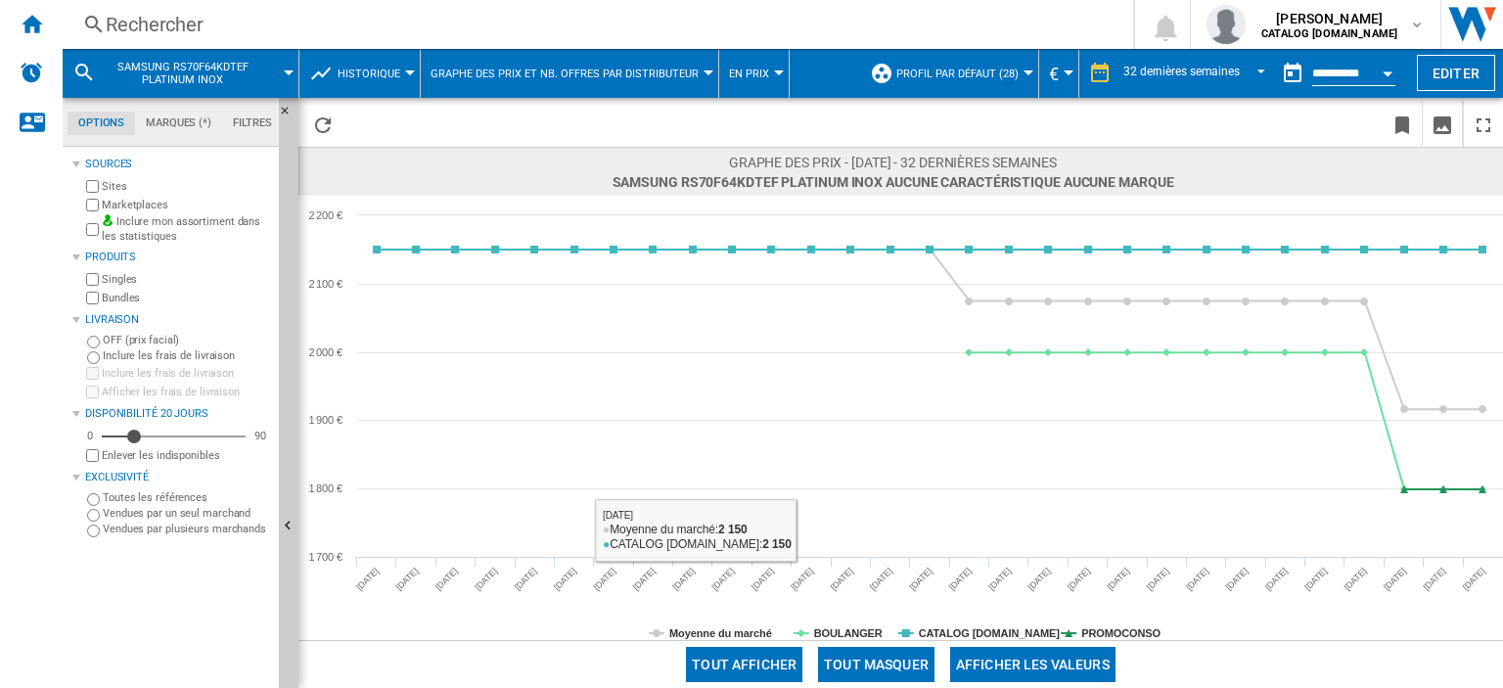
click at [878, 668] on button "Tout masquer" at bounding box center [876, 664] width 116 height 35
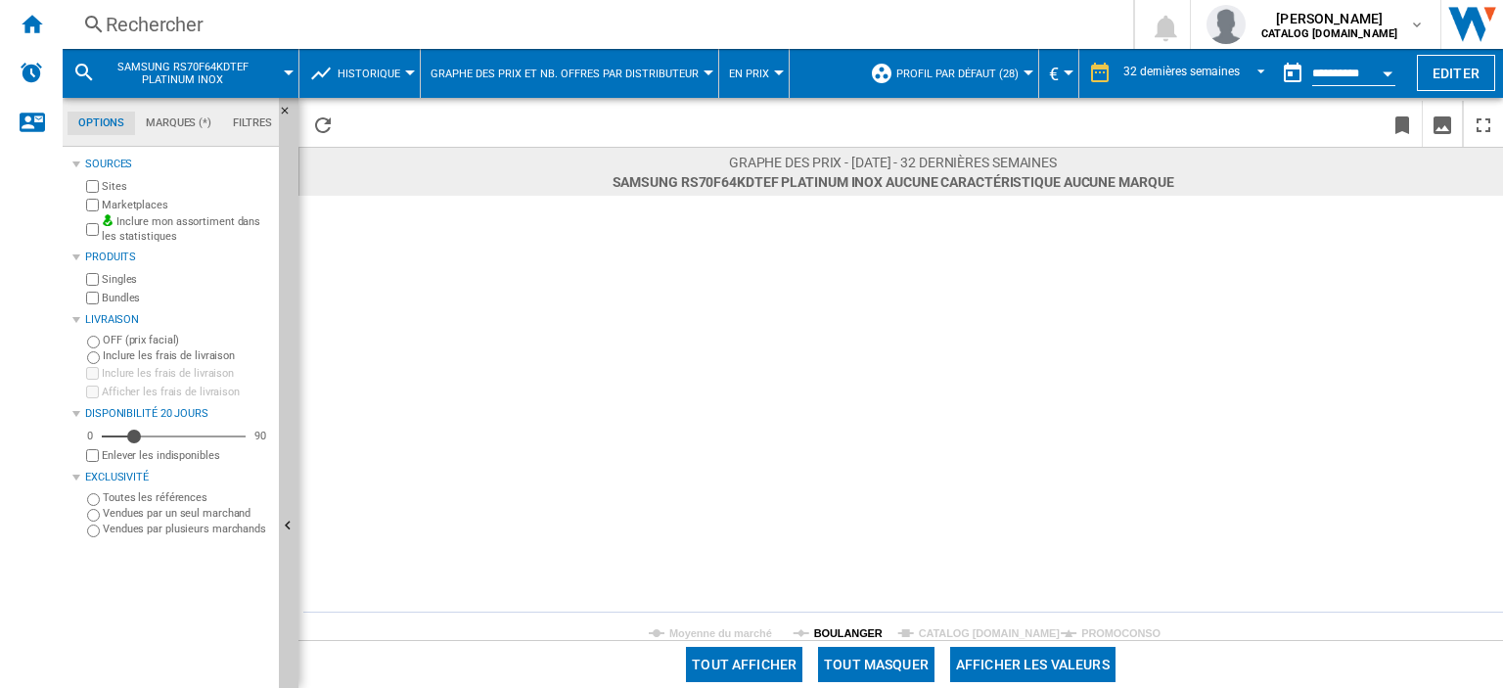
click at [846, 632] on tspan "BOULANGER" at bounding box center [848, 633] width 68 height 12
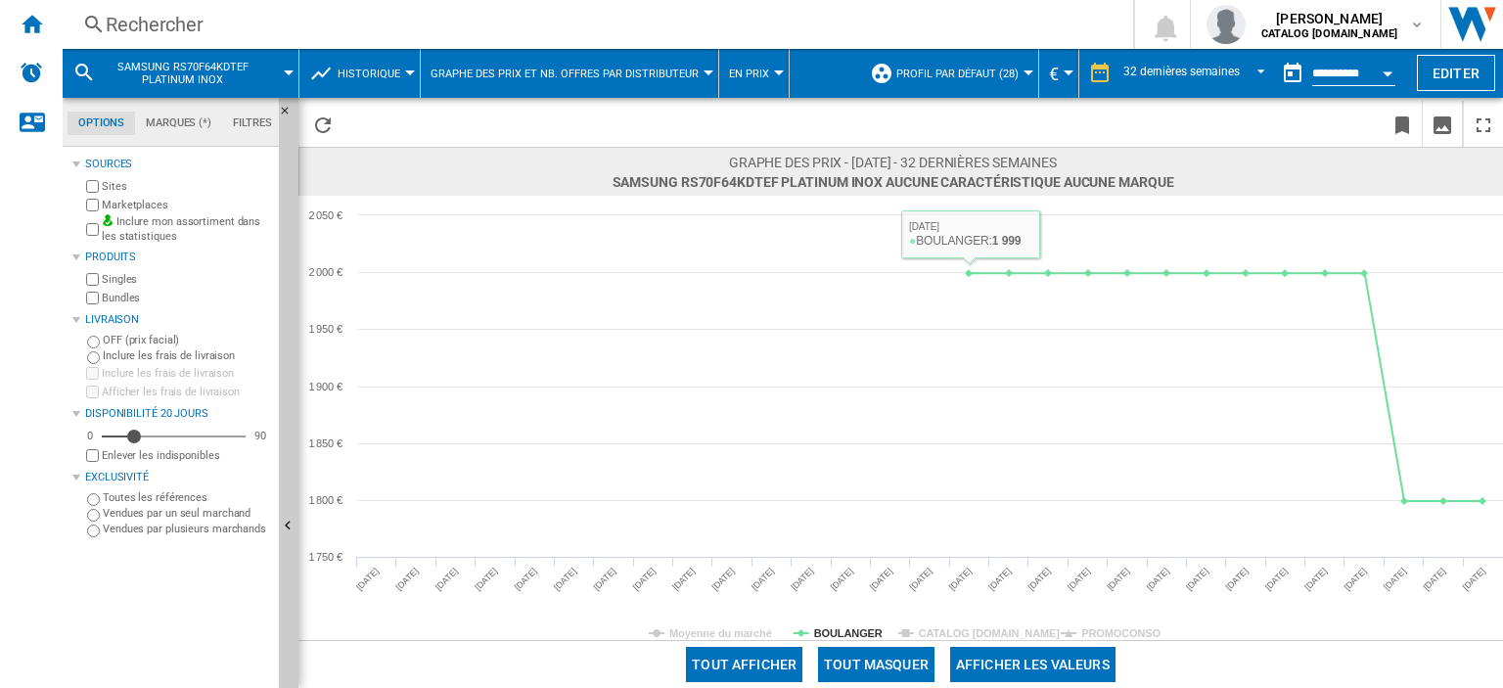
click at [241, 27] on div "Rechercher" at bounding box center [594, 24] width 976 height 27
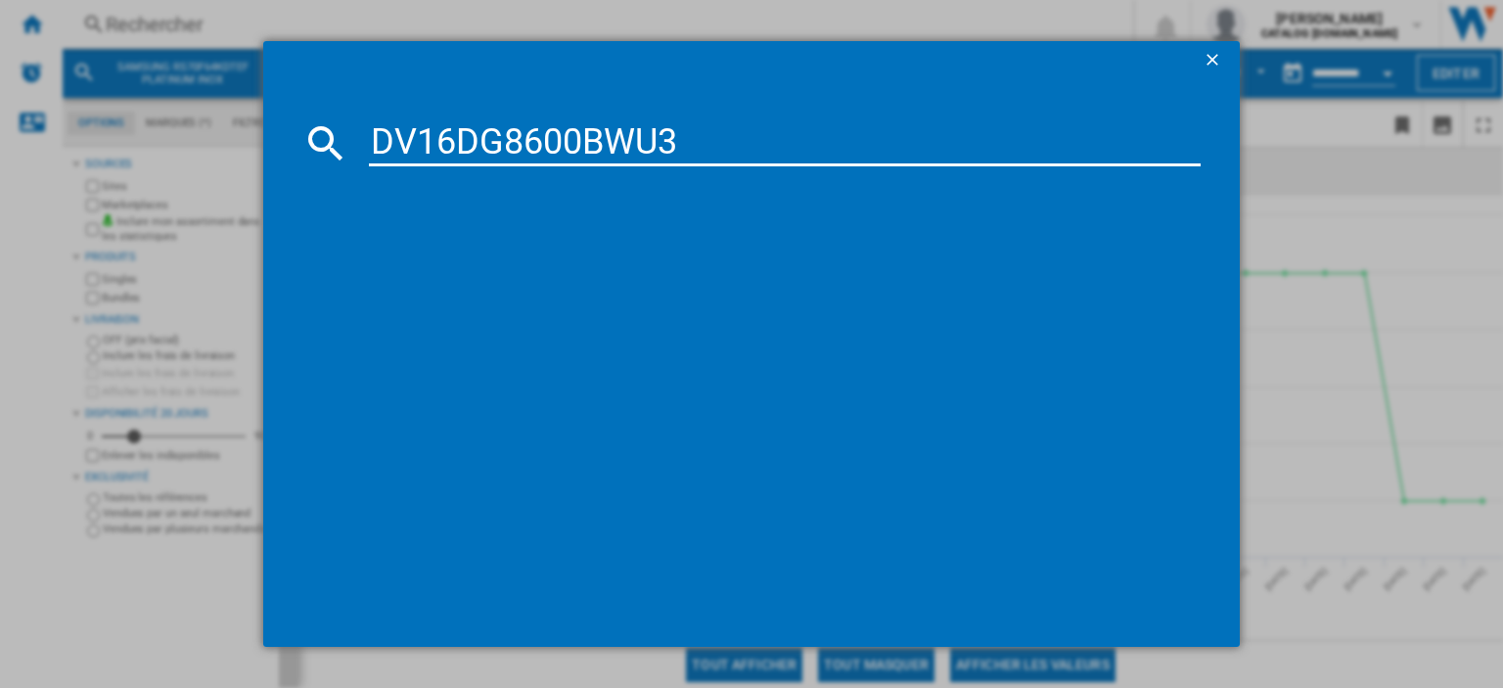
type input "DV16DG8600BWU3"
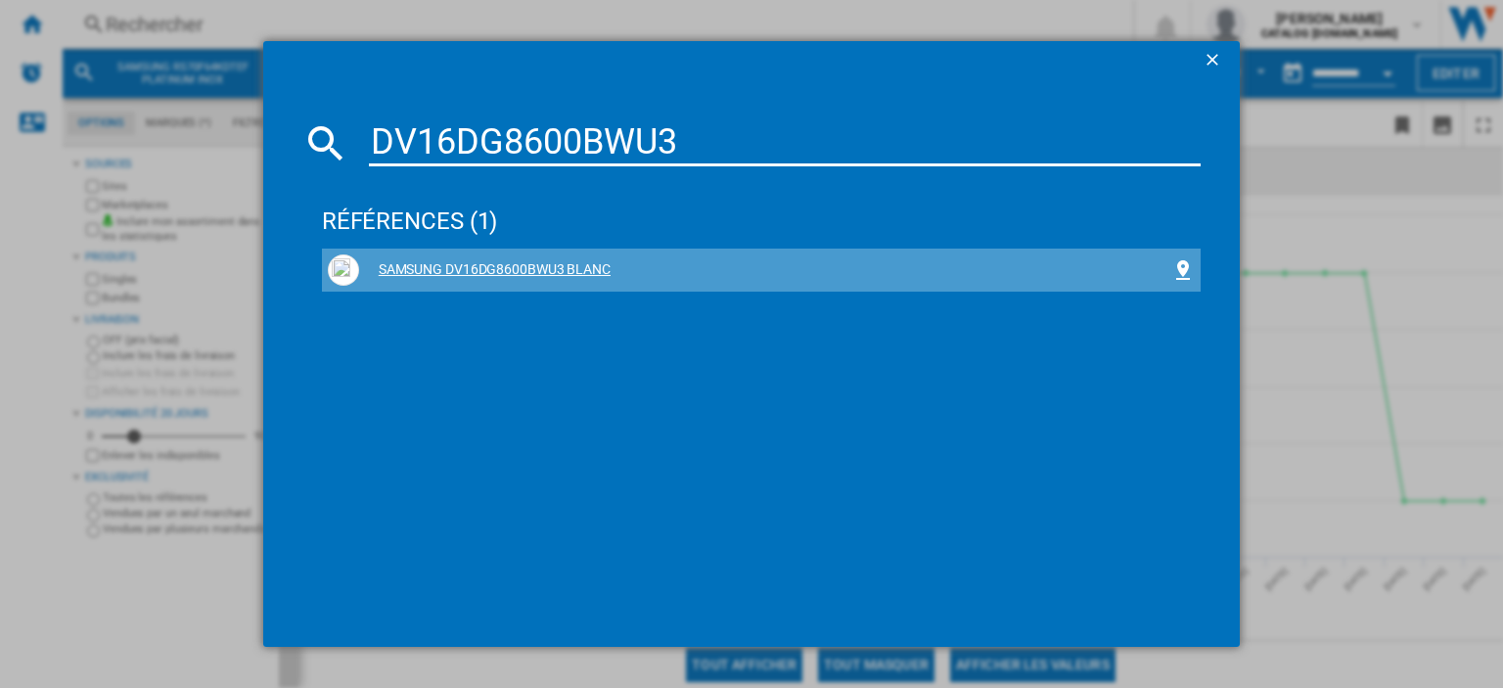
click at [565, 273] on div "SAMSUNG DV16DG8600BWU3 BLANC" at bounding box center [765, 270] width 812 height 20
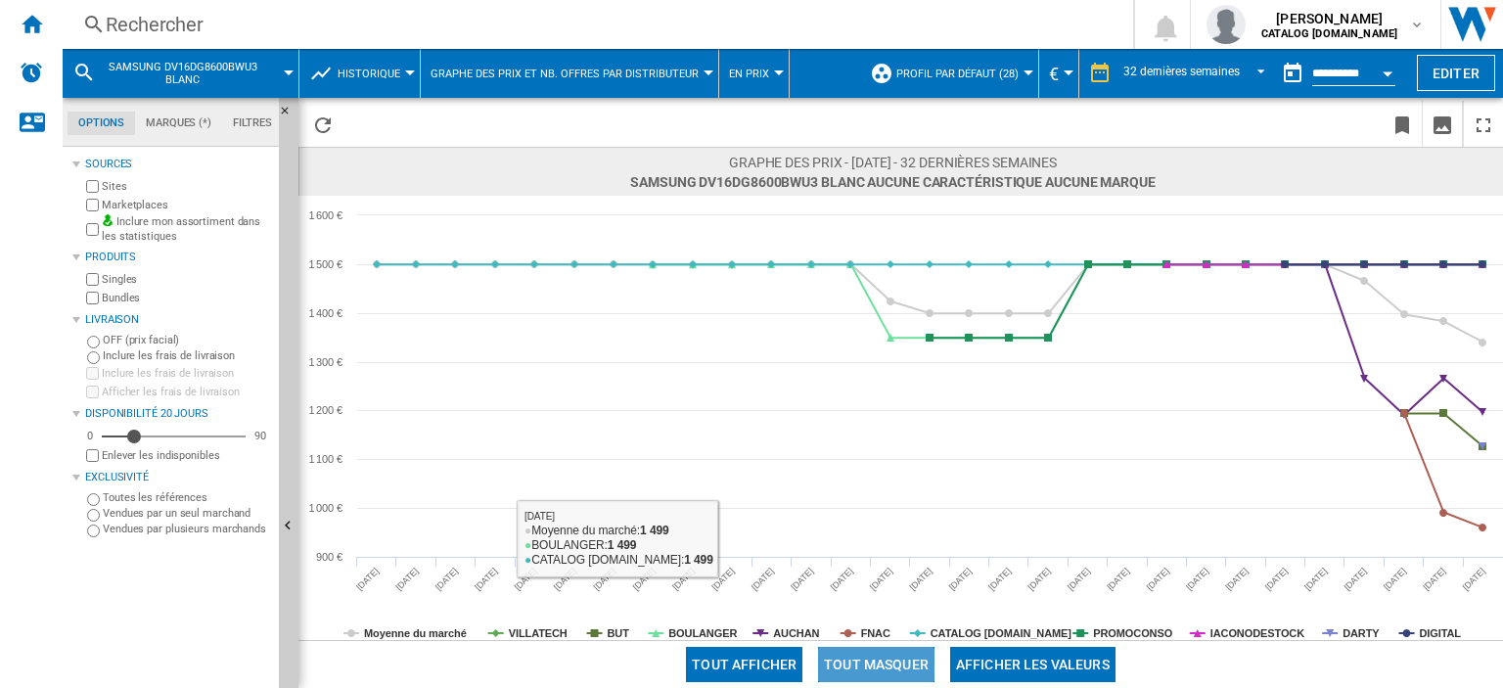
click at [857, 676] on button "Tout masquer" at bounding box center [876, 664] width 116 height 35
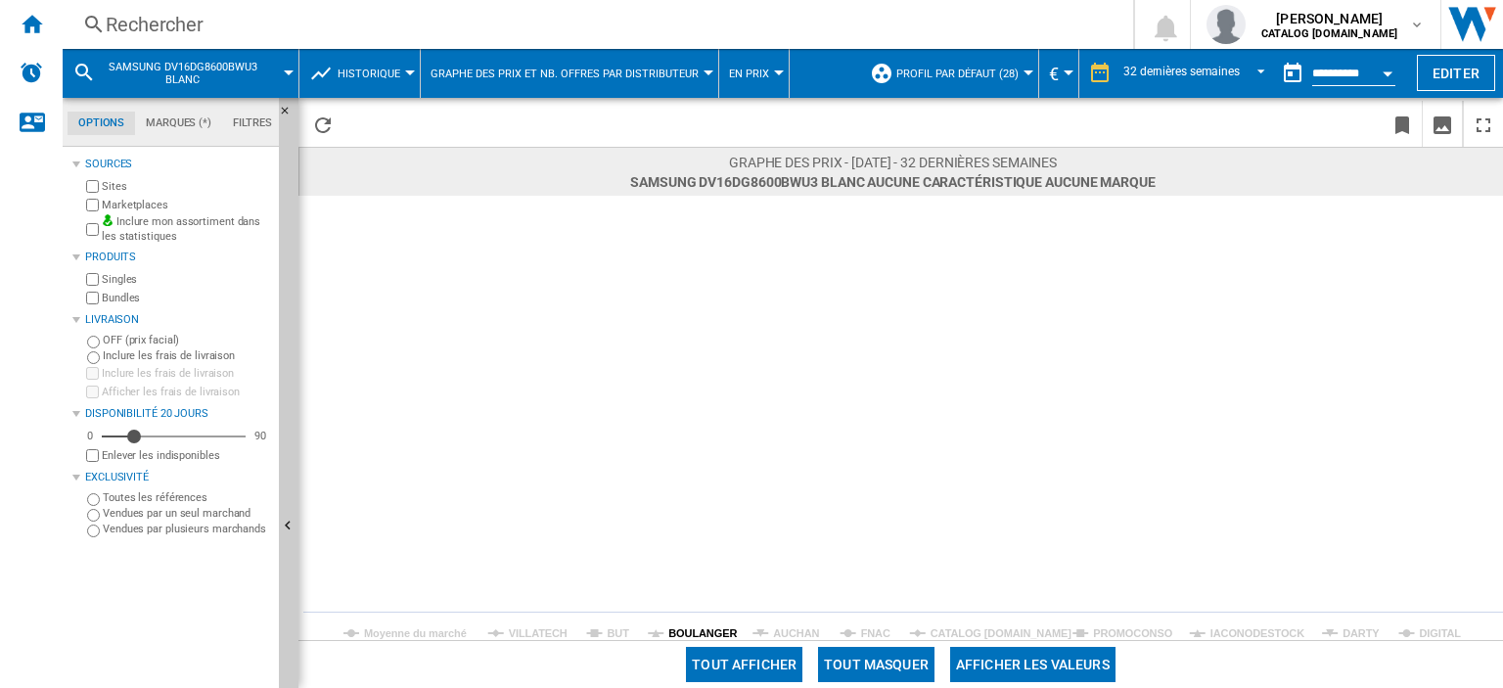
click at [710, 630] on tspan "BOULANGER" at bounding box center [702, 633] width 68 height 12
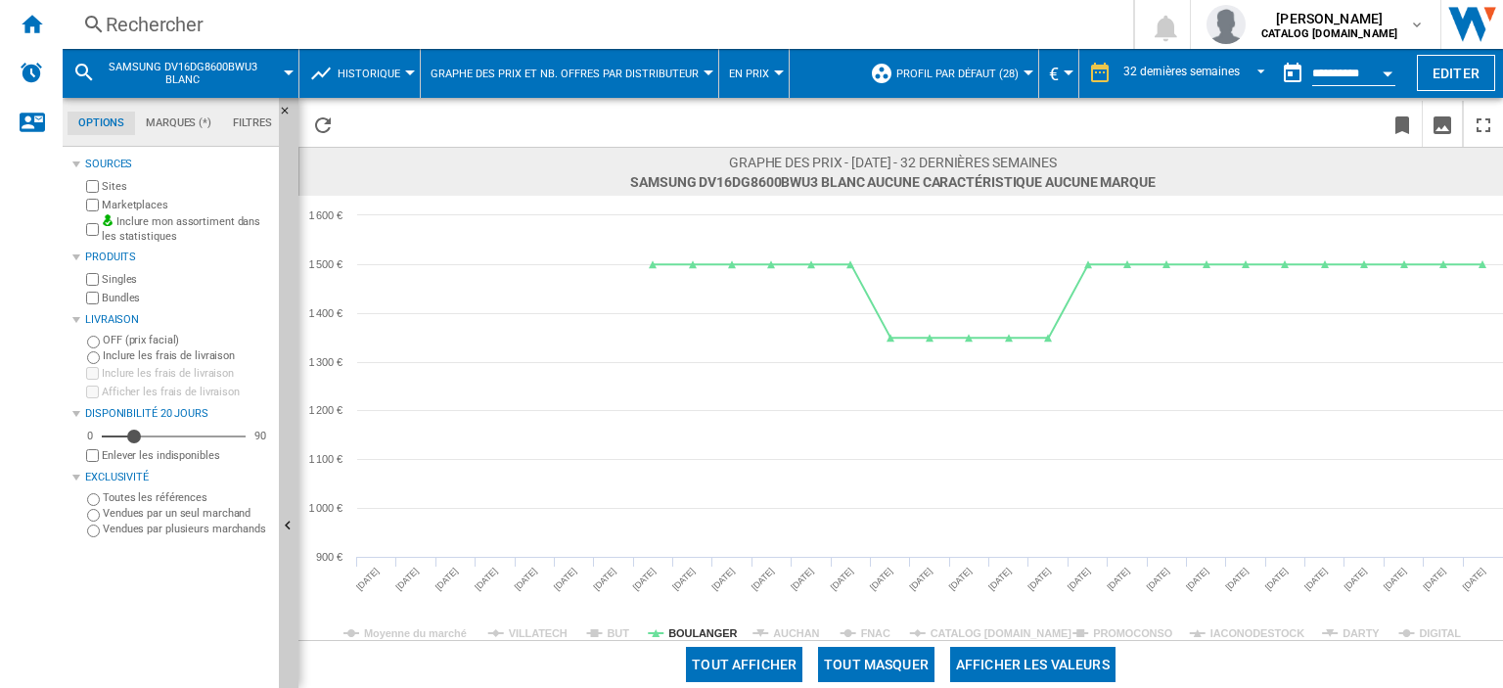
click at [249, 22] on div "Rechercher" at bounding box center [594, 24] width 976 height 27
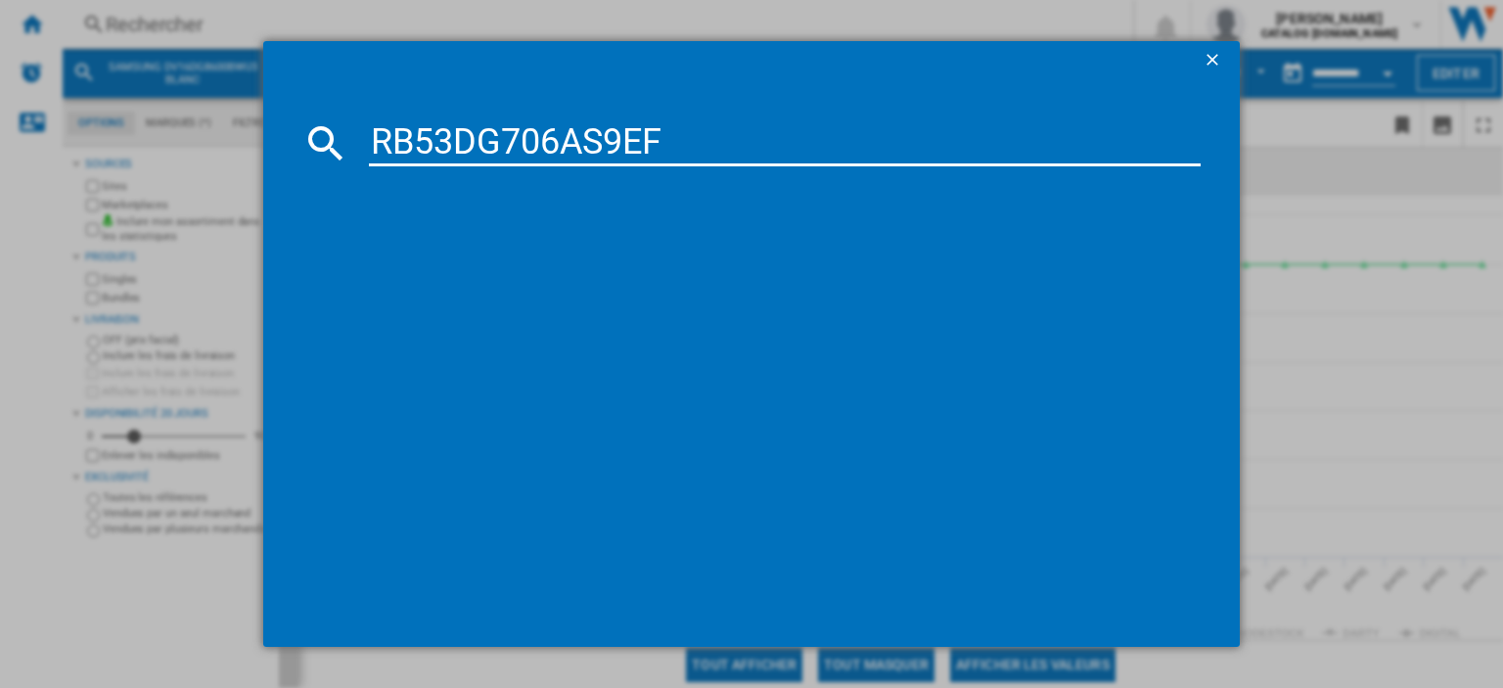
type input "RB53DG706AS9EF"
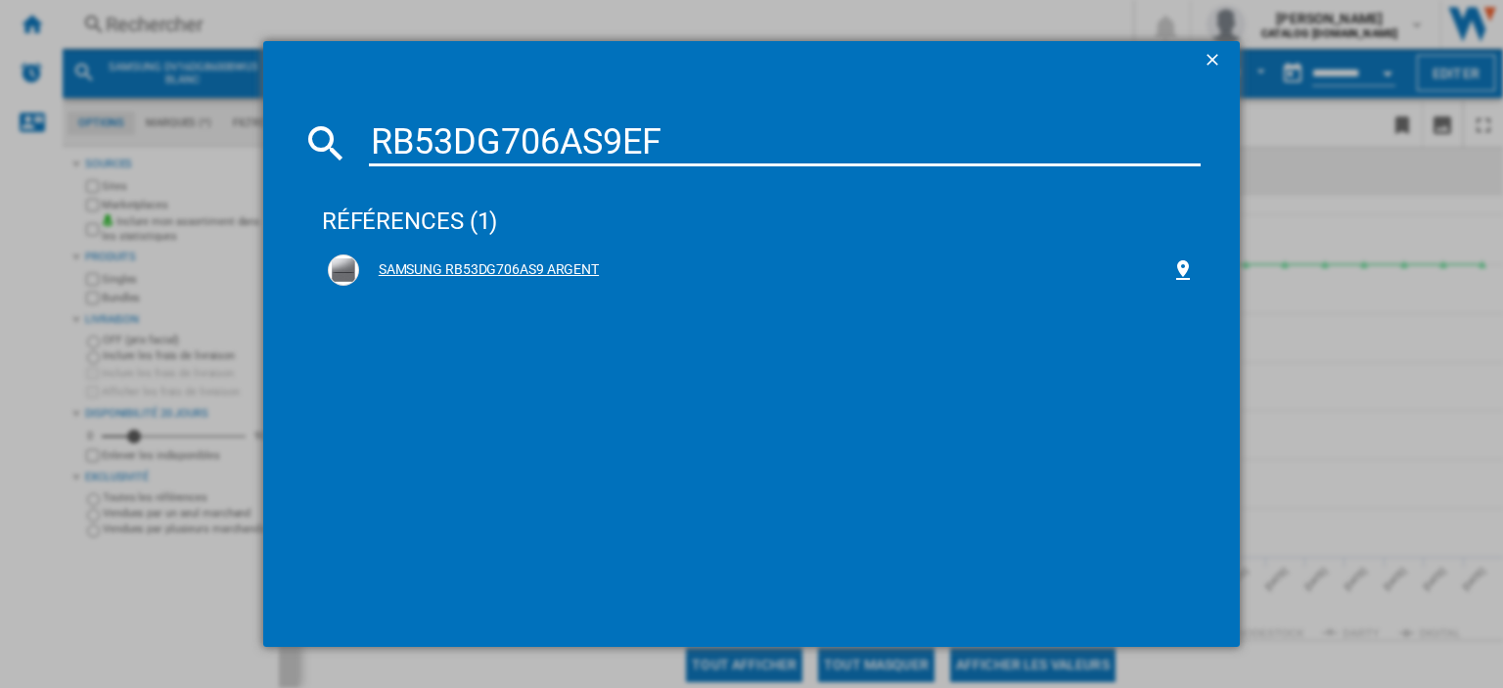
click at [527, 269] on div "SAMSUNG RB53DG706AS9 ARGENT" at bounding box center [765, 270] width 812 height 20
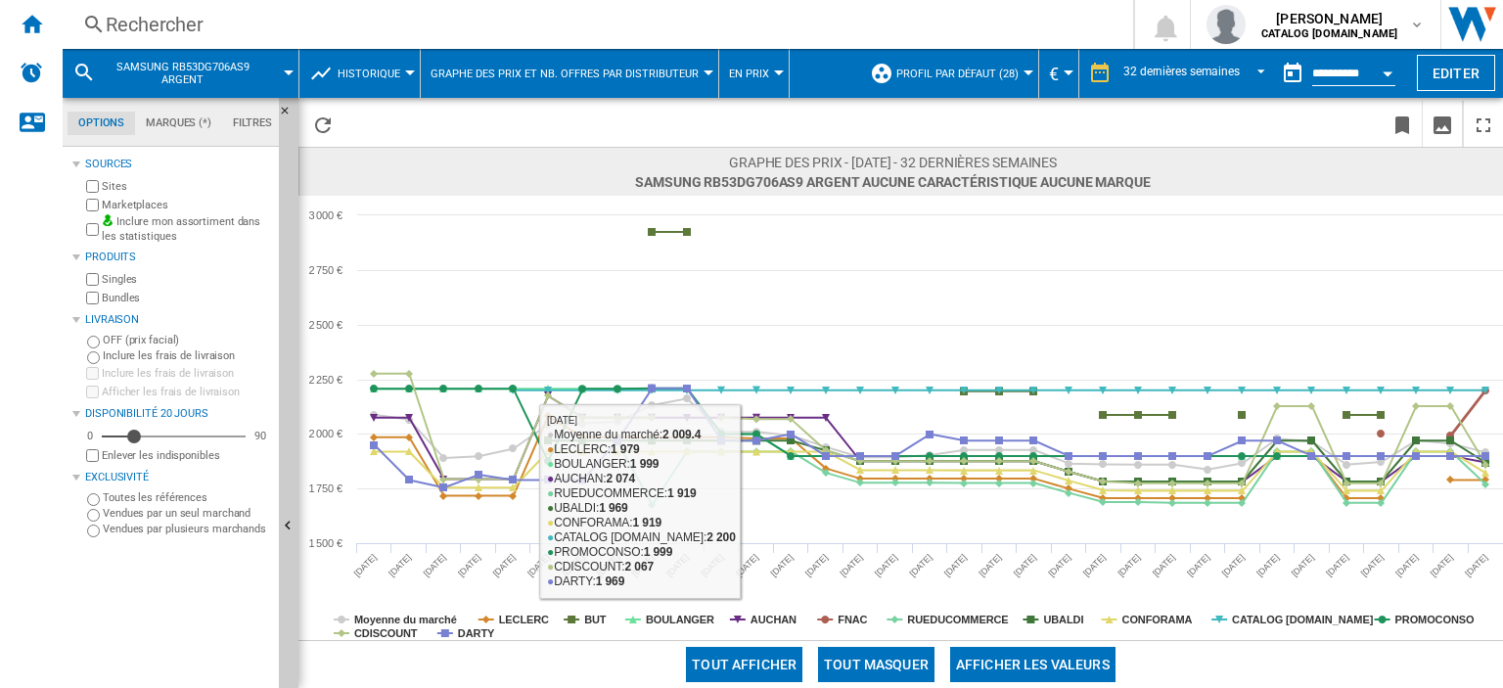
click at [863, 665] on button "Tout masquer" at bounding box center [876, 664] width 116 height 35
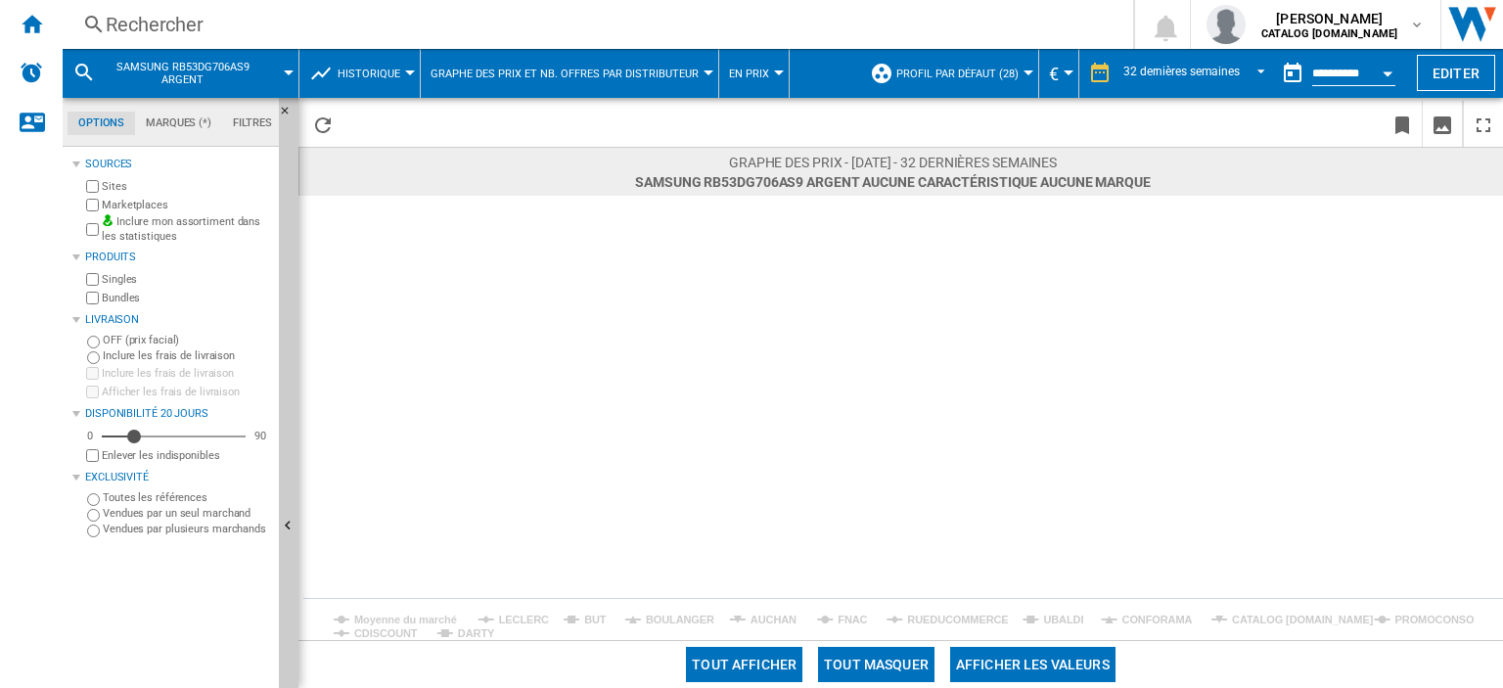
click at [666, 610] on rect at bounding box center [900, 418] width 1204 height 444
click at [666, 624] on tspan "BOULANGER" at bounding box center [680, 619] width 68 height 12
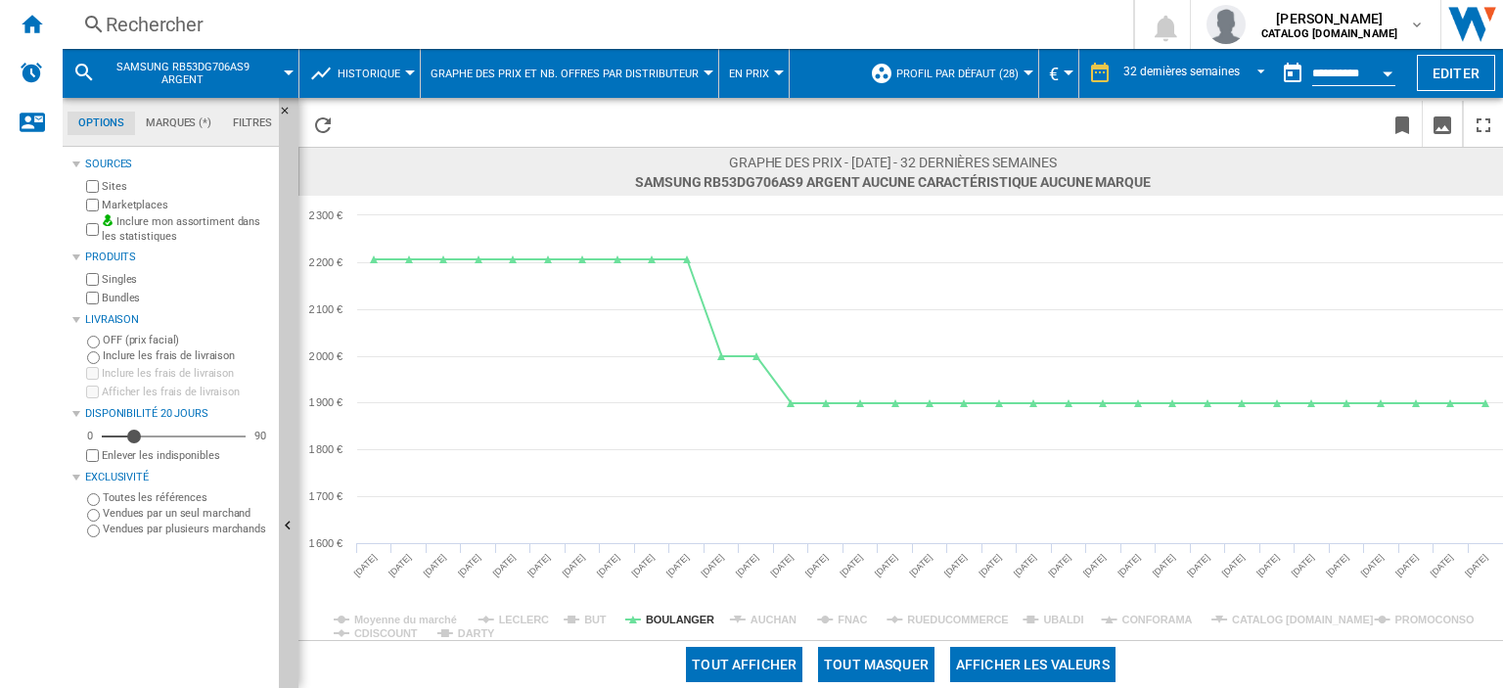
click at [193, 20] on div "Rechercher" at bounding box center [594, 24] width 976 height 27
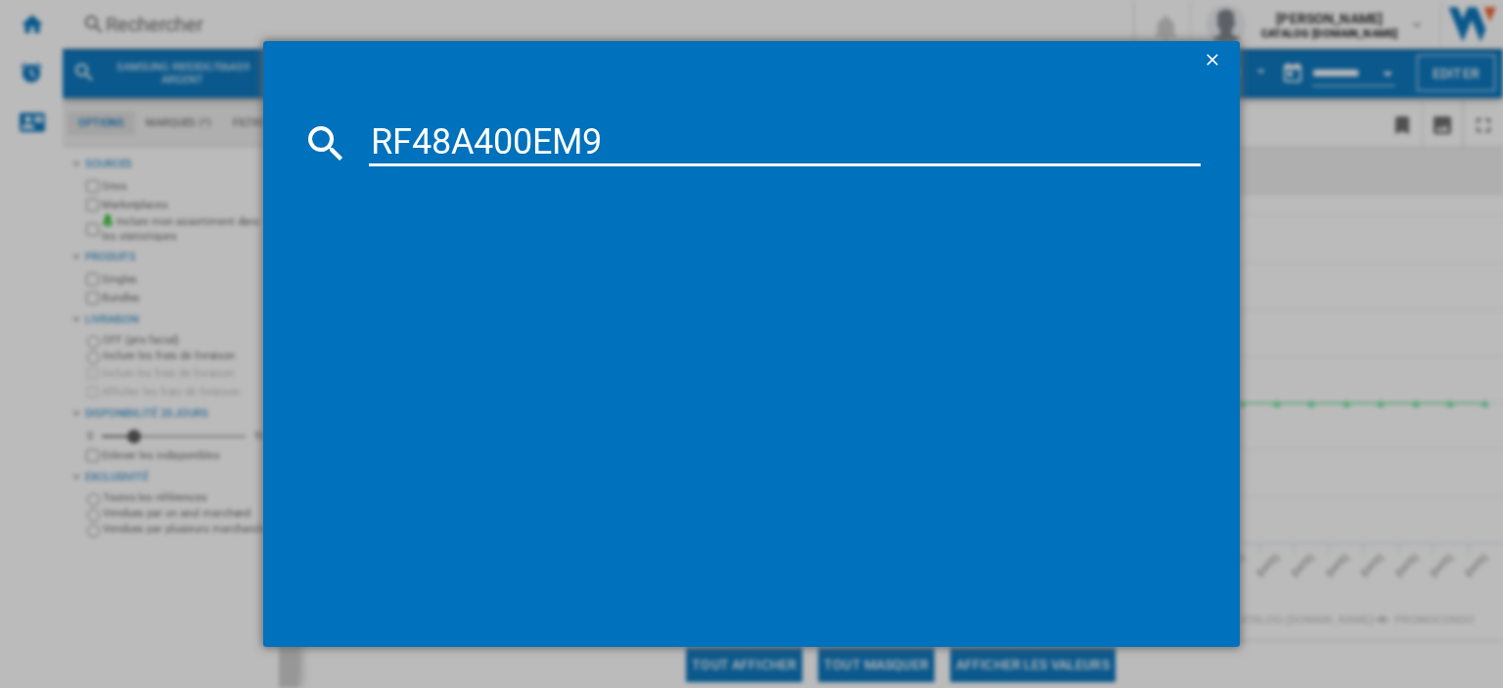
type input "RF48A400EM9"
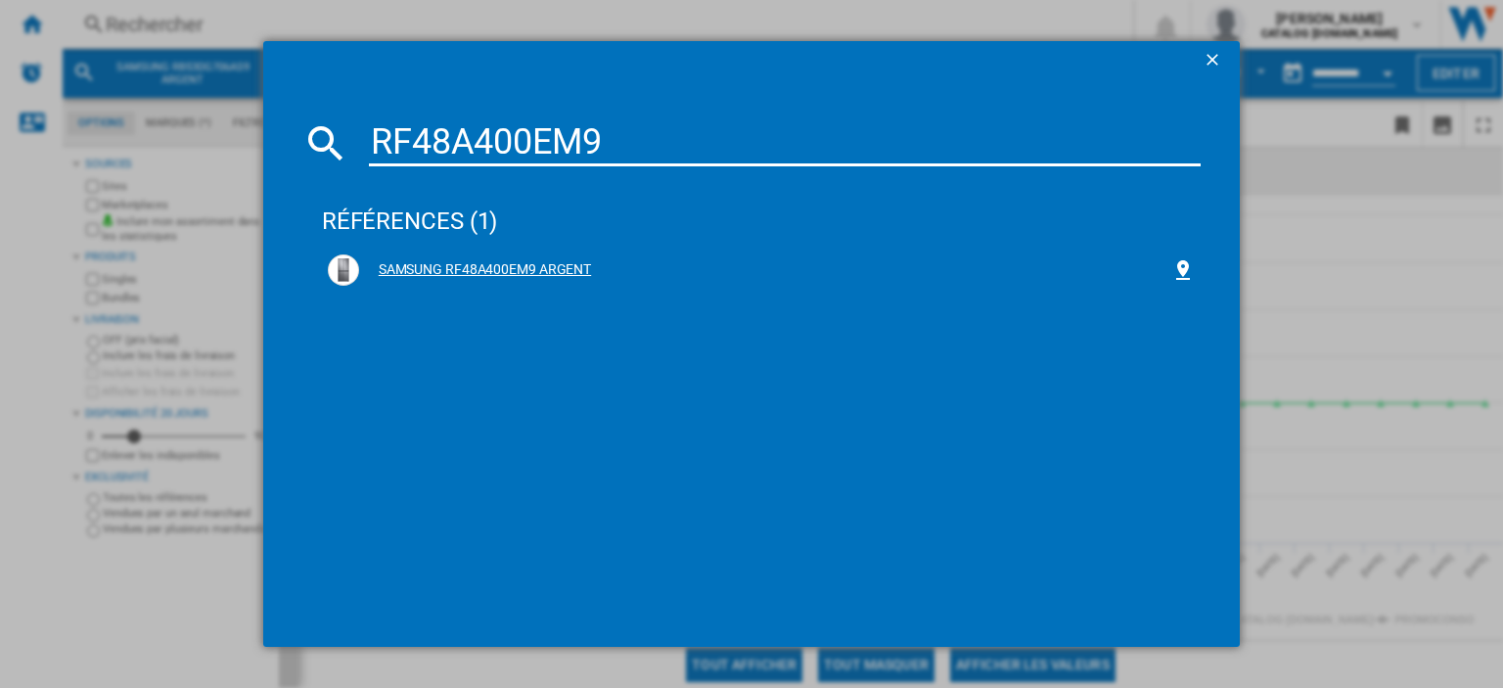
click at [524, 269] on div "SAMSUNG RF48A400EM9 ARGENT" at bounding box center [765, 270] width 812 height 20
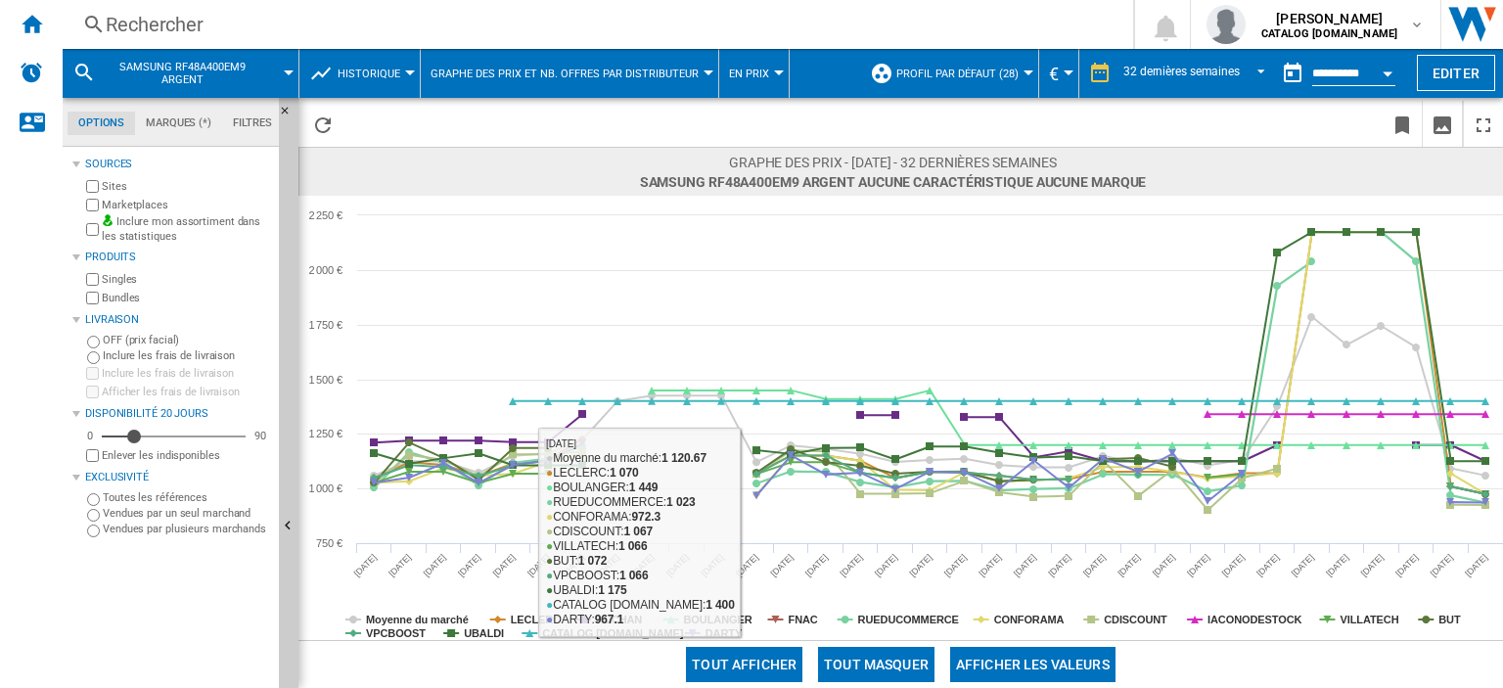
click at [870, 663] on button "Tout masquer" at bounding box center [876, 664] width 116 height 35
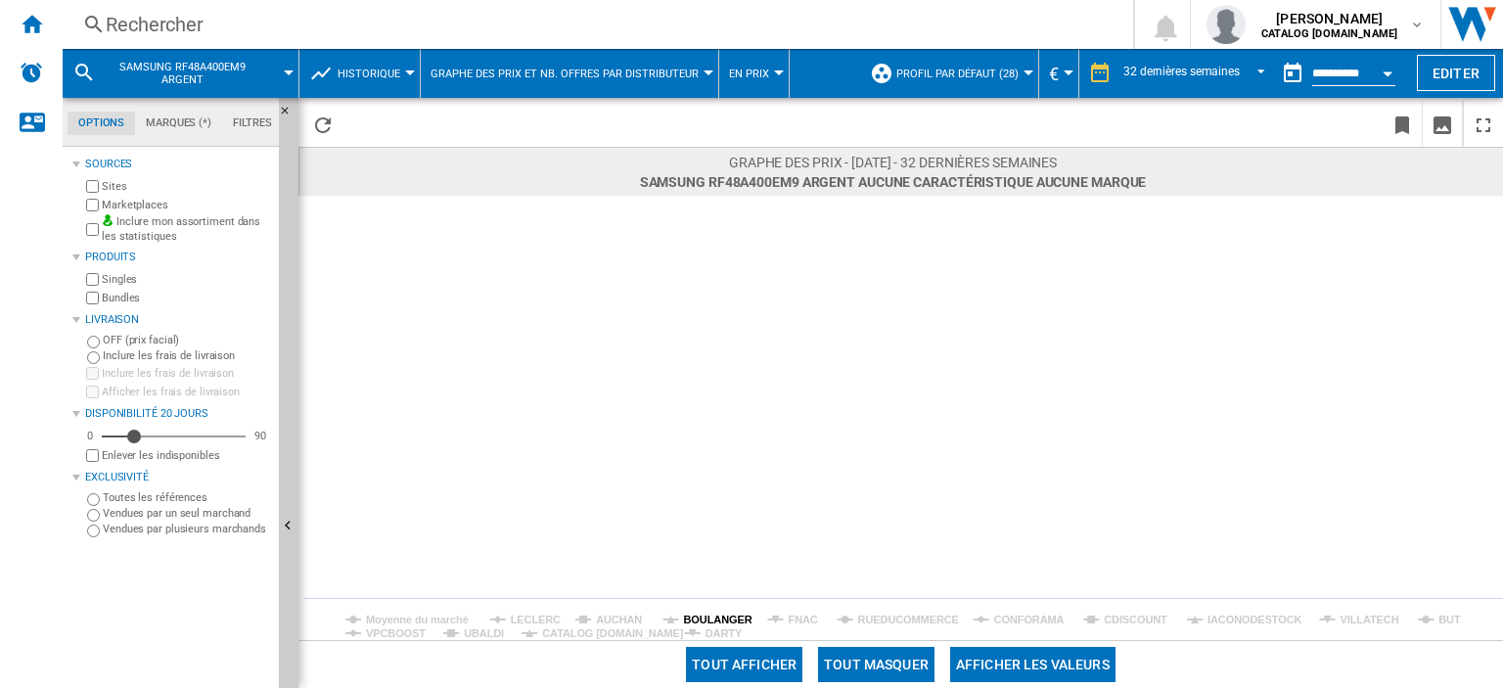
click at [712, 614] on tspan "BOULANGER" at bounding box center [718, 619] width 68 height 12
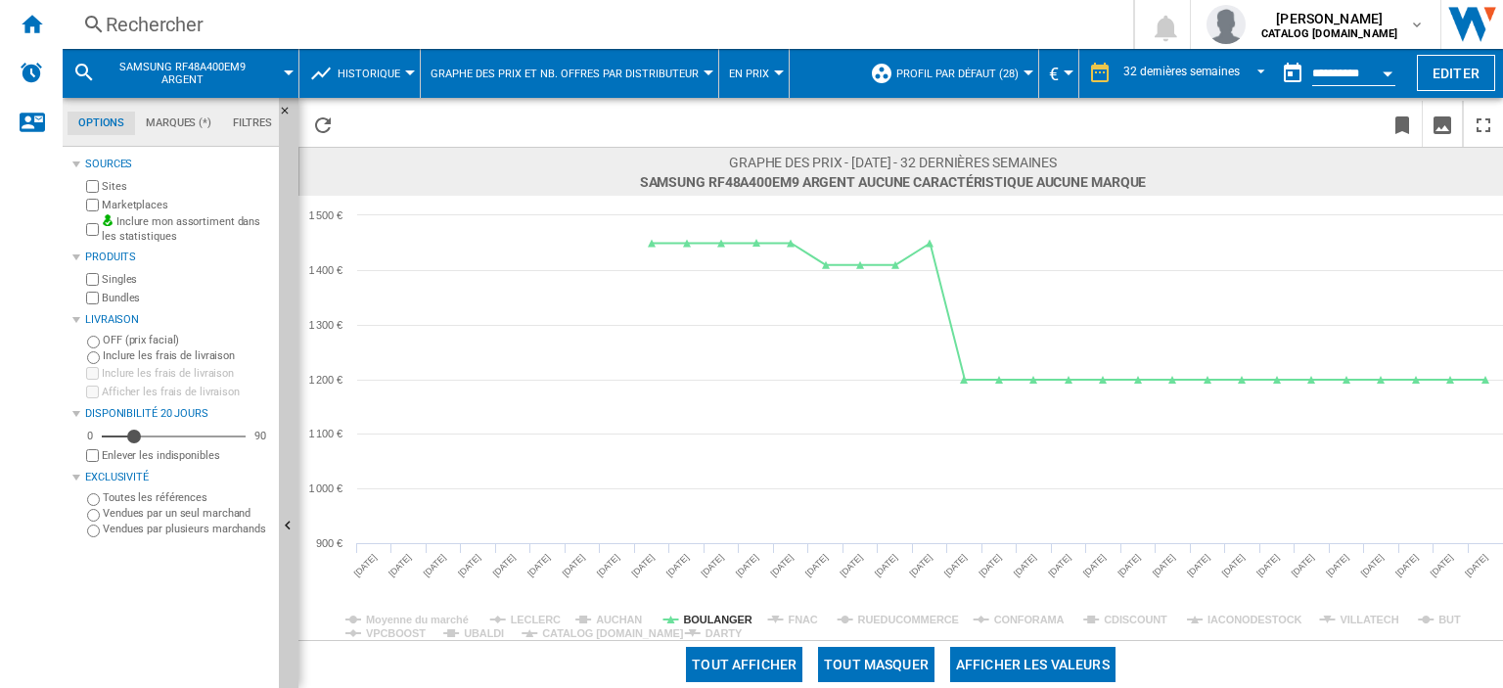
click at [161, 26] on div "Rechercher" at bounding box center [594, 24] width 976 height 27
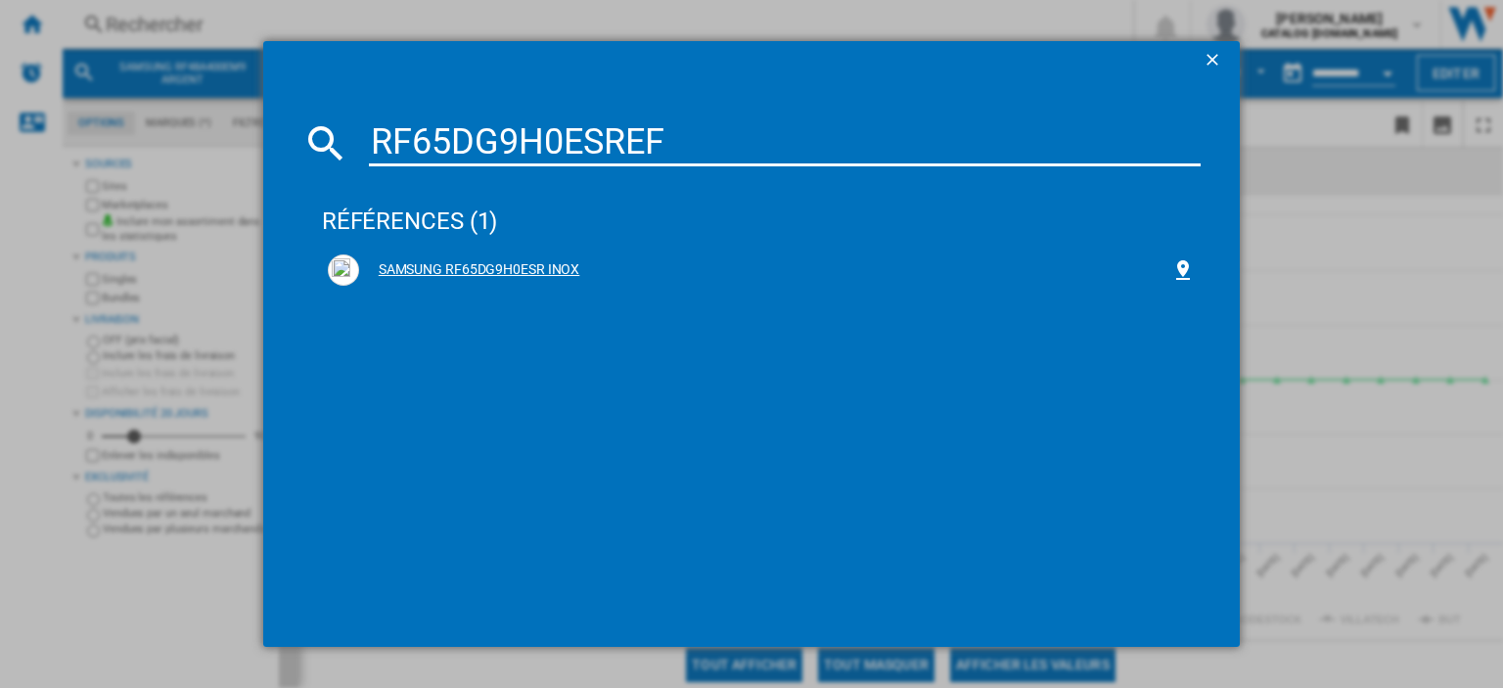
type input "RF65DG9H0ESREF"
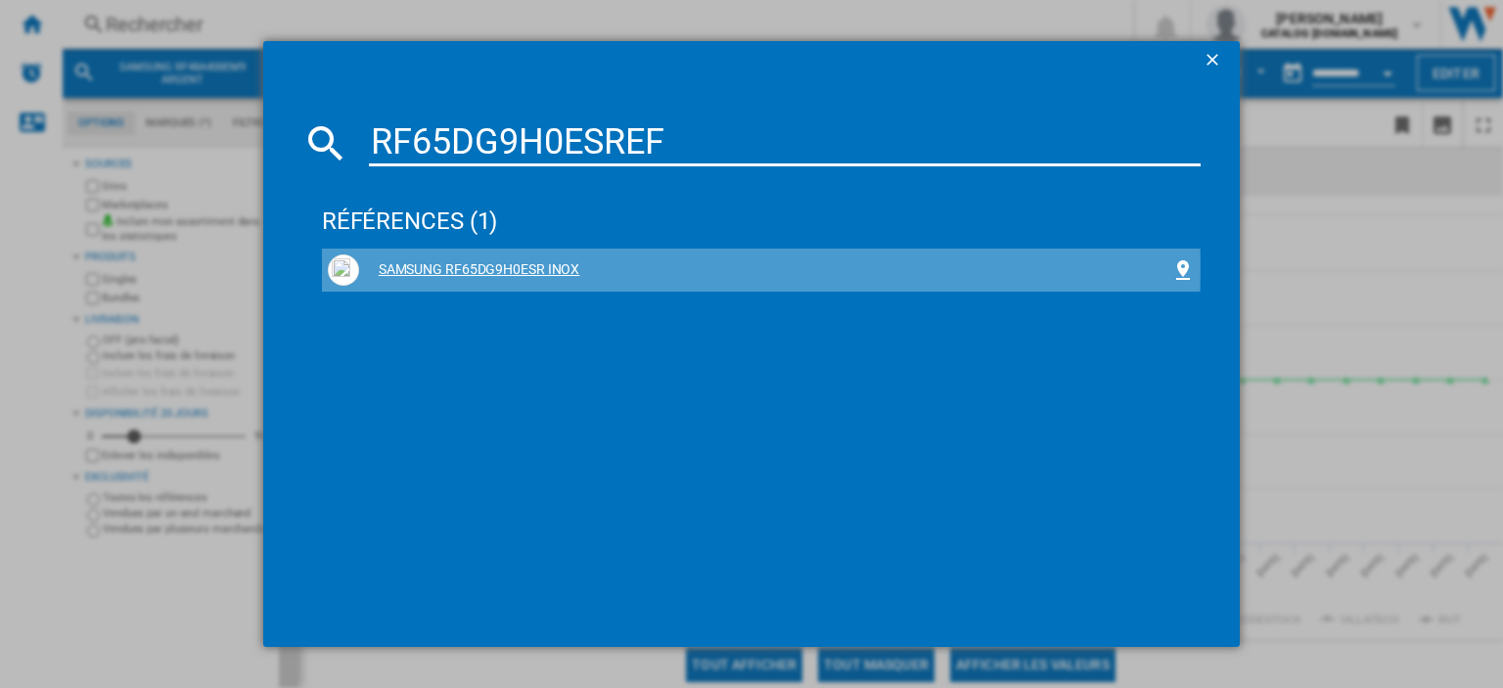
click at [474, 266] on div "SAMSUNG RF65DG9H0ESR INOX" at bounding box center [765, 270] width 812 height 20
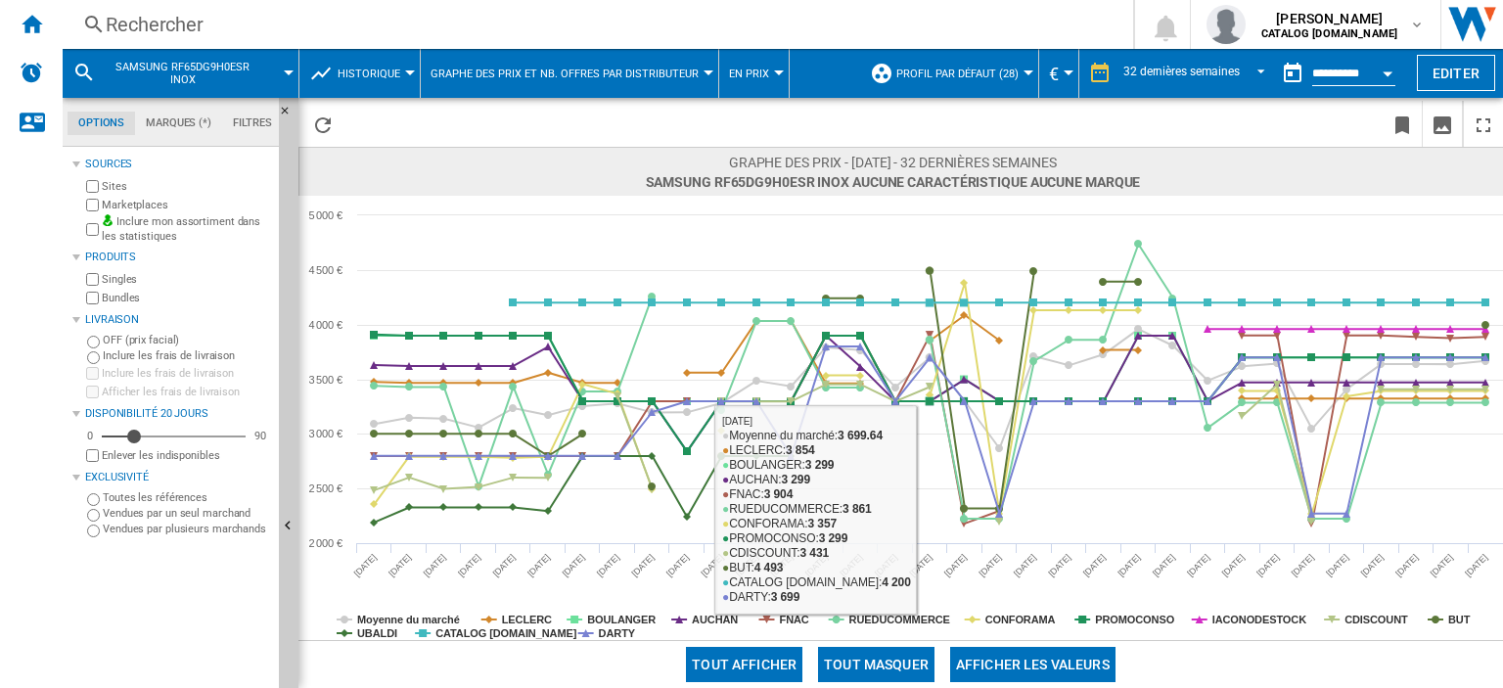
click at [877, 661] on button "Tout masquer" at bounding box center [876, 664] width 116 height 35
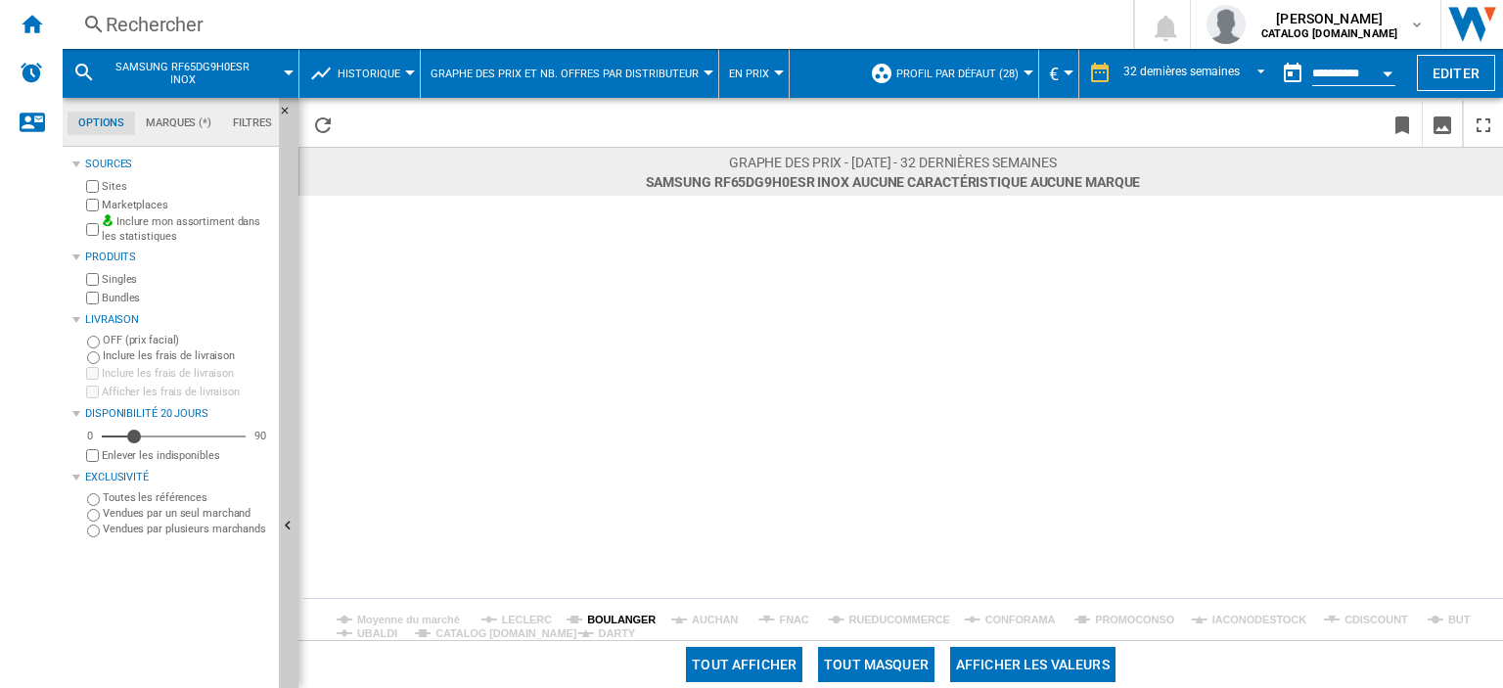
click at [614, 620] on tspan "BOULANGER" at bounding box center [621, 619] width 68 height 12
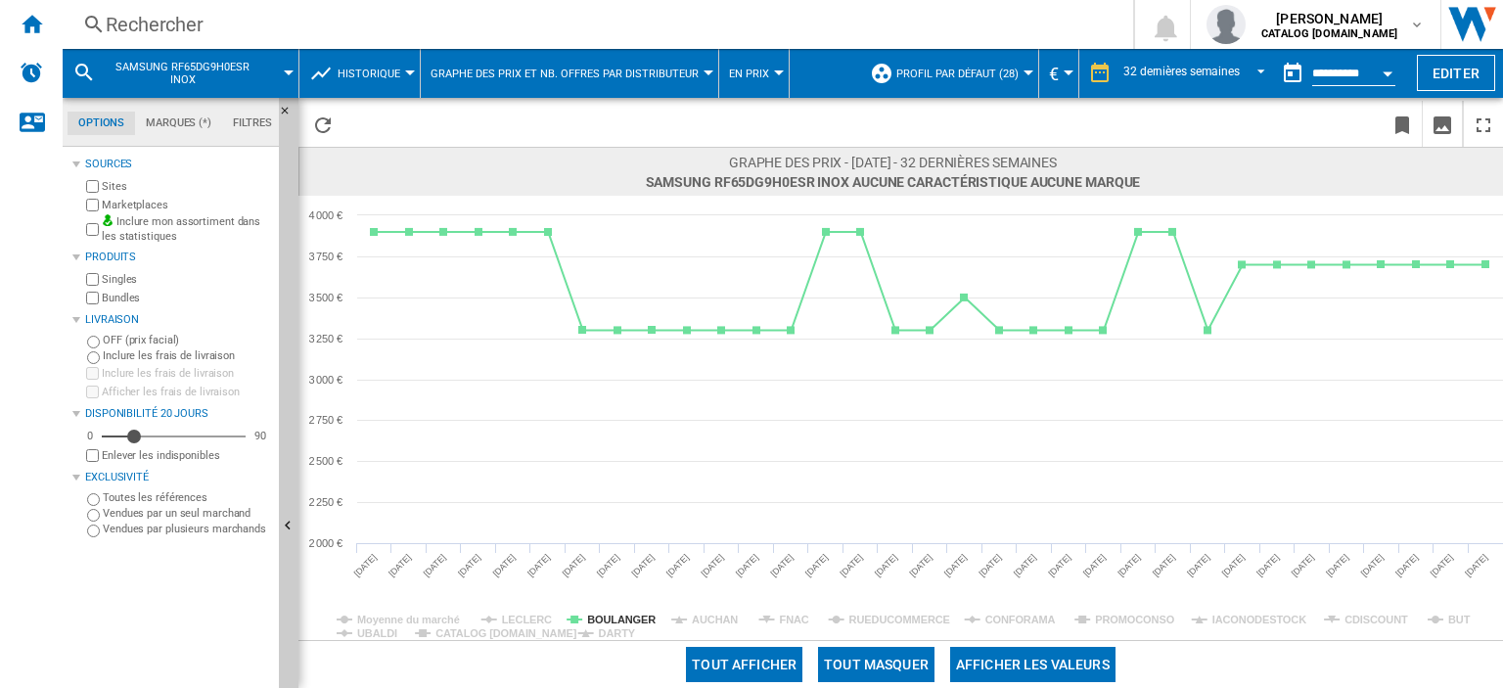
click at [200, 25] on div "Rechercher" at bounding box center [594, 24] width 976 height 27
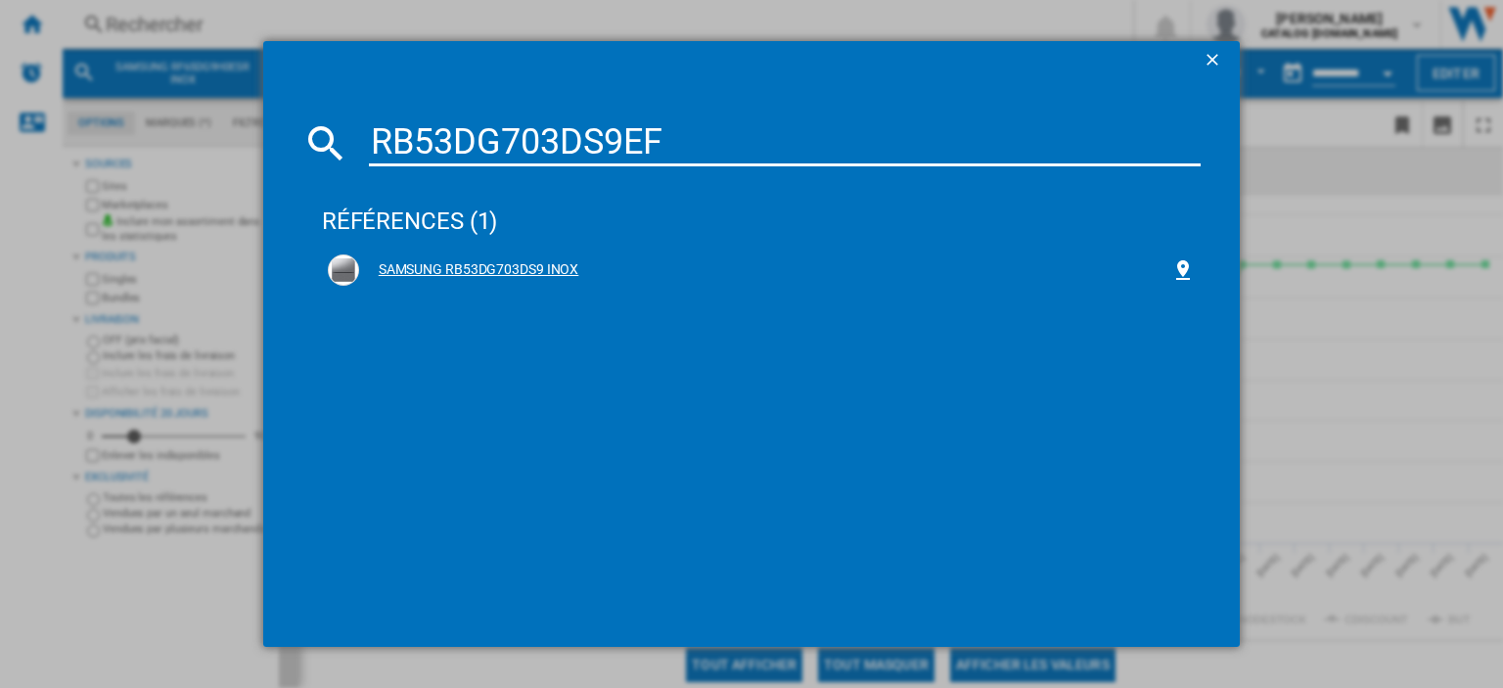
type input "RB53DG703DS9EF"
click at [477, 265] on div "SAMSUNG RB53DG703DS9 INOX" at bounding box center [765, 270] width 812 height 20
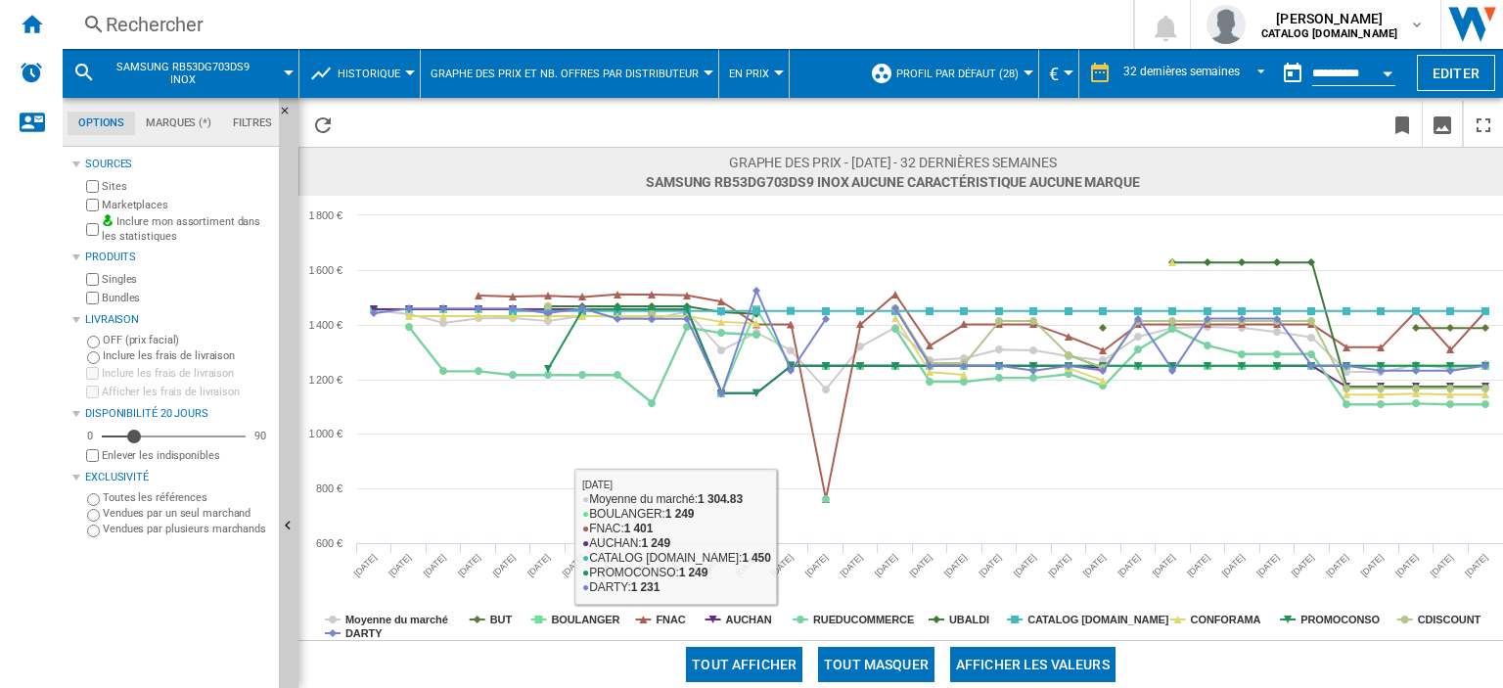
click at [866, 658] on button "Tout masquer" at bounding box center [876, 664] width 116 height 35
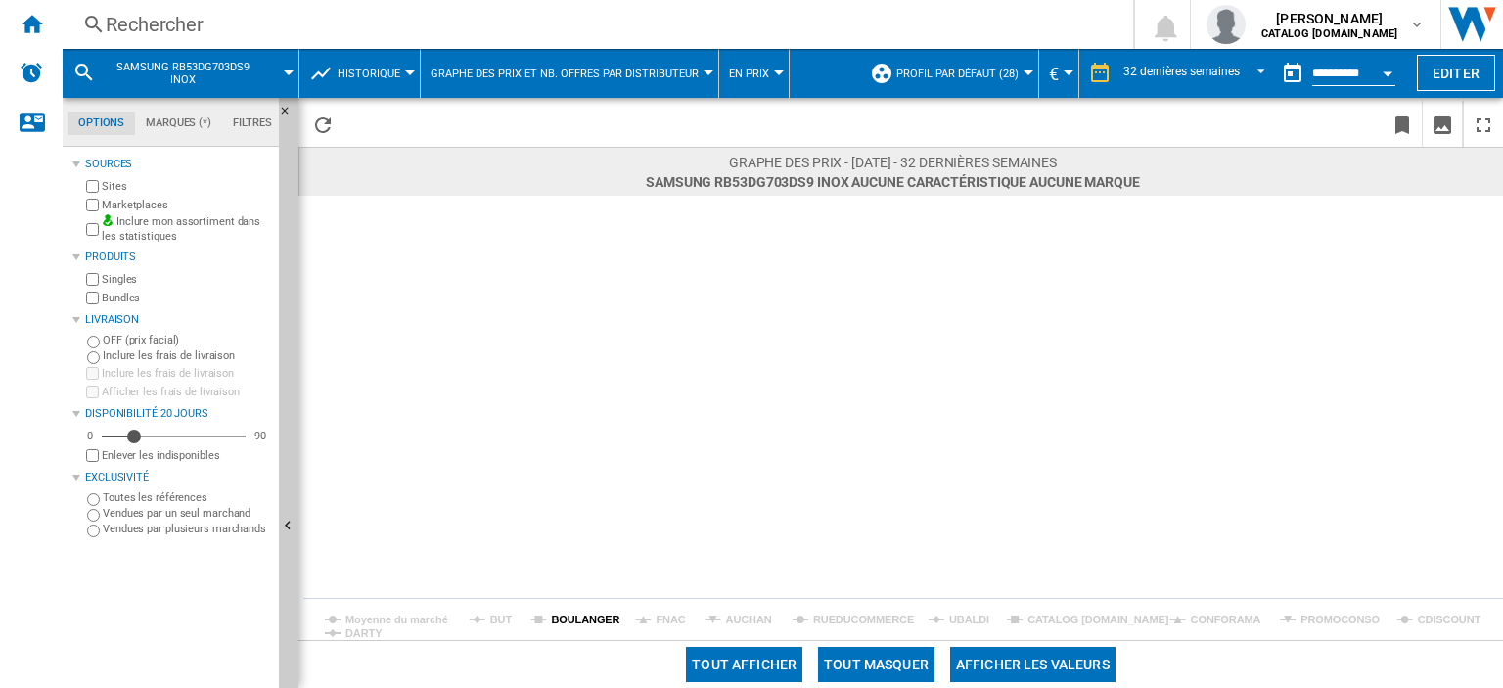
click at [587, 621] on tspan "BOULANGER" at bounding box center [585, 619] width 68 height 12
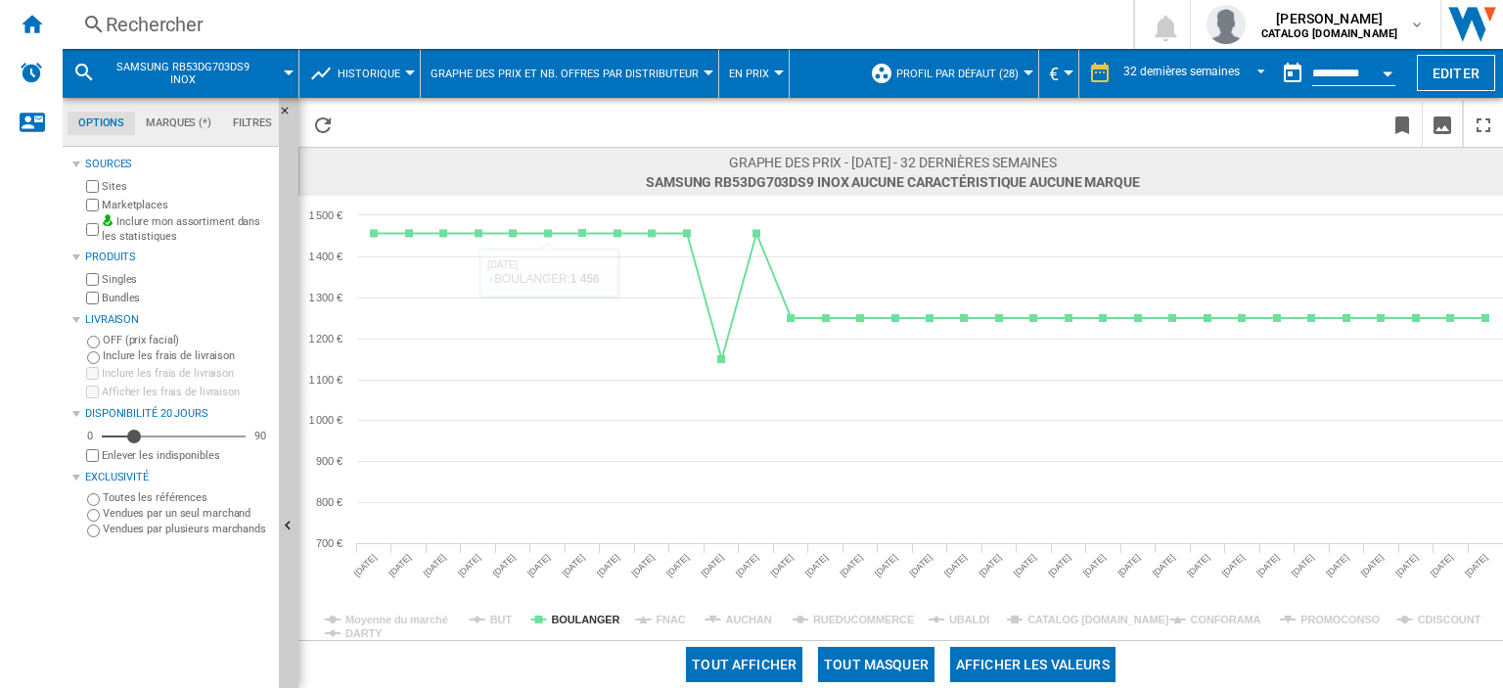
click at [177, 31] on div "Rechercher" at bounding box center [594, 24] width 976 height 27
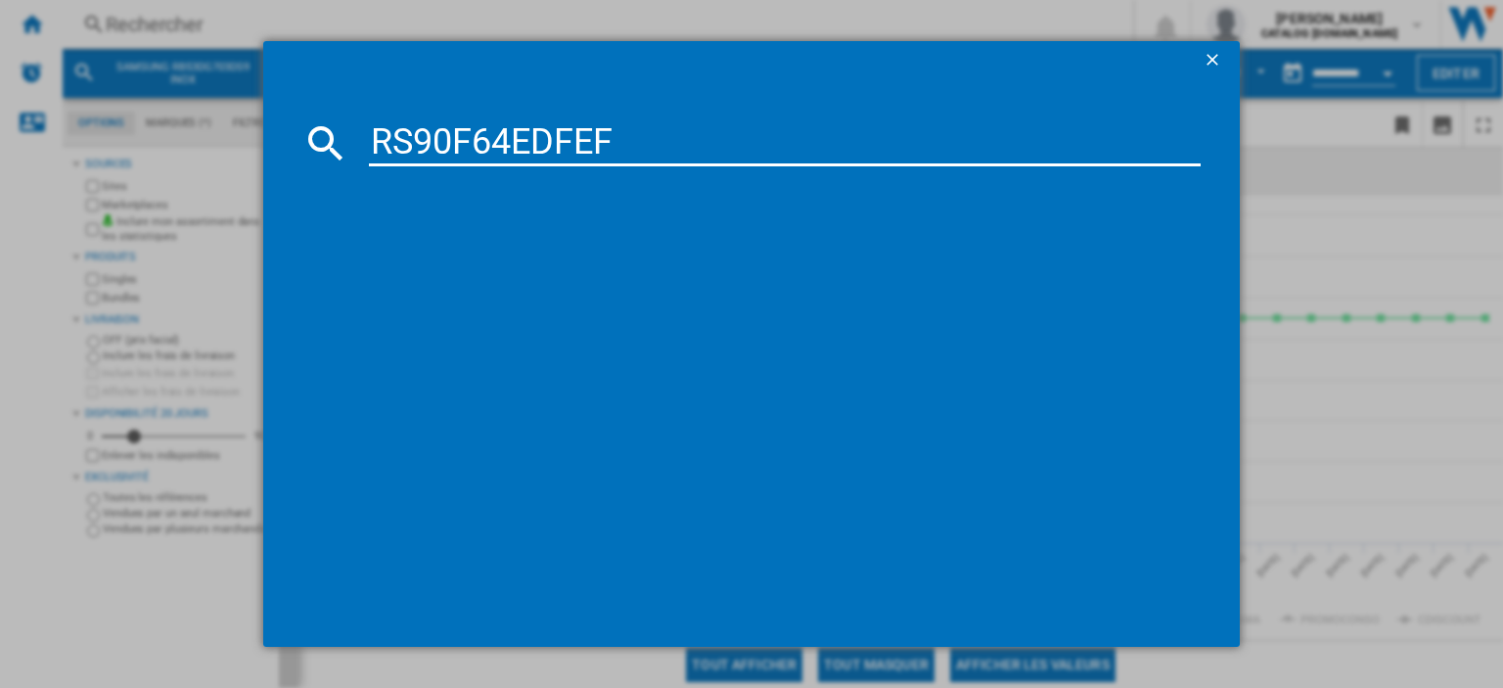
type input "RS90F64EDFEF"
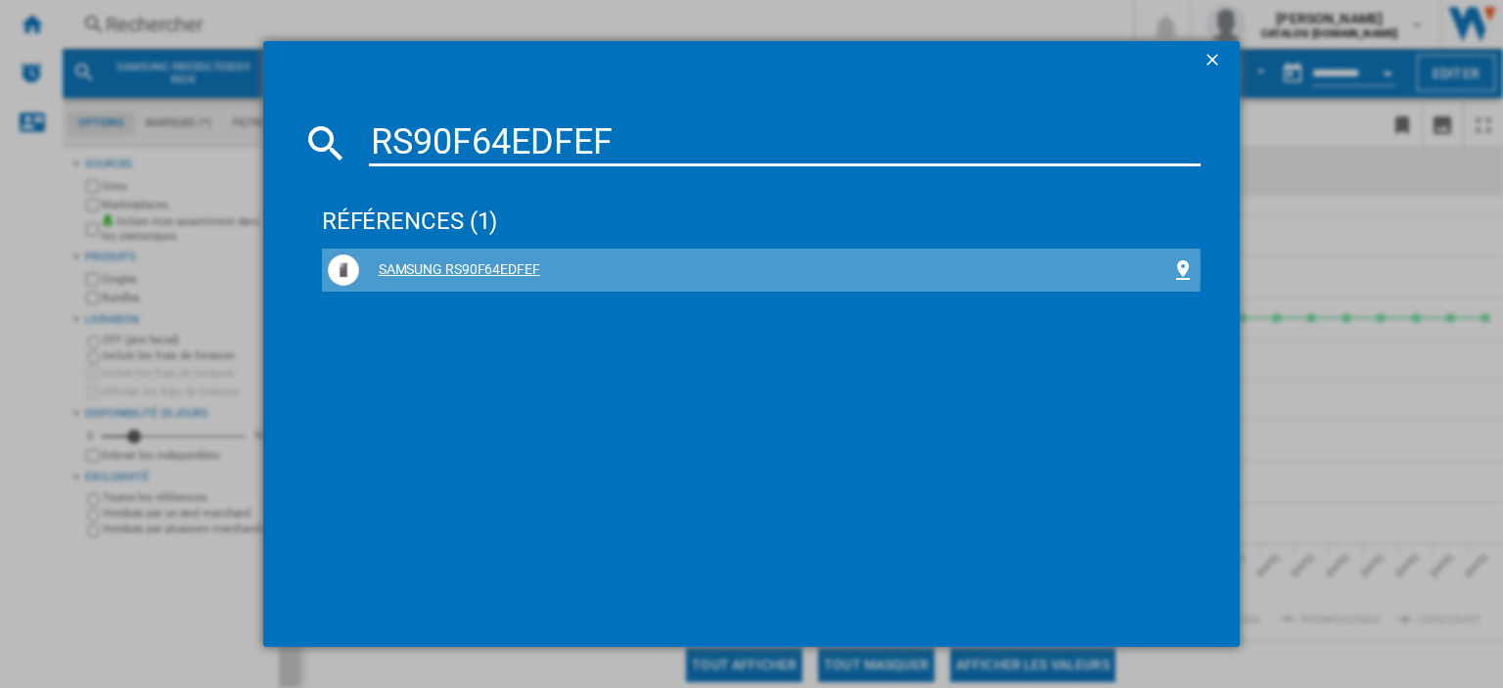
click at [487, 268] on div "SAMSUNG RS90F64EDFEF" at bounding box center [765, 270] width 812 height 20
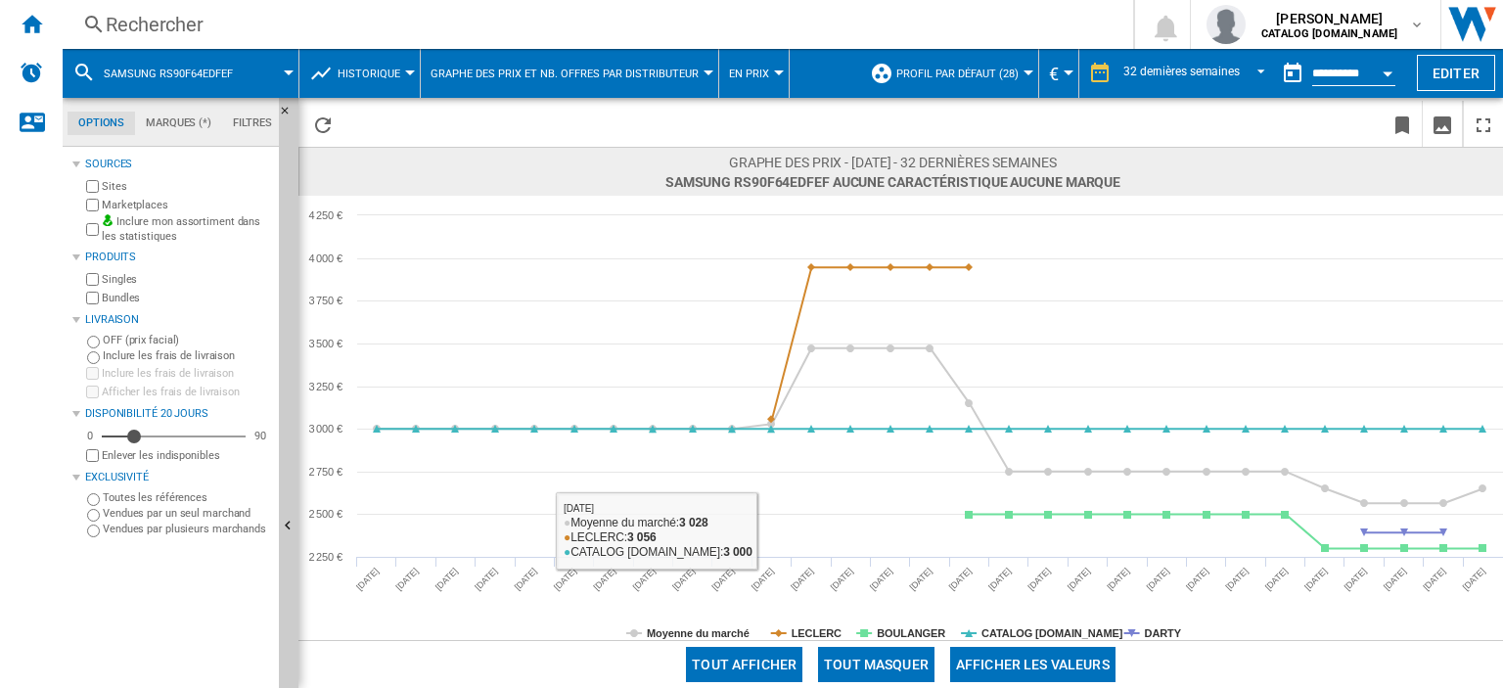
click at [849, 657] on button "Tout masquer" at bounding box center [876, 664] width 116 height 35
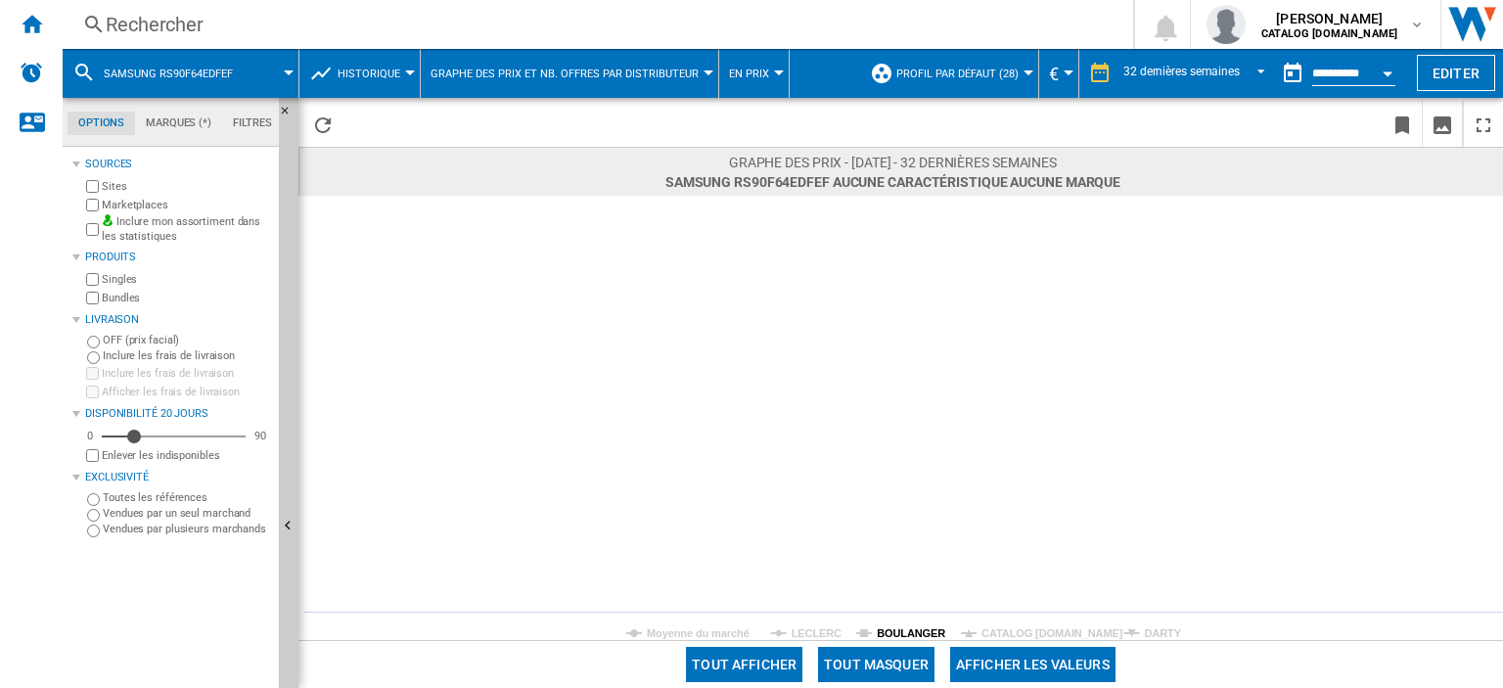
click at [885, 637] on tspan "BOULANGER" at bounding box center [911, 633] width 68 height 12
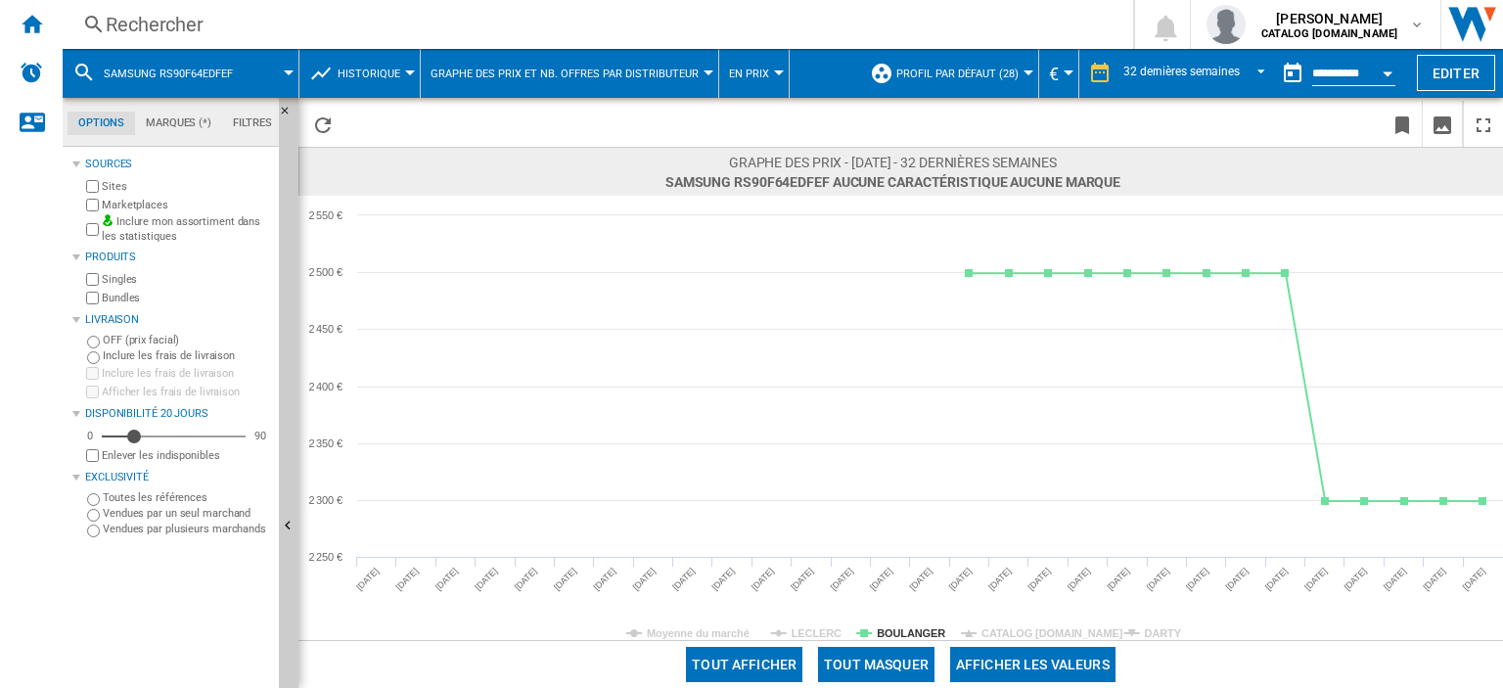
click at [266, 15] on div "Rechercher" at bounding box center [594, 24] width 976 height 27
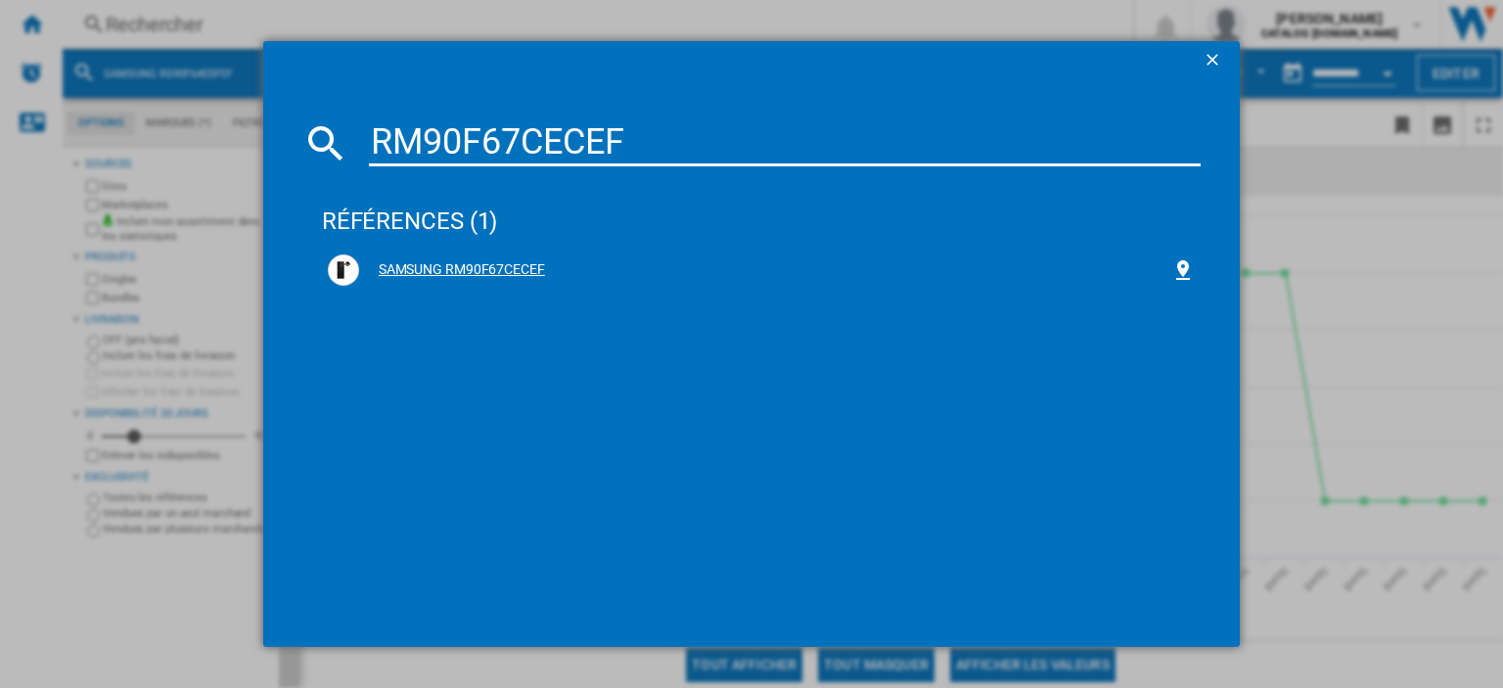
type input "RM90F67CECEF"
click at [477, 273] on div "SAMSUNG RM90F67CECEF" at bounding box center [765, 270] width 812 height 20
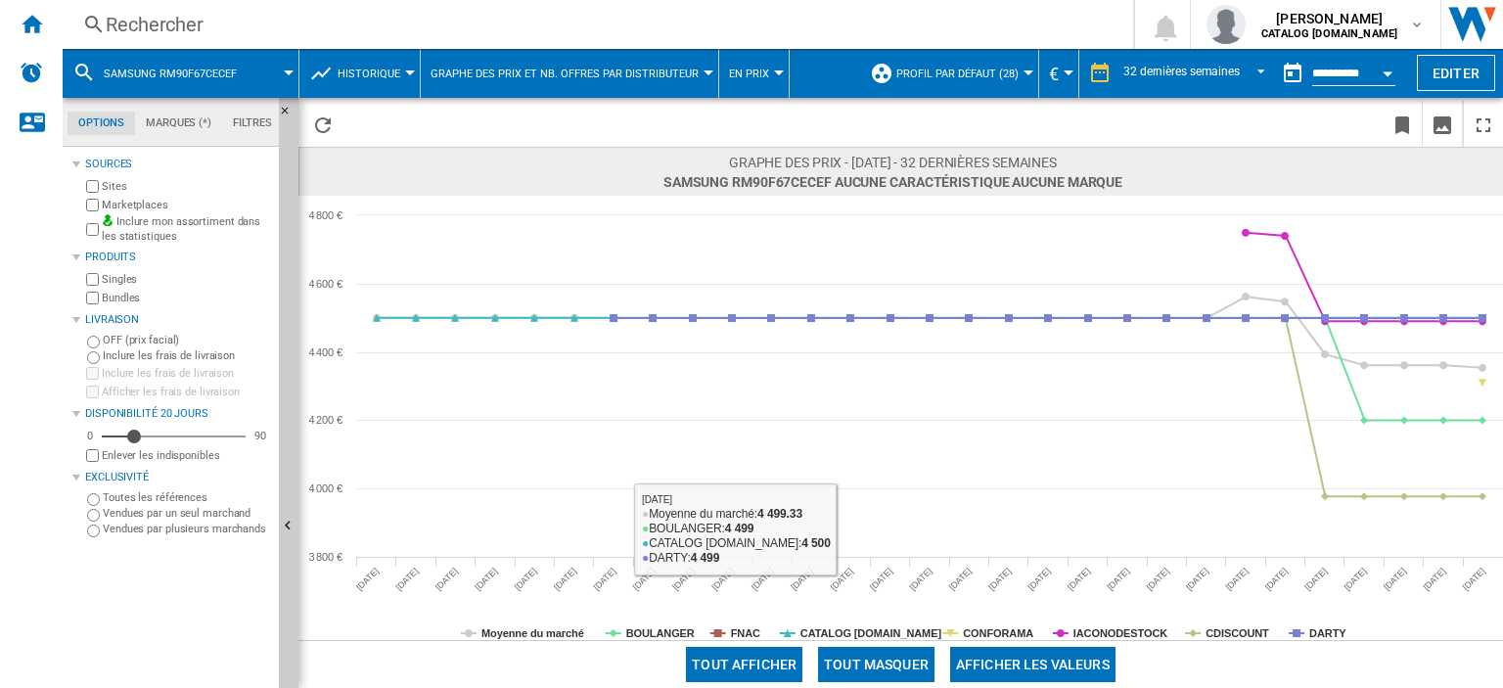
click at [865, 660] on button "Tout masquer" at bounding box center [876, 664] width 116 height 35
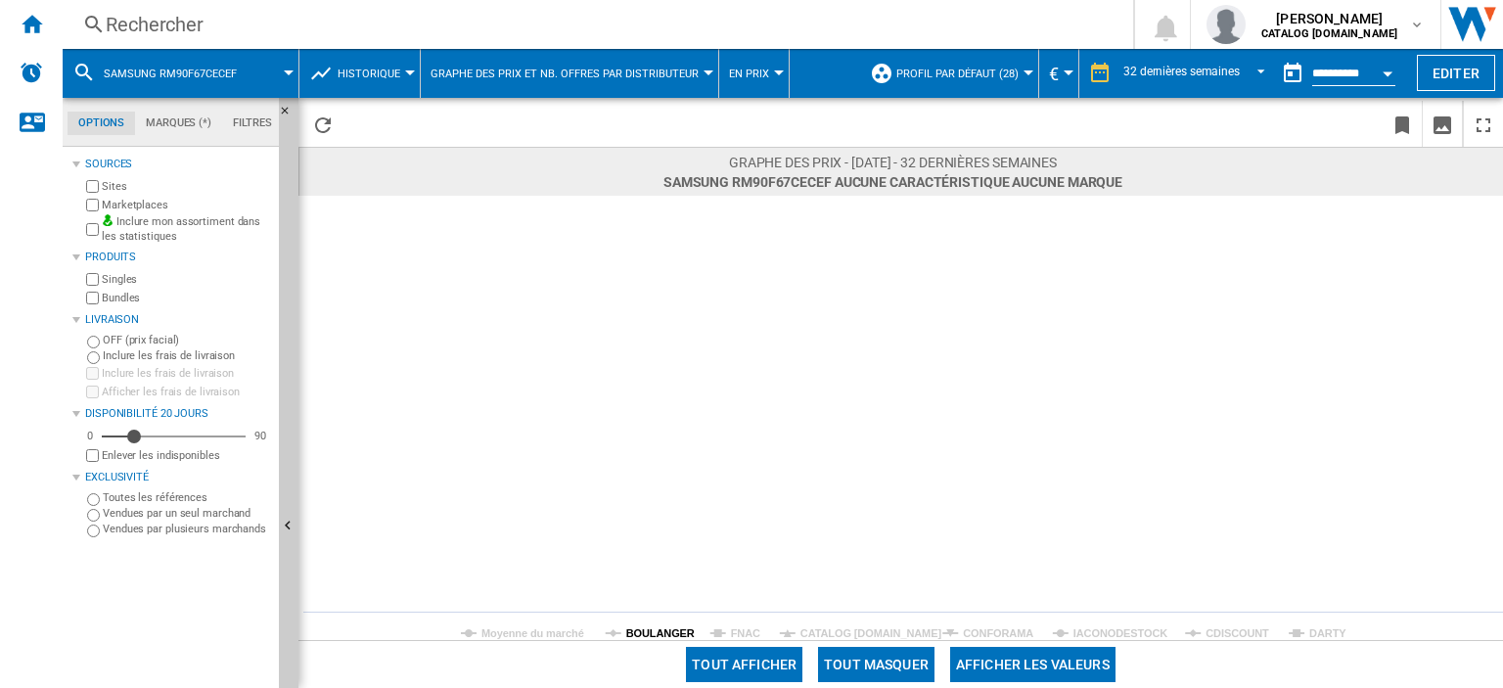
click at [645, 631] on tspan "BOULANGER" at bounding box center [660, 633] width 68 height 12
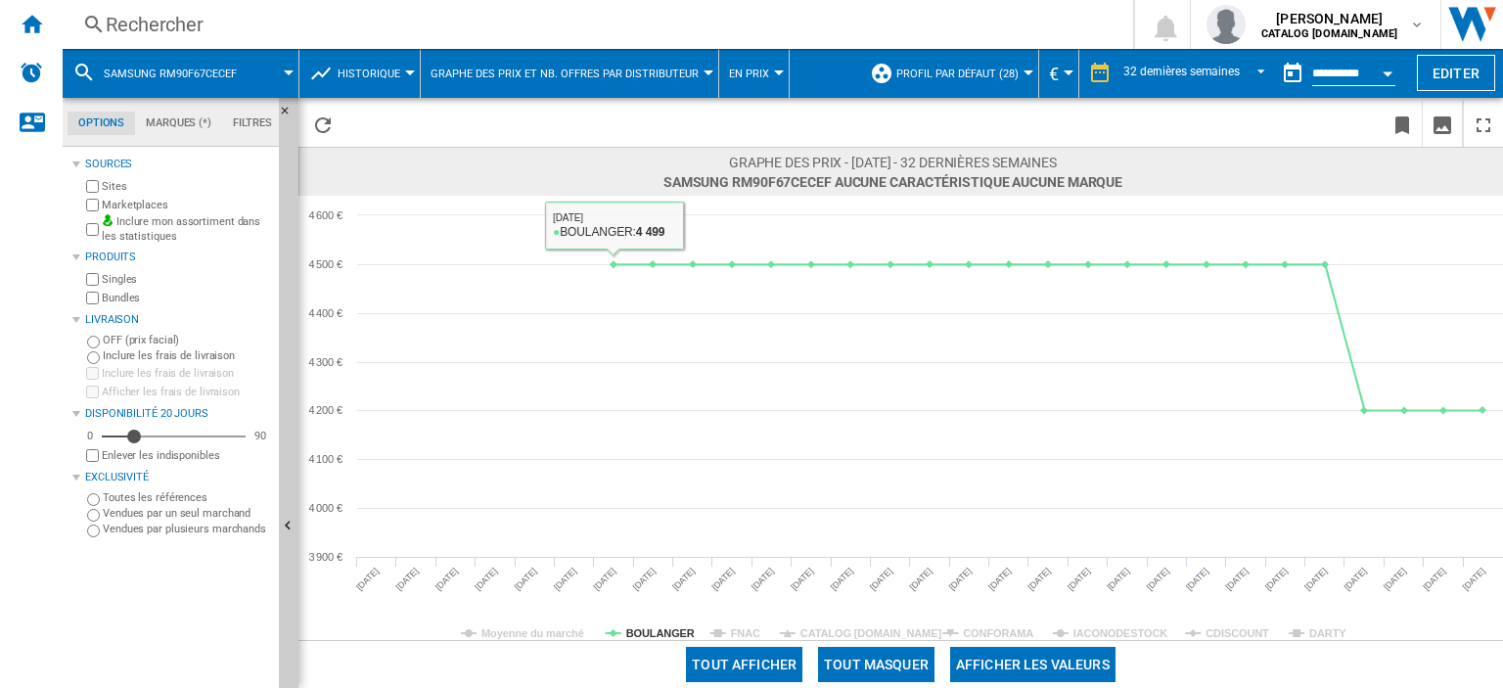
click at [202, 28] on div "Rechercher" at bounding box center [594, 24] width 976 height 27
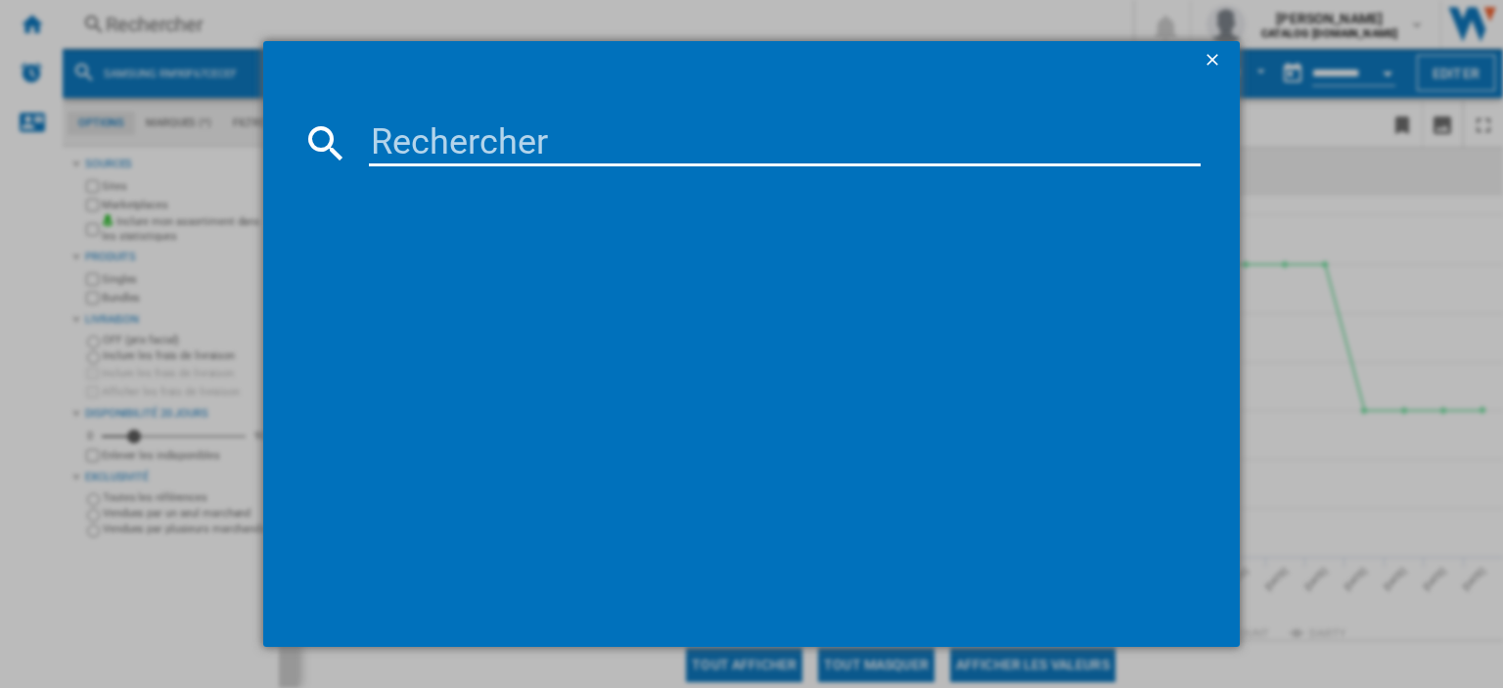
type input "RB38T607BB1"
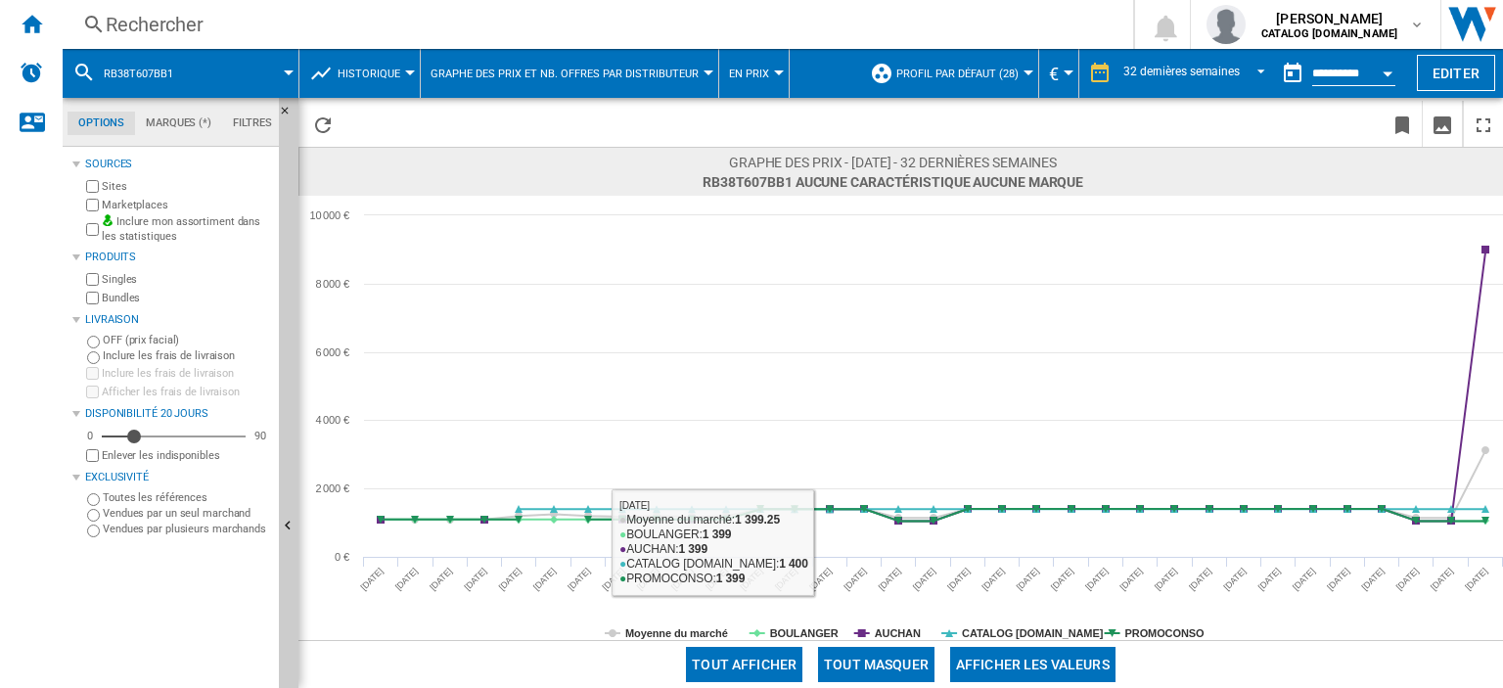
click at [852, 668] on button "Tout masquer" at bounding box center [876, 664] width 116 height 35
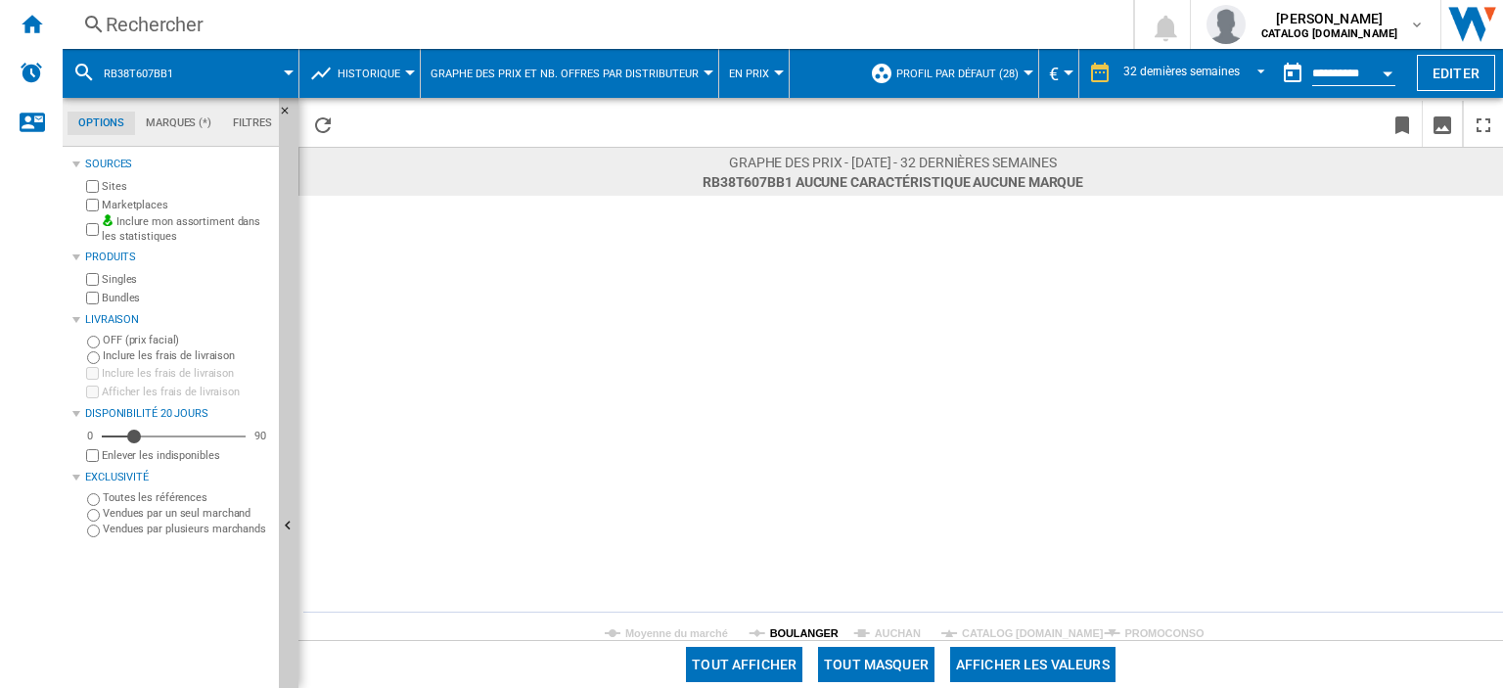
click at [806, 634] on tspan "BOULANGER" at bounding box center [804, 633] width 68 height 12
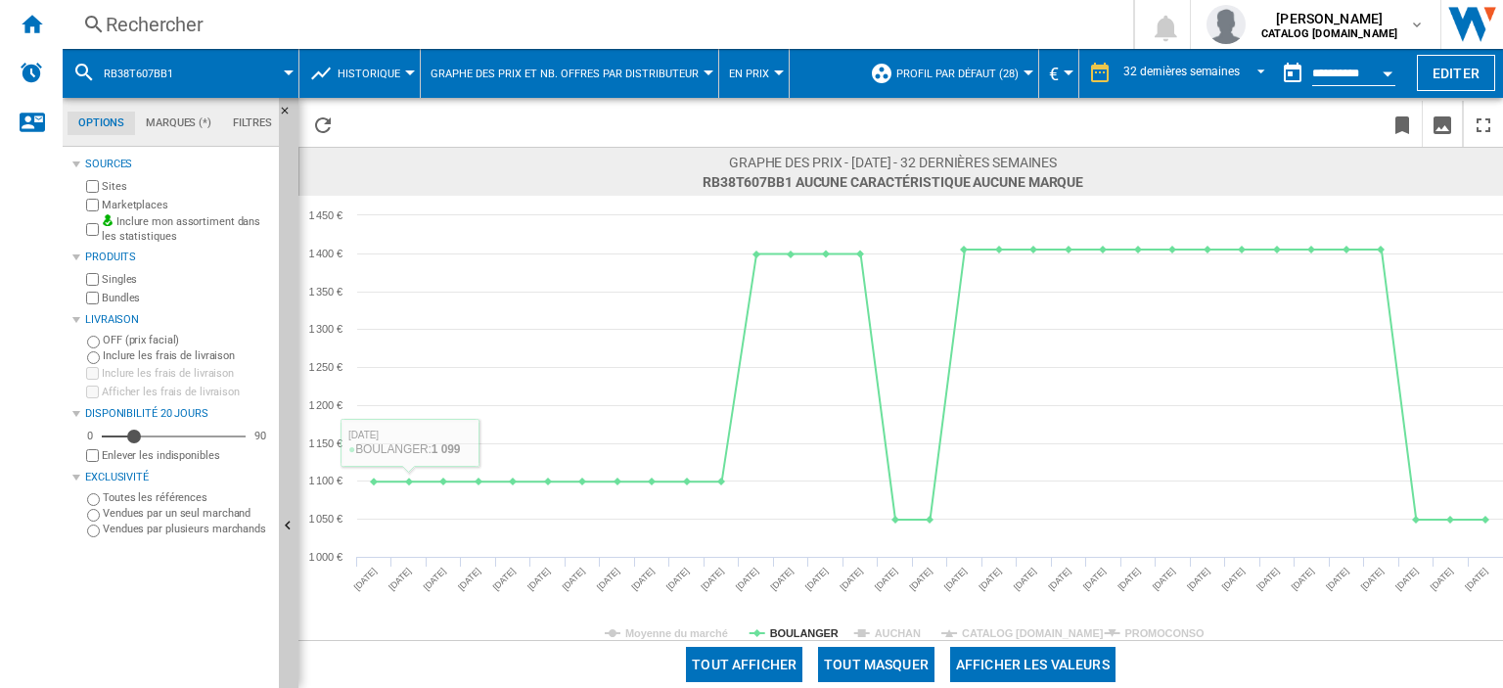
click at [188, 20] on div "Rechercher" at bounding box center [594, 24] width 976 height 27
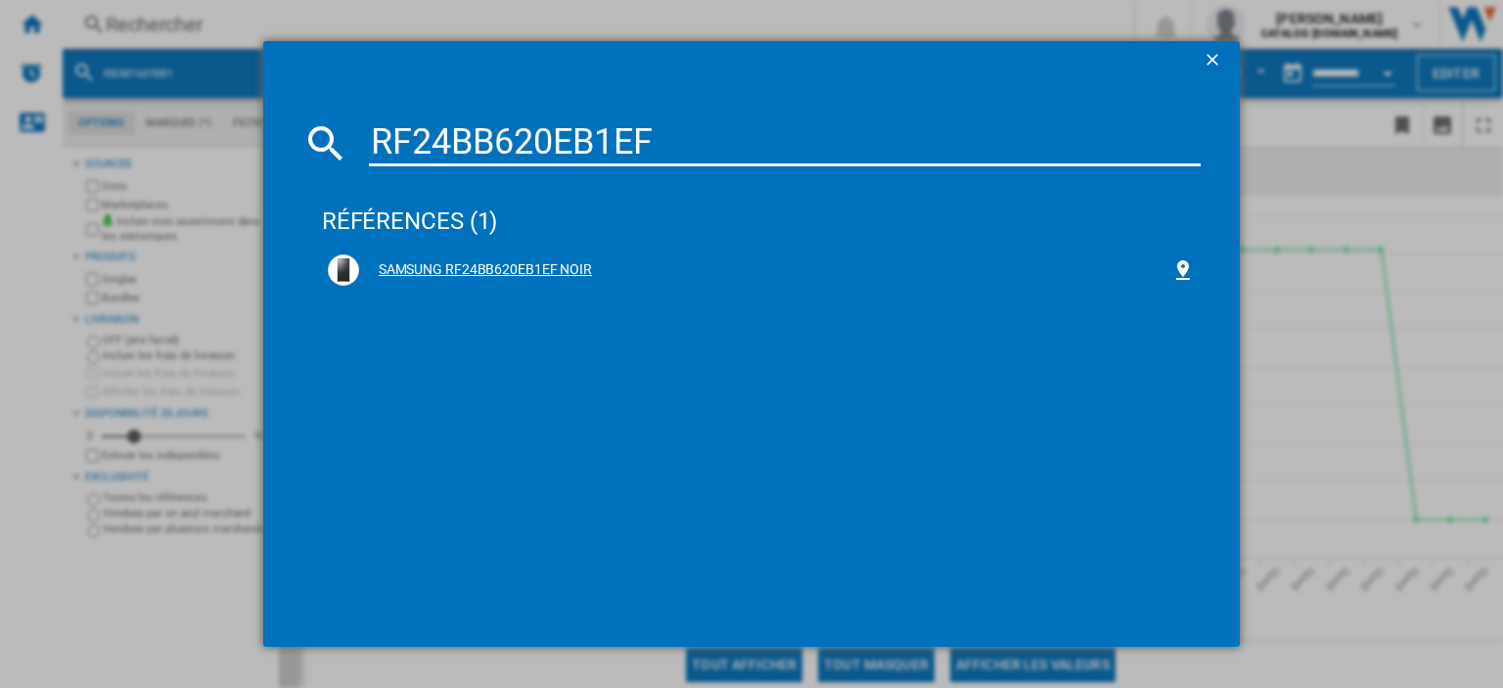
type input "RF24BB620EB1EF"
click at [526, 272] on div "SAMSUNG RF24BB620EB1EF NOIR" at bounding box center [765, 270] width 812 height 20
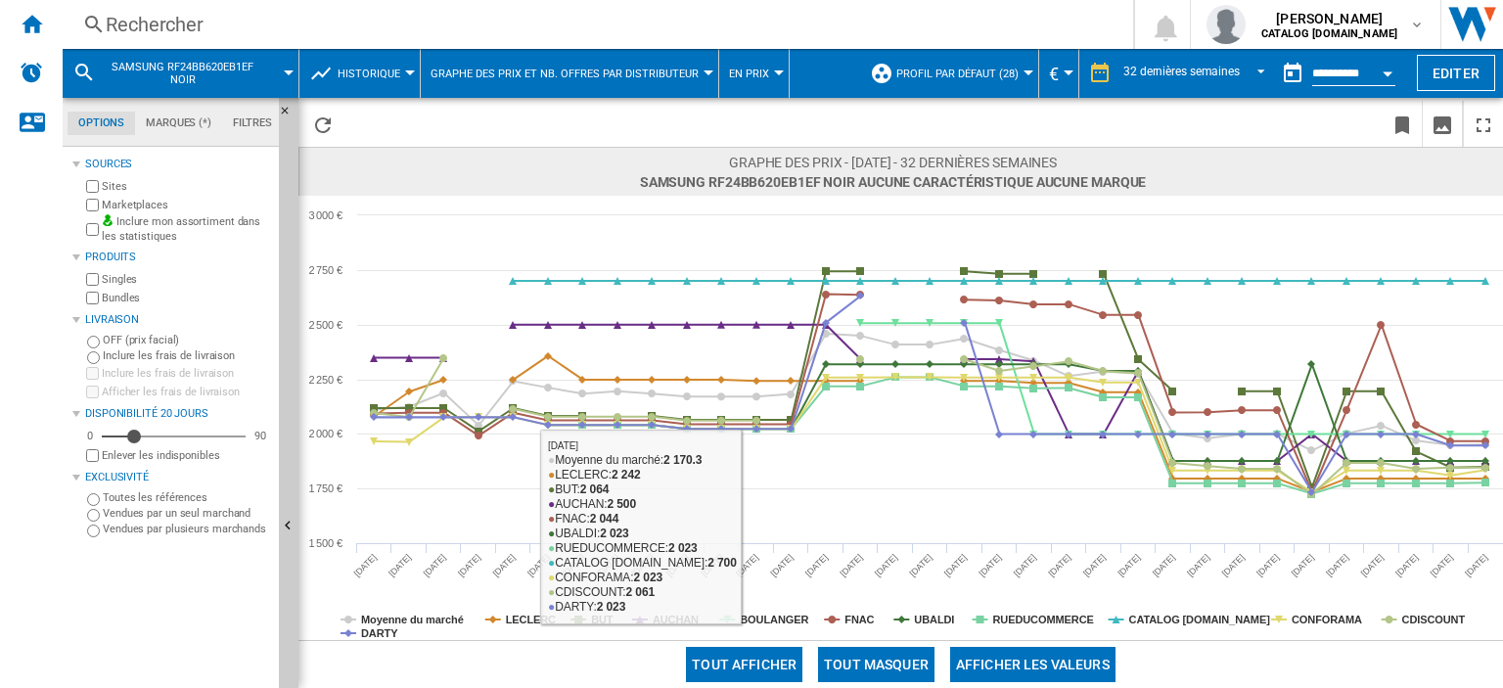
click at [886, 659] on button "Tout masquer" at bounding box center [876, 664] width 116 height 35
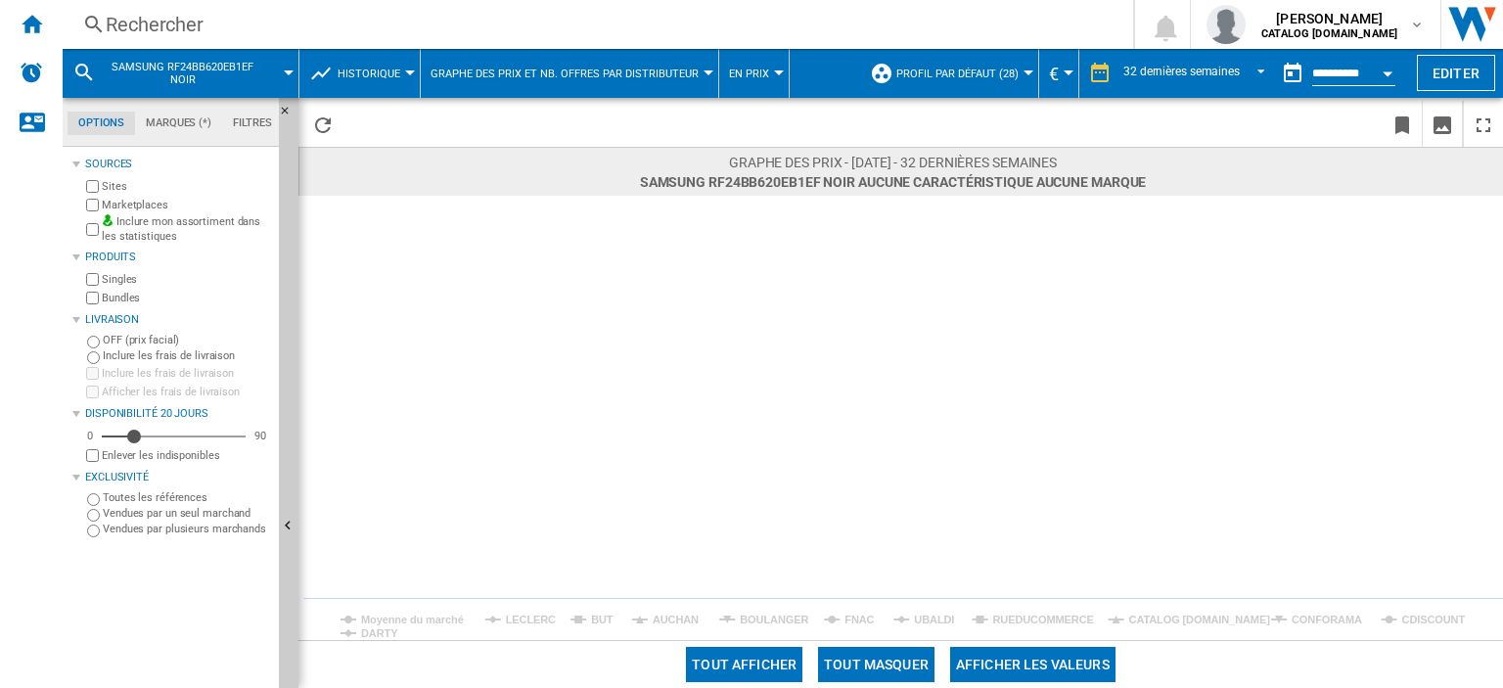
click at [750, 619] on tspan "BOULANGER" at bounding box center [774, 619] width 68 height 12
